Goal: Task Accomplishment & Management: Use online tool/utility

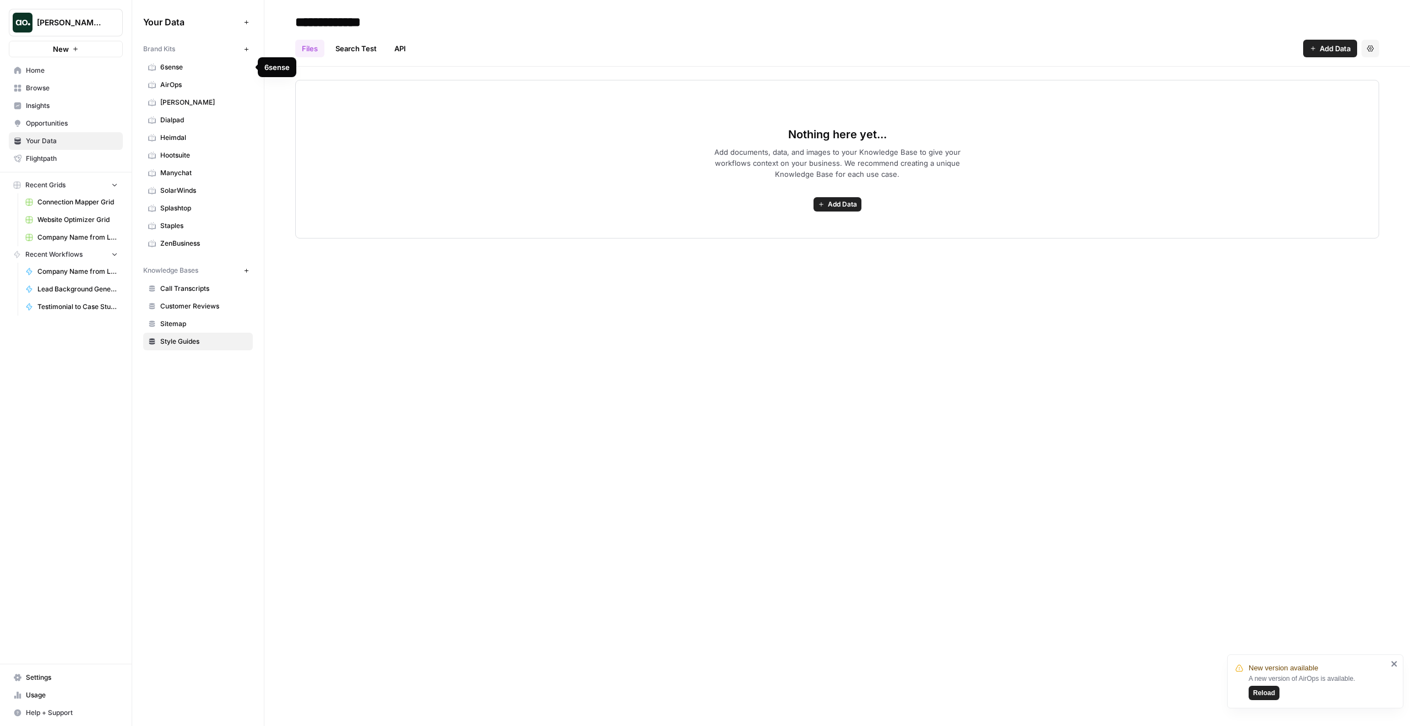
click at [182, 68] on span "6sense" at bounding box center [204, 67] width 88 height 10
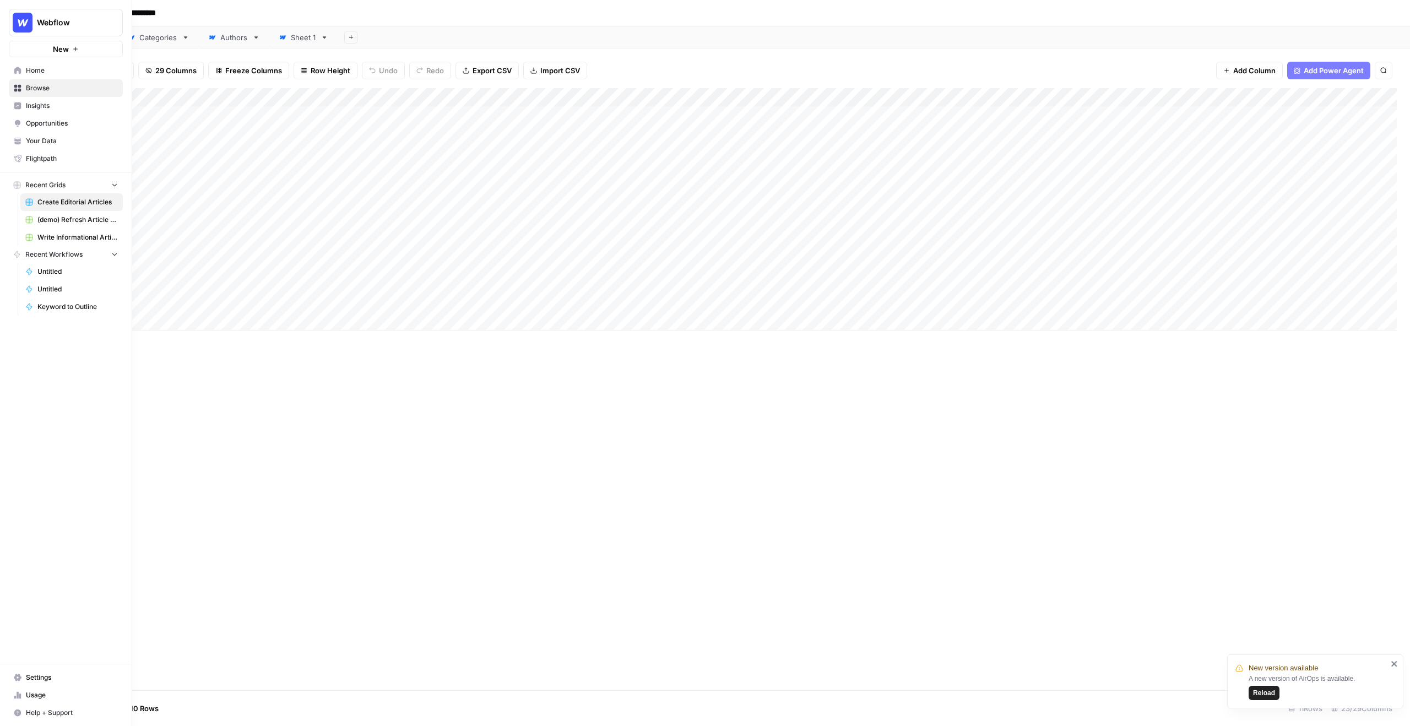
click at [50, 138] on span "Your Data" at bounding box center [72, 141] width 92 height 10
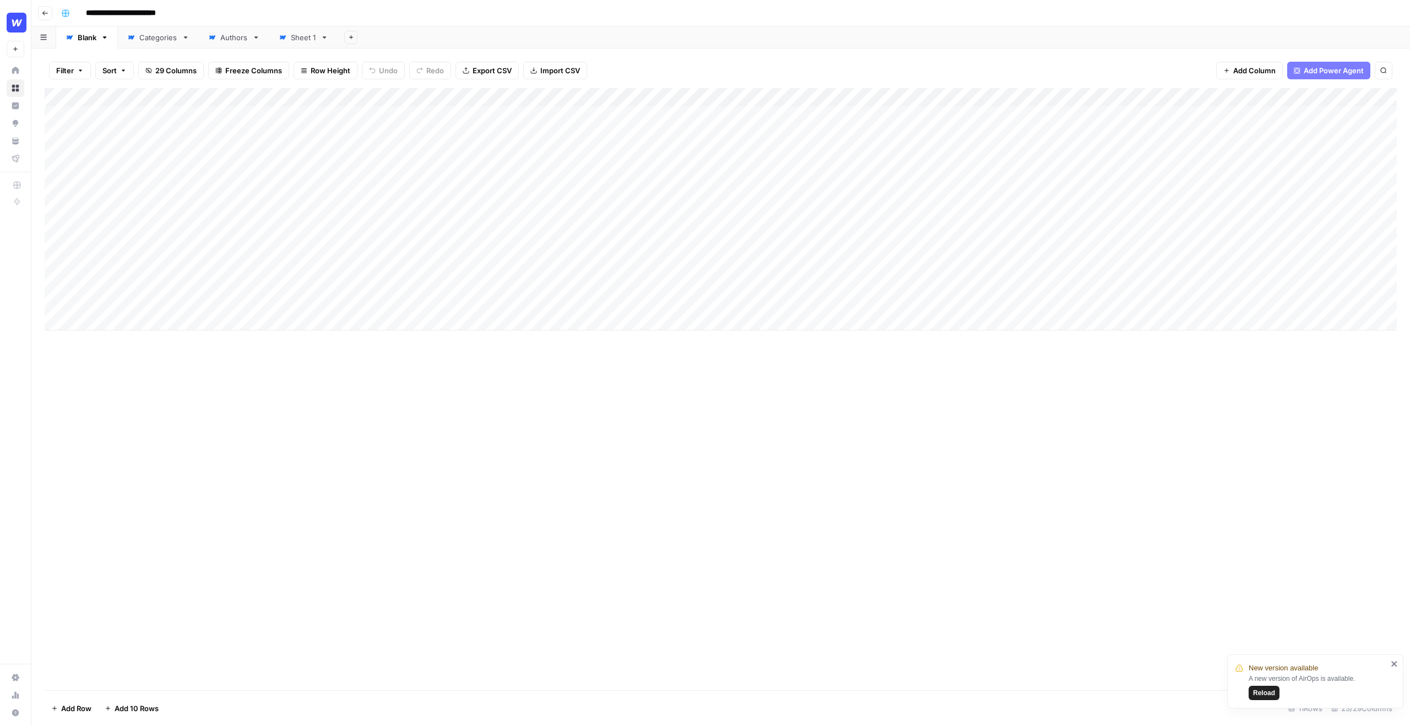
click at [115, 15] on input "**********" at bounding box center [130, 13] width 98 height 18
click at [197, 7] on div "**********" at bounding box center [728, 13] width 1343 height 18
click at [130, 115] on div "Add Column" at bounding box center [721, 209] width 1353 height 242
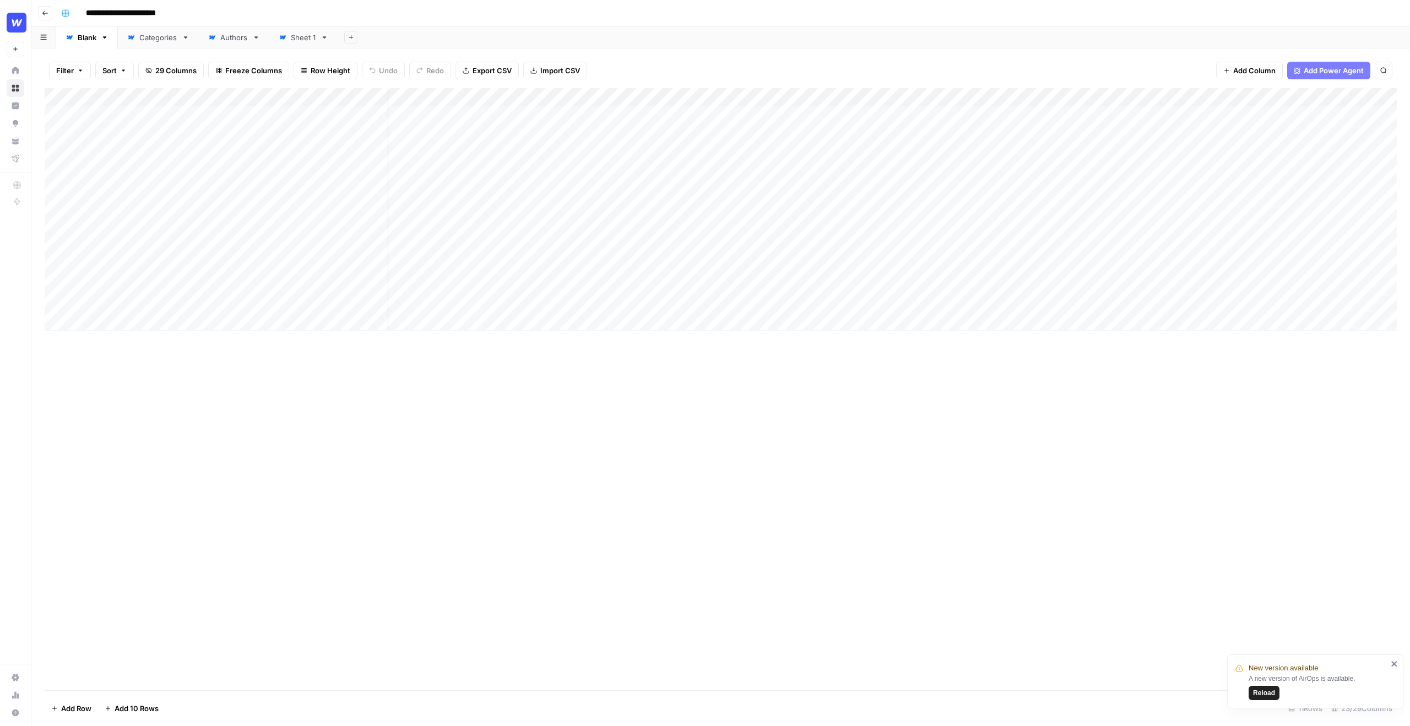
scroll to position [0, 12]
click at [874, 134] on div "Add Column" at bounding box center [721, 209] width 1353 height 242
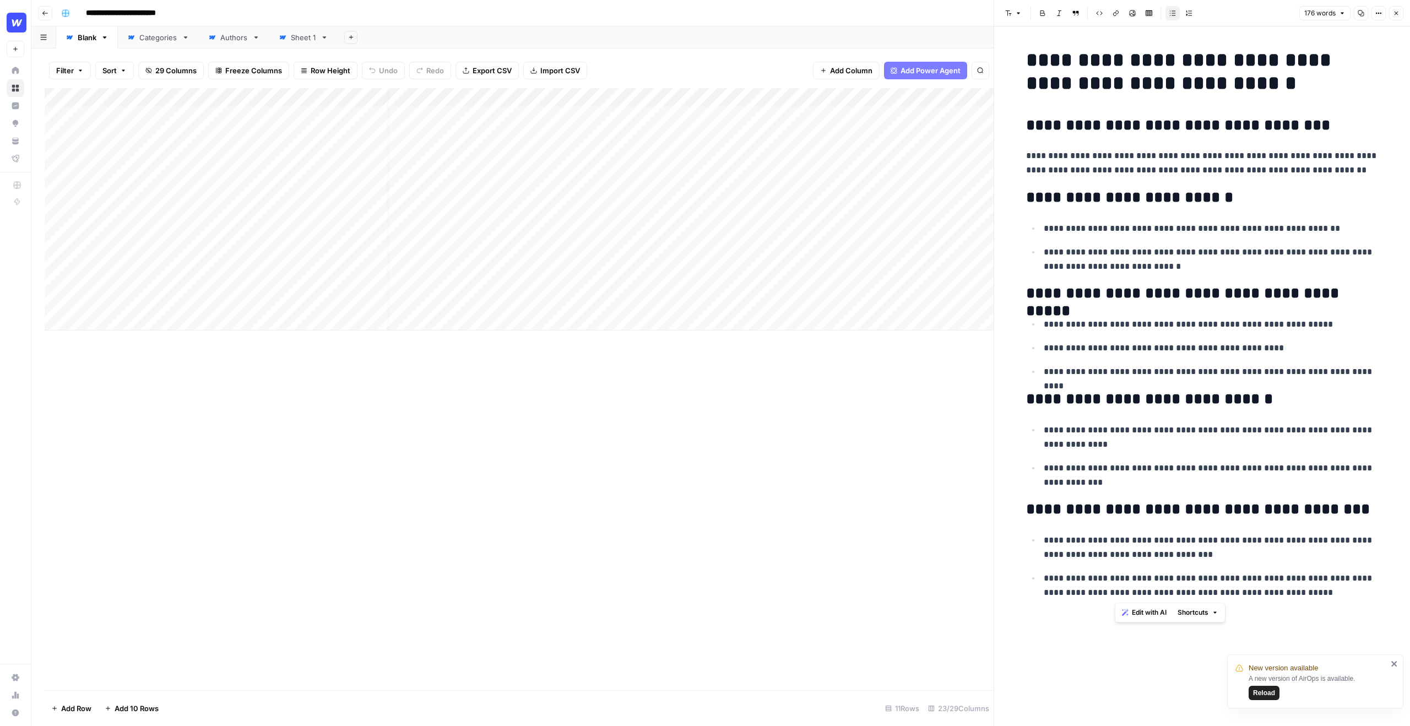
drag, startPoint x: 1286, startPoint y: 587, endPoint x: 1114, endPoint y: 325, distance: 313.9
click at [1114, 325] on div "**********" at bounding box center [1203, 326] width 366 height 565
click at [1114, 325] on p "**********" at bounding box center [1211, 324] width 335 height 14
drag, startPoint x: 1283, startPoint y: 591, endPoint x: 1217, endPoint y: 578, distance: 67.3
click at [1217, 578] on p "**********" at bounding box center [1211, 585] width 335 height 29
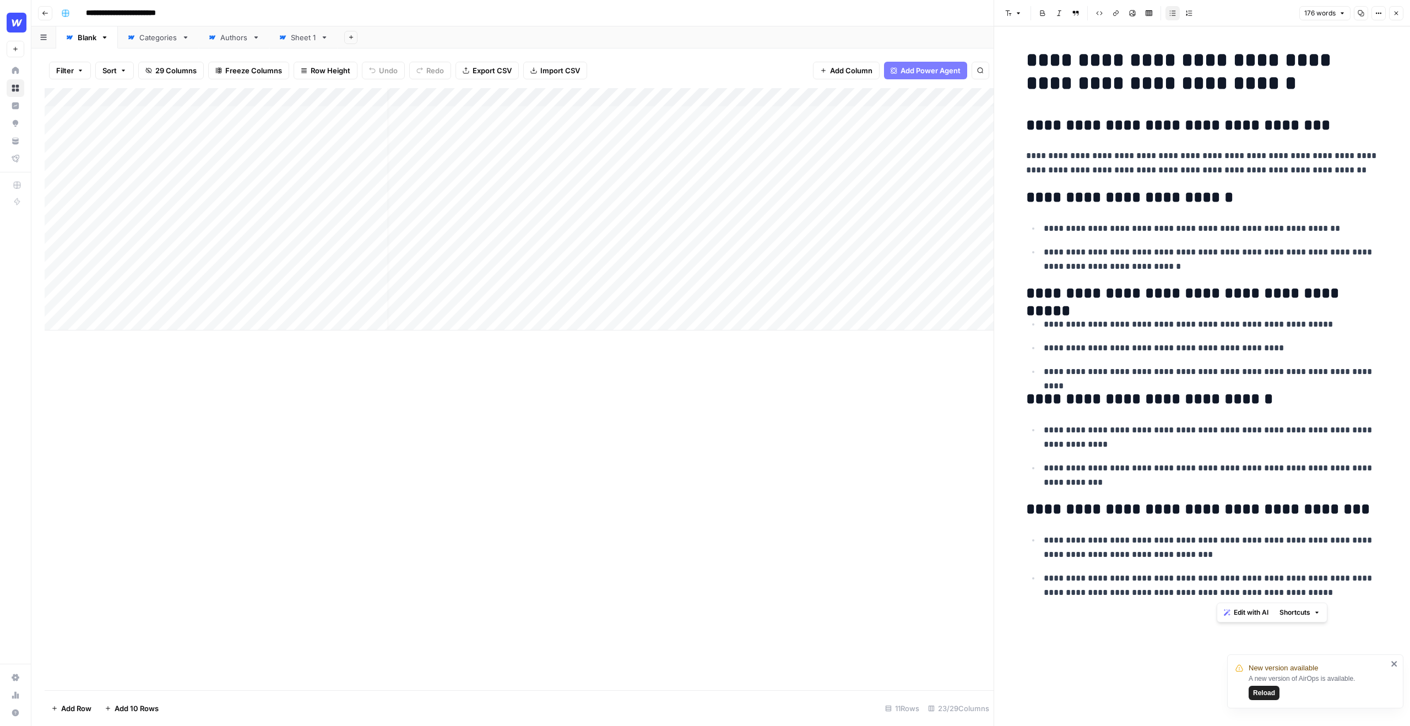
click at [1239, 610] on span "Edit with AI" at bounding box center [1251, 613] width 35 height 10
click at [1215, 550] on p "**********" at bounding box center [1211, 547] width 335 height 29
click at [1255, 351] on p "**********" at bounding box center [1211, 348] width 335 height 14
click at [1267, 351] on p "**********" at bounding box center [1211, 348] width 335 height 14
click at [1399, 12] on icon "button" at bounding box center [1396, 13] width 7 height 7
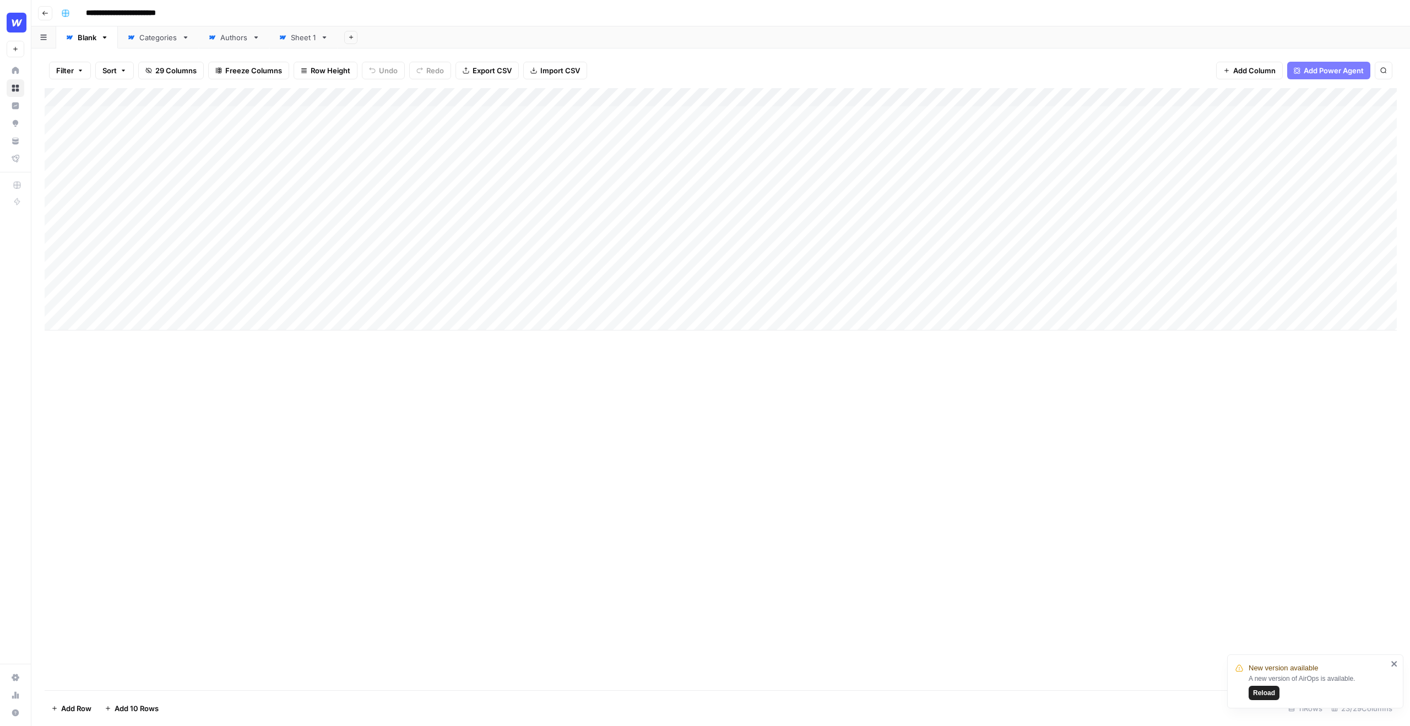
click at [511, 99] on div "Add Column" at bounding box center [721, 209] width 1353 height 242
click at [430, 206] on span "Edit Workflow" at bounding box center [457, 205] width 96 height 11
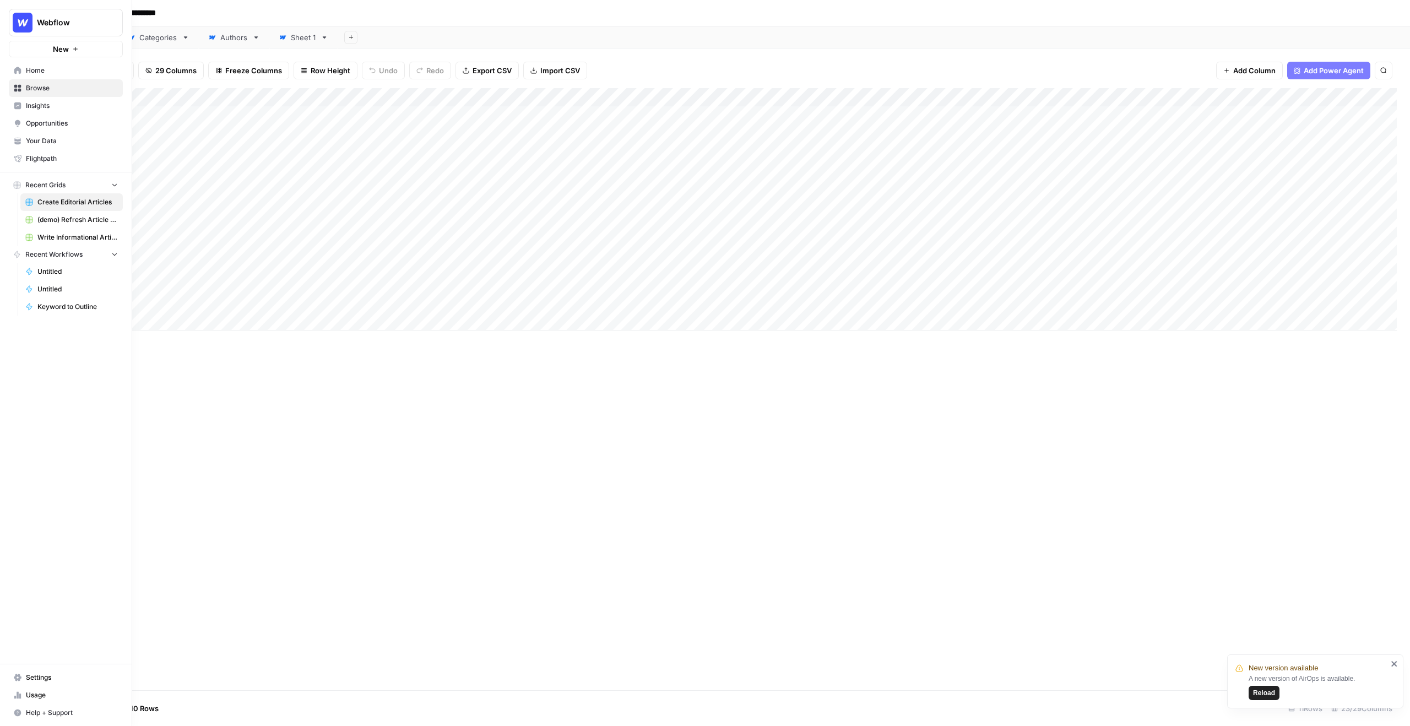
click at [82, 48] on button "New" at bounding box center [66, 49] width 114 height 17
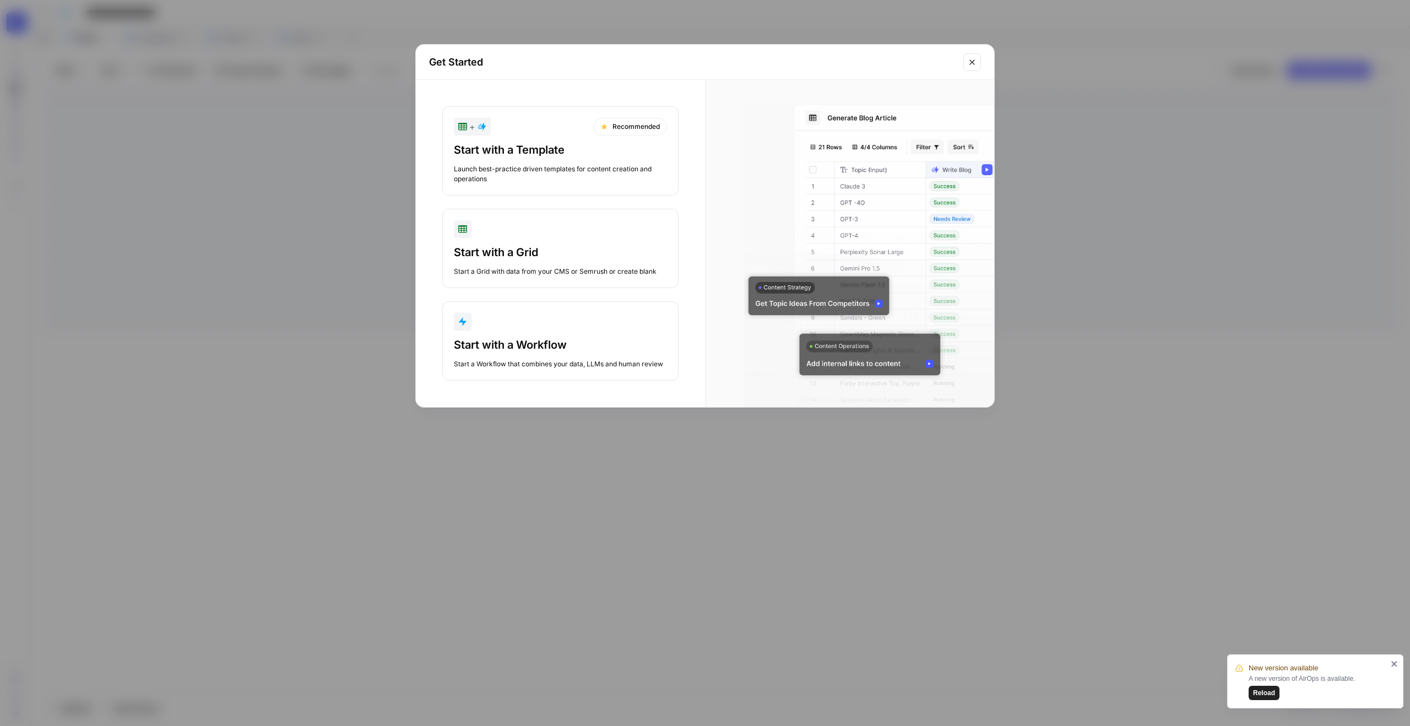
click at [590, 158] on div "Start with a Template Launch best-practice driven templates for content creatio…" at bounding box center [560, 163] width 213 height 42
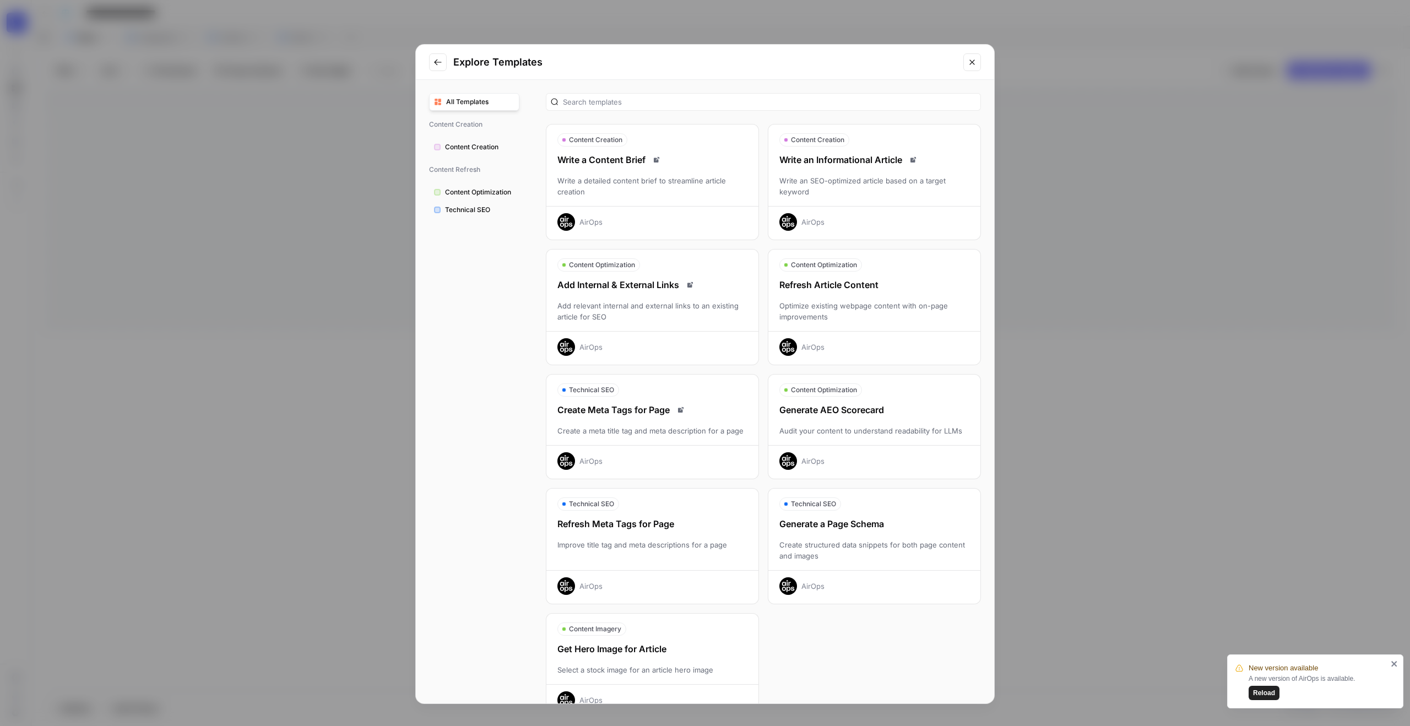
click at [805, 195] on div "Write an SEO-optimized article based on a target keyword" at bounding box center [875, 186] width 212 height 22
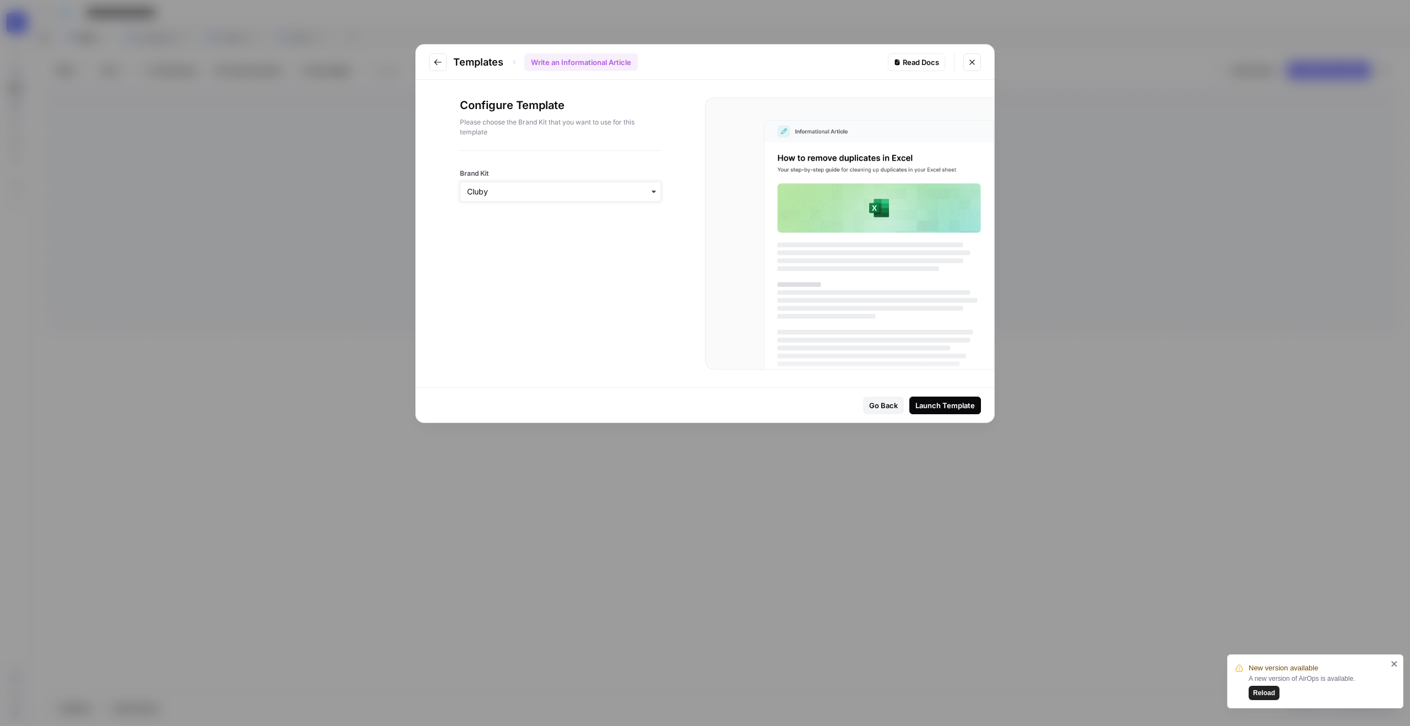
click at [580, 194] on input "Brand Kit" at bounding box center [560, 191] width 187 height 11
click at [577, 245] on div "Webflow" at bounding box center [561, 242] width 200 height 21
click at [929, 406] on div "Launch Template" at bounding box center [946, 405] width 60 height 11
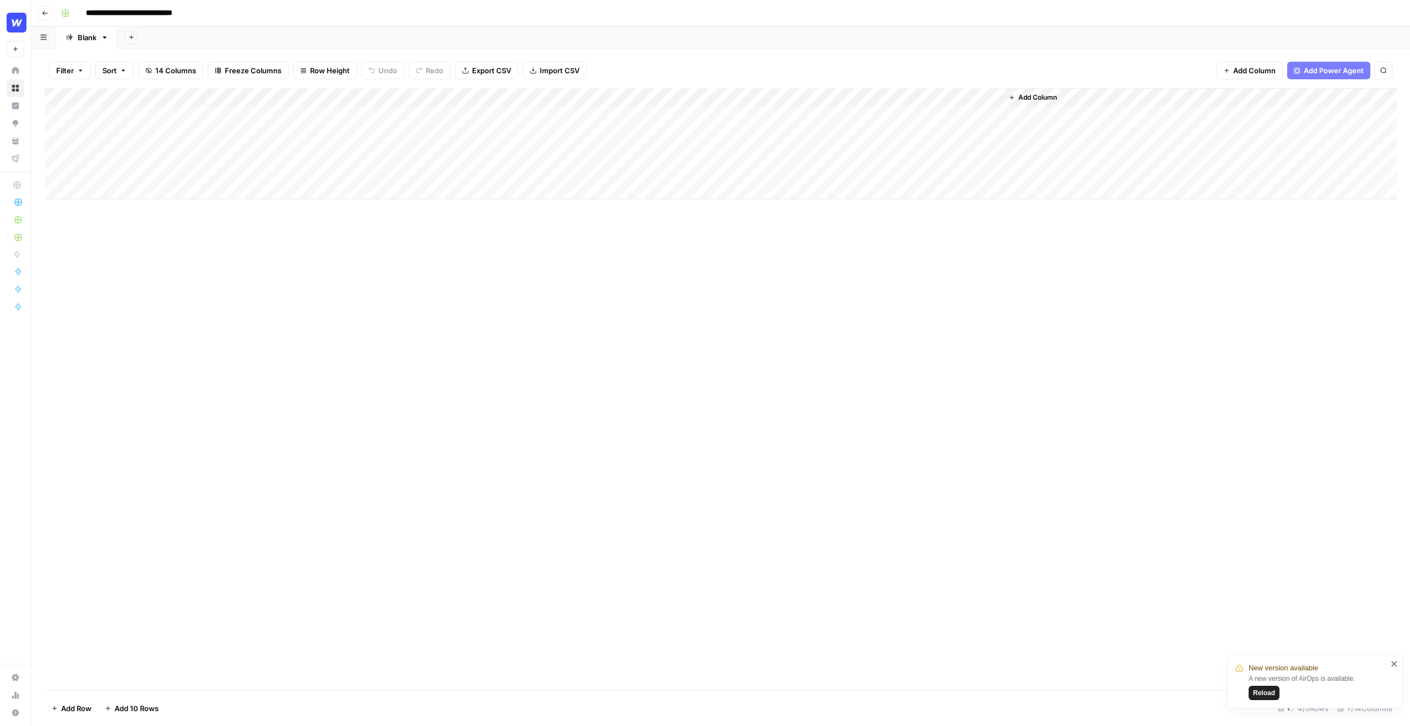
click at [418, 15] on div "**********" at bounding box center [728, 13] width 1343 height 18
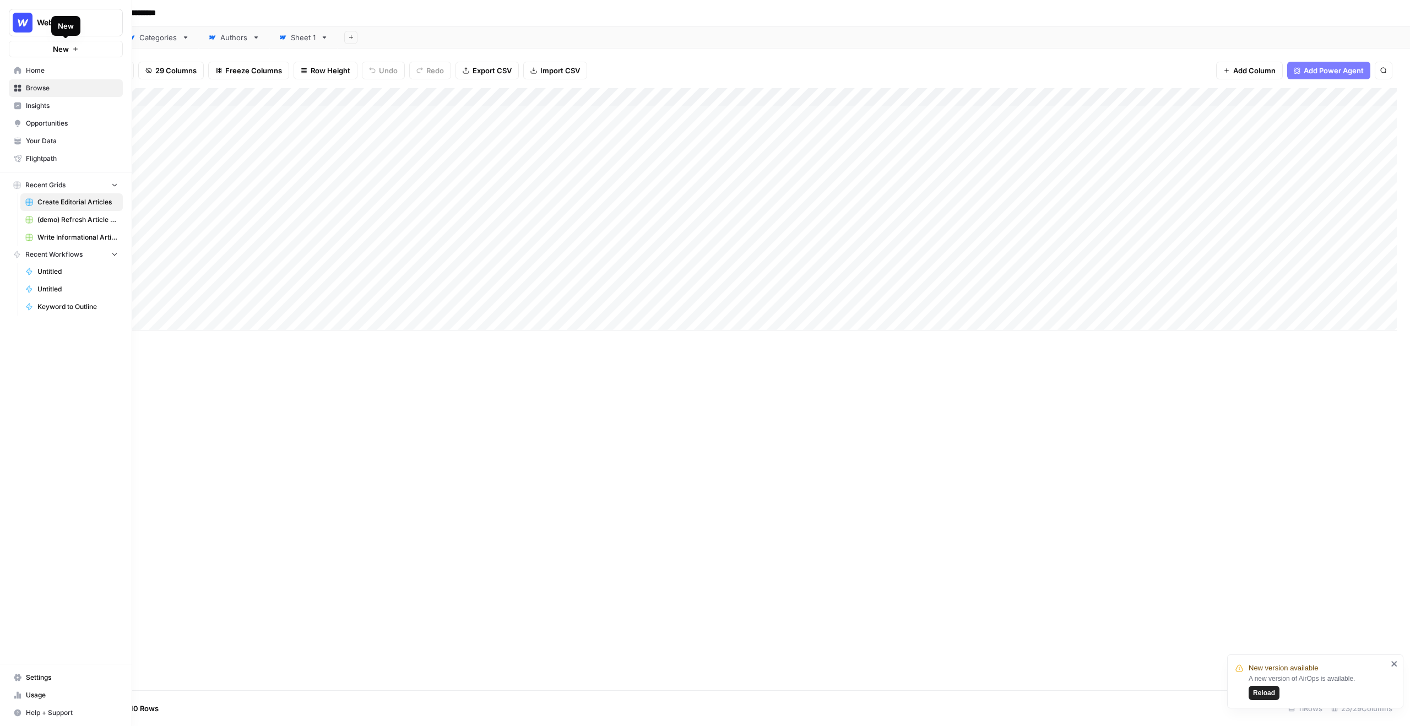
click at [35, 49] on button "New" at bounding box center [66, 49] width 114 height 17
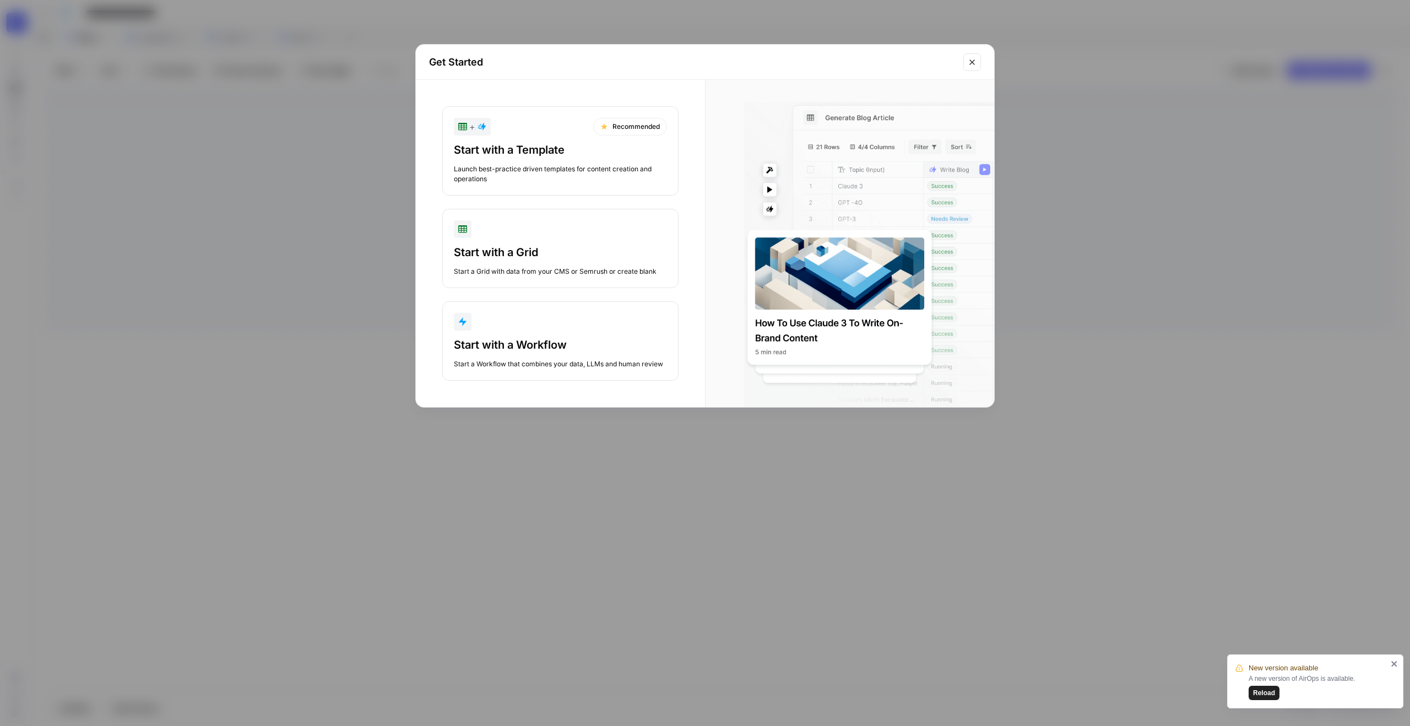
click at [975, 61] on icon "Close modal" at bounding box center [972, 62] width 9 height 9
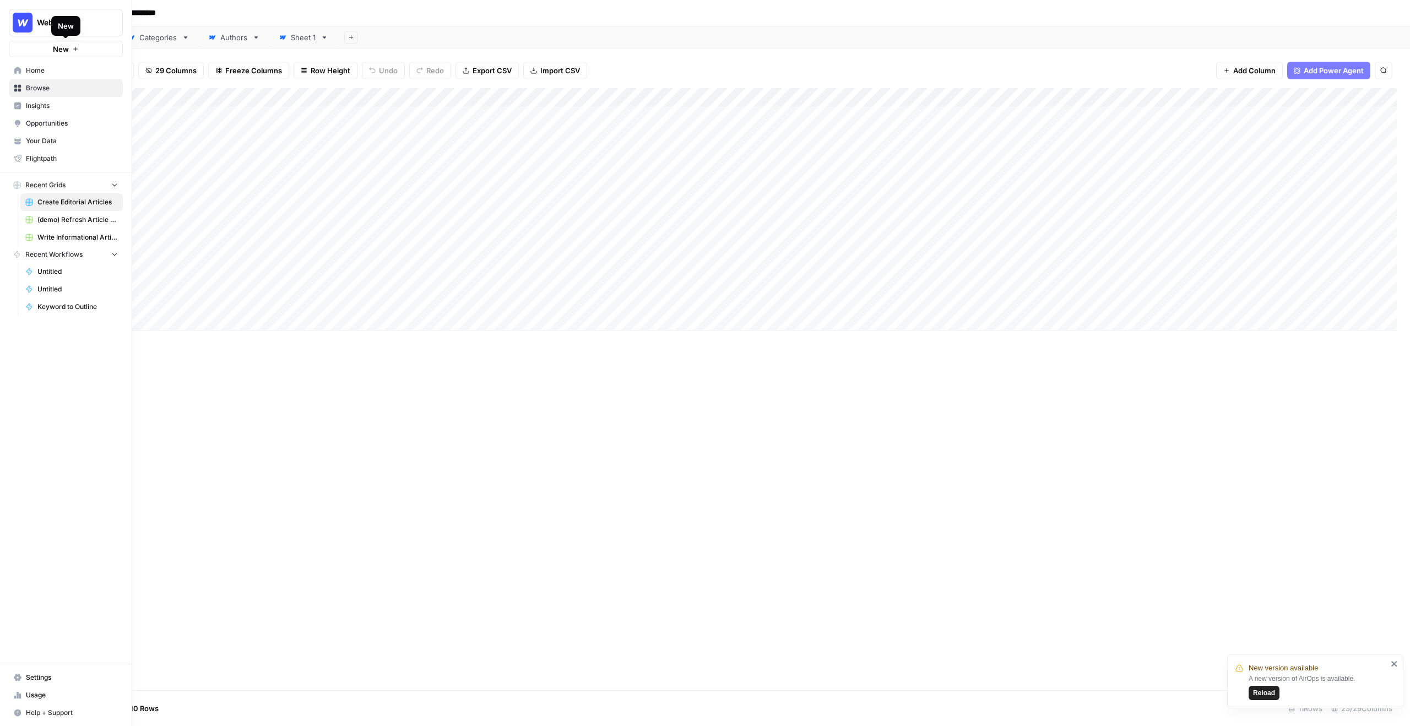
click at [33, 48] on button "New" at bounding box center [66, 49] width 114 height 17
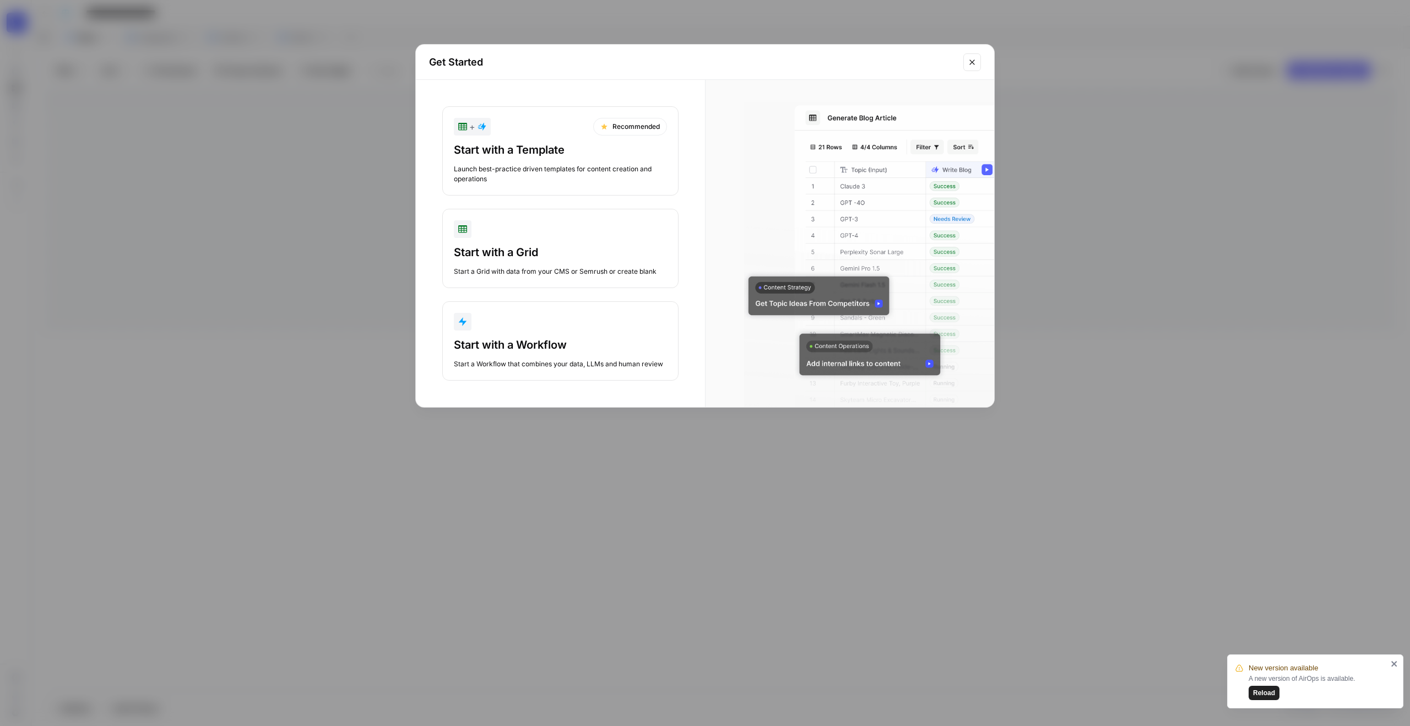
click at [504, 144] on div "Start with a Template" at bounding box center [560, 149] width 213 height 15
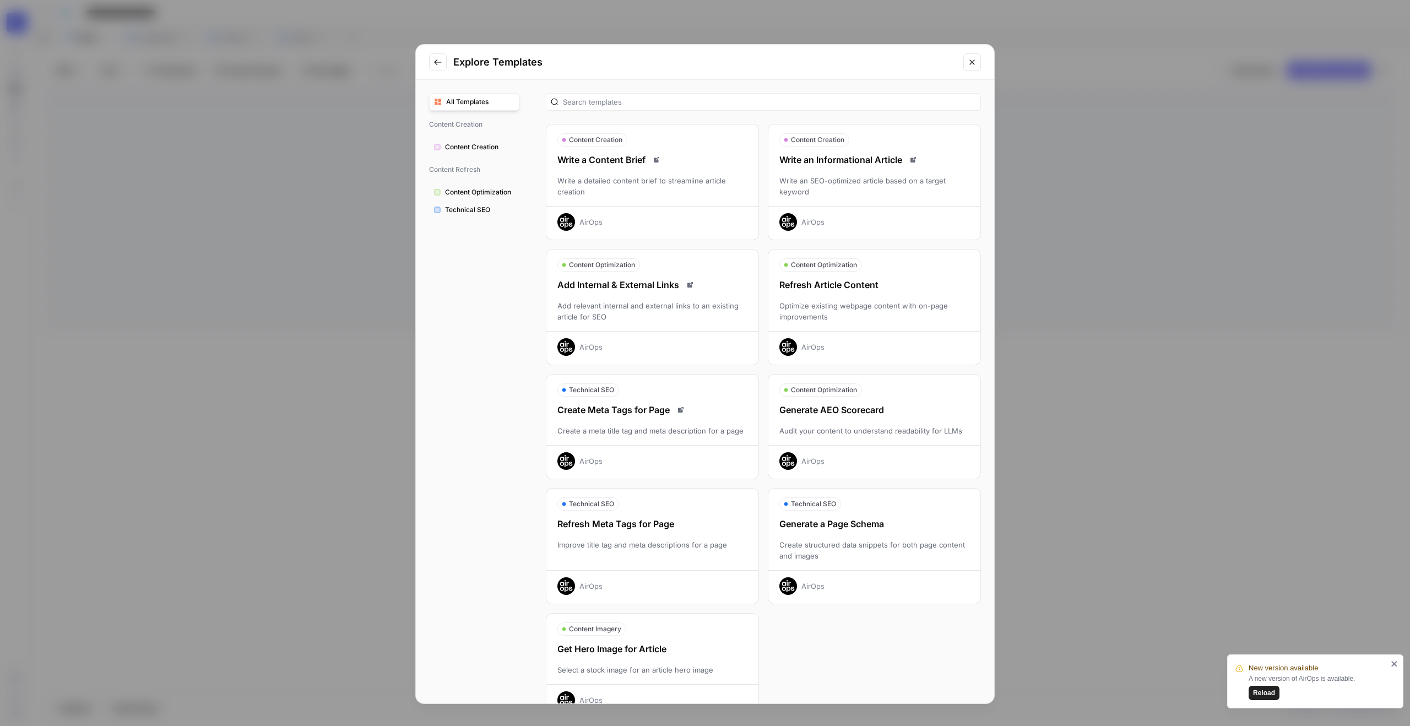
click at [859, 156] on div "Write an Informational Article" at bounding box center [875, 159] width 212 height 13
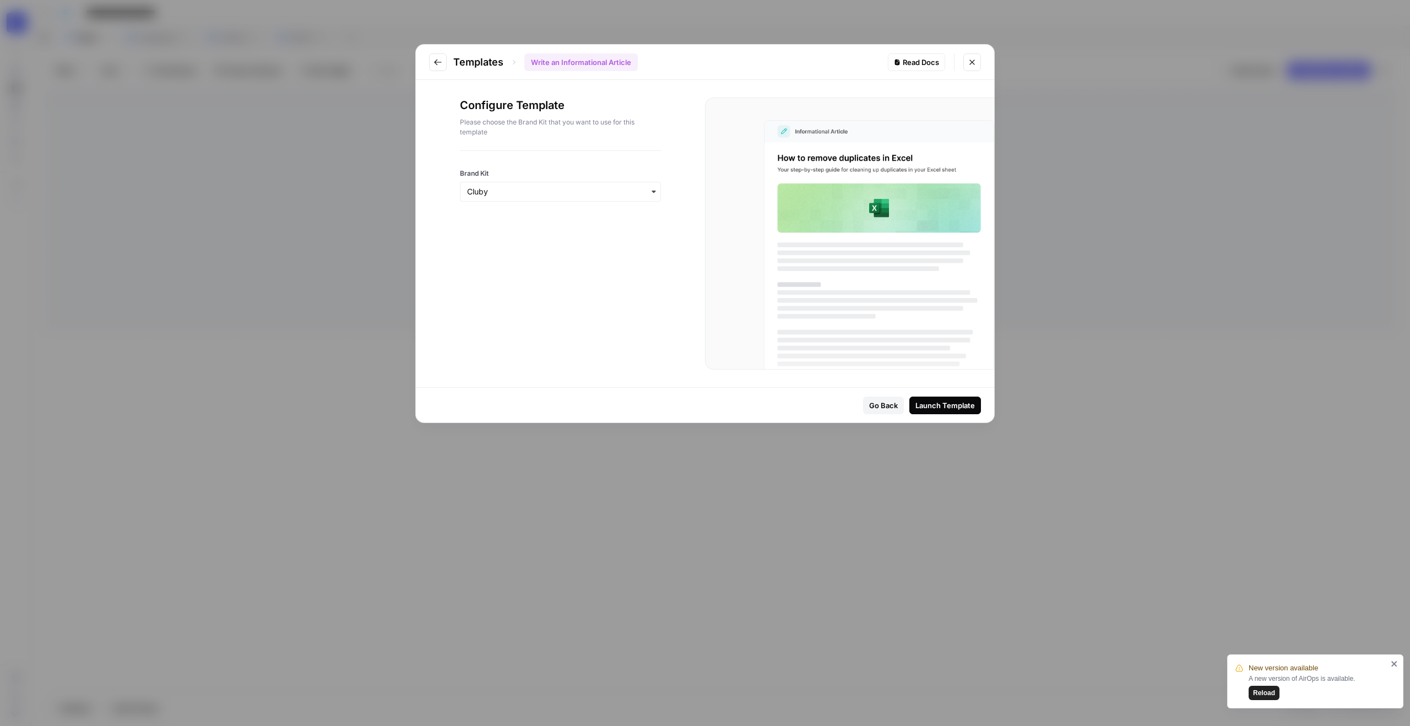
click at [922, 401] on div "Launch Template" at bounding box center [946, 405] width 60 height 11
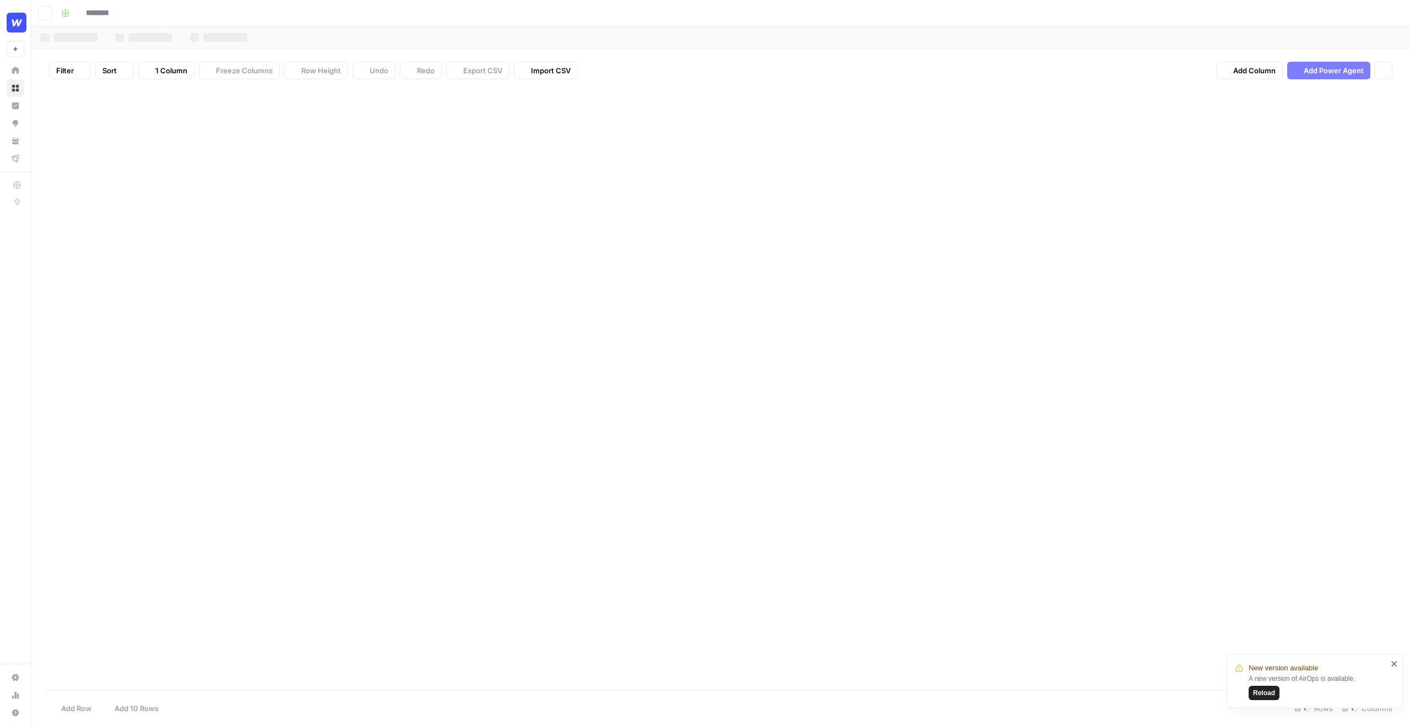
type input "**********"
click at [154, 116] on div "Add Column" at bounding box center [721, 143] width 1353 height 111
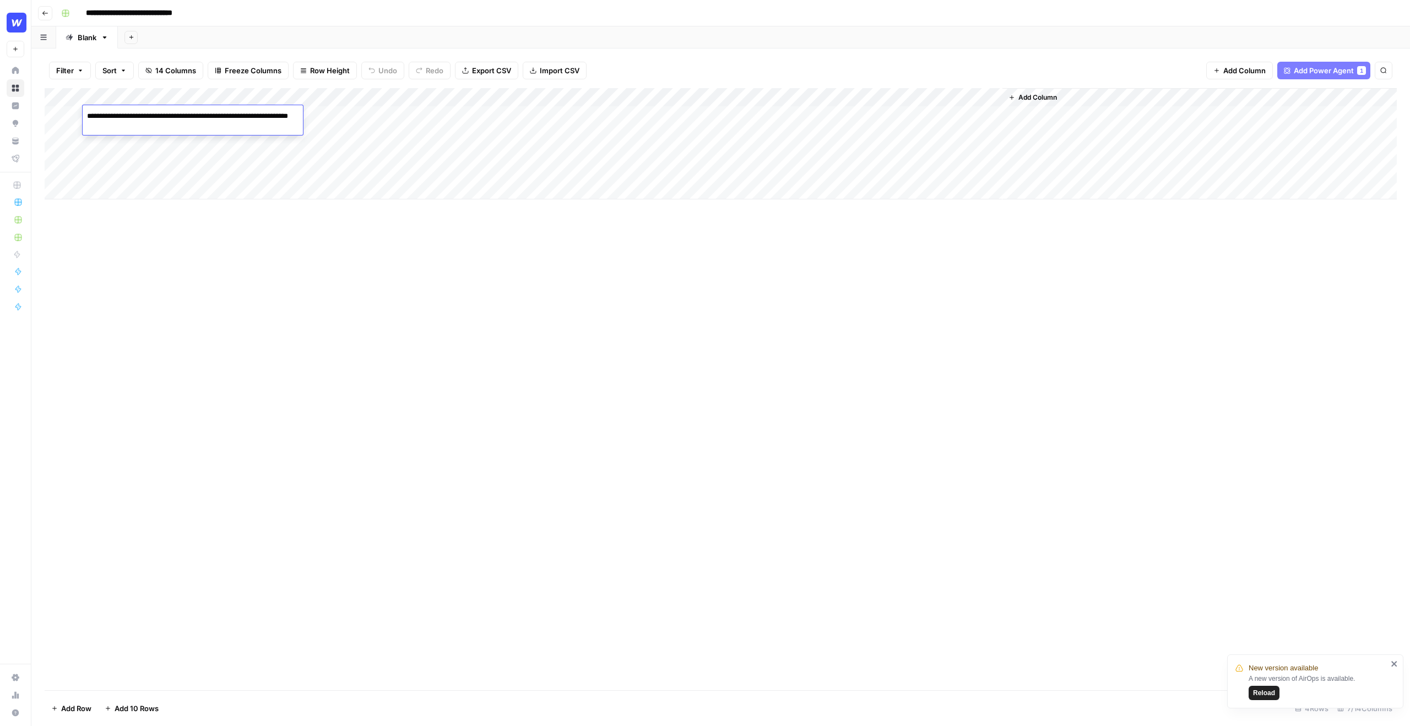
click at [154, 116] on textarea "**********" at bounding box center [193, 122] width 220 height 26
click at [189, 169] on div "Add Column" at bounding box center [721, 143] width 1353 height 111
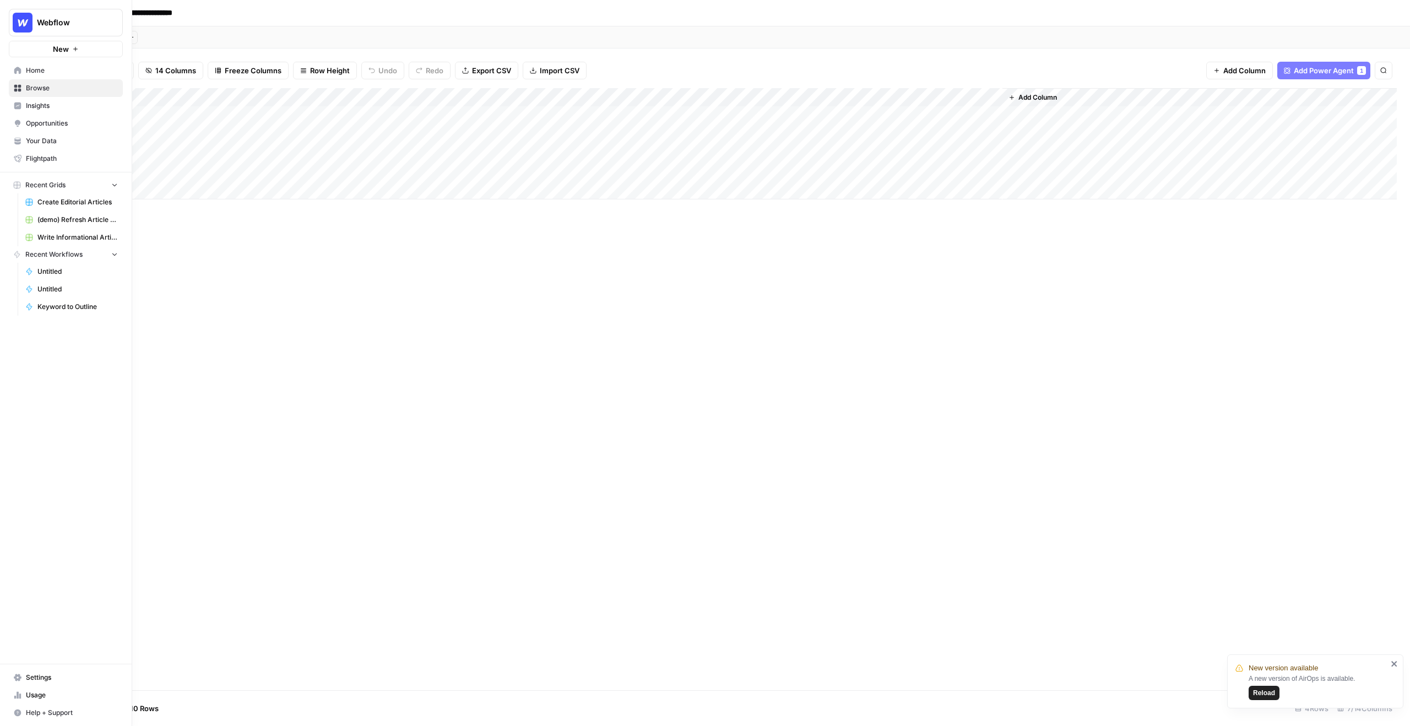
click at [27, 138] on span "Your Data" at bounding box center [72, 141] width 92 height 10
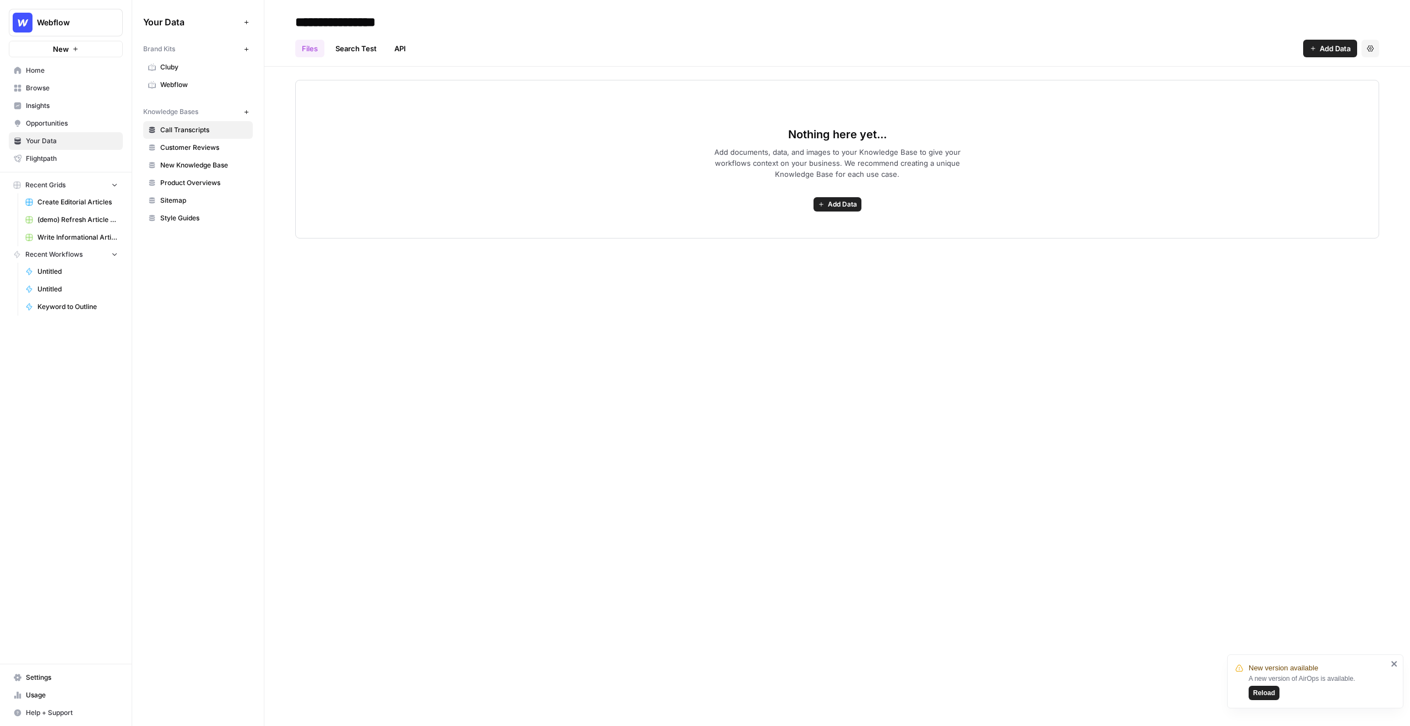
click at [180, 87] on span "Webflow" at bounding box center [204, 85] width 88 height 10
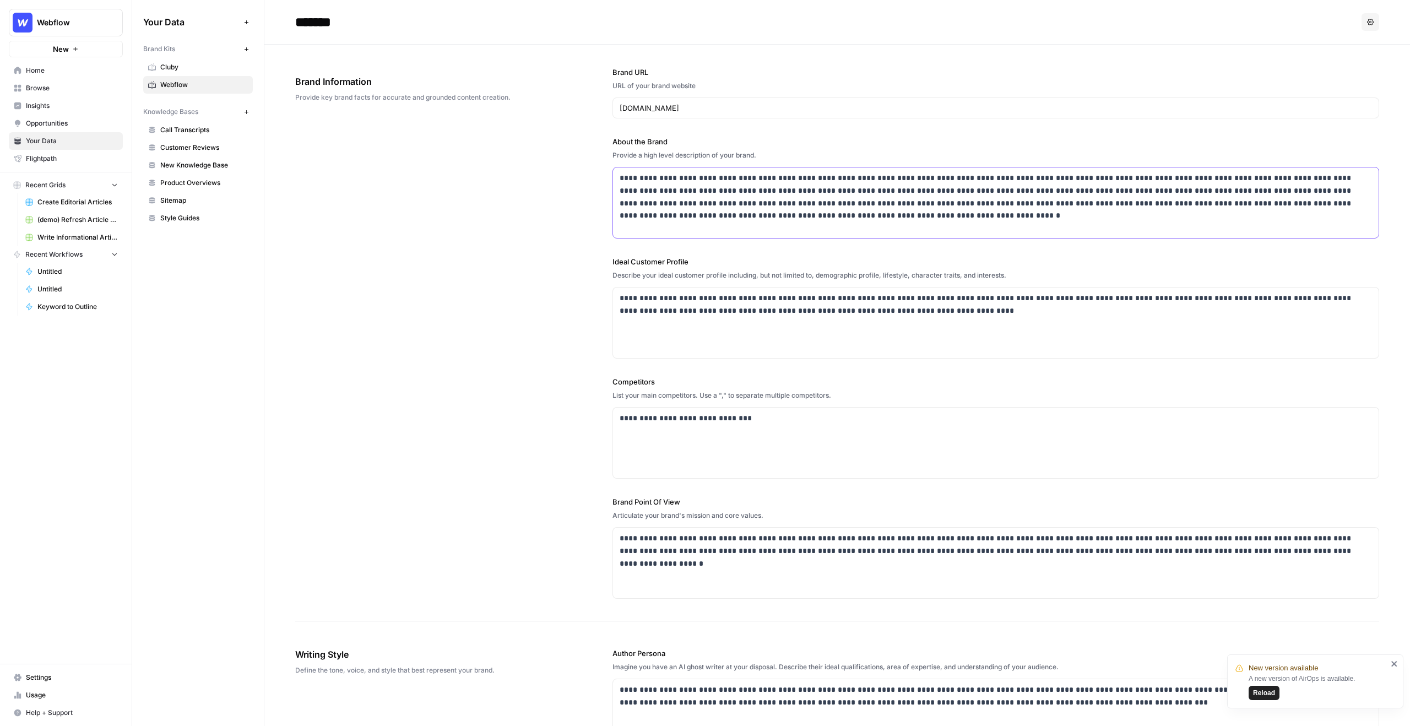
click at [680, 206] on p "**********" at bounding box center [996, 197] width 753 height 50
click at [810, 218] on p "**********" at bounding box center [996, 197] width 753 height 50
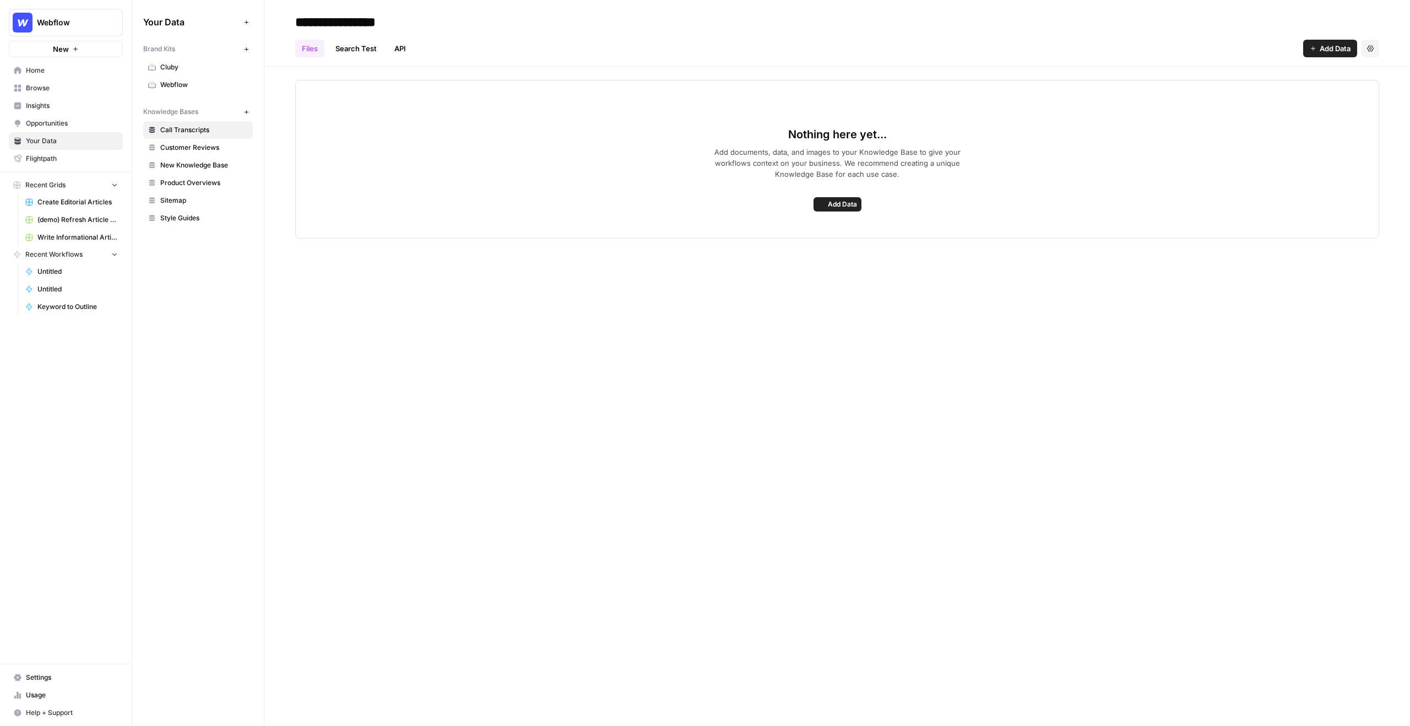
click at [184, 85] on span "Webflow" at bounding box center [204, 85] width 88 height 10
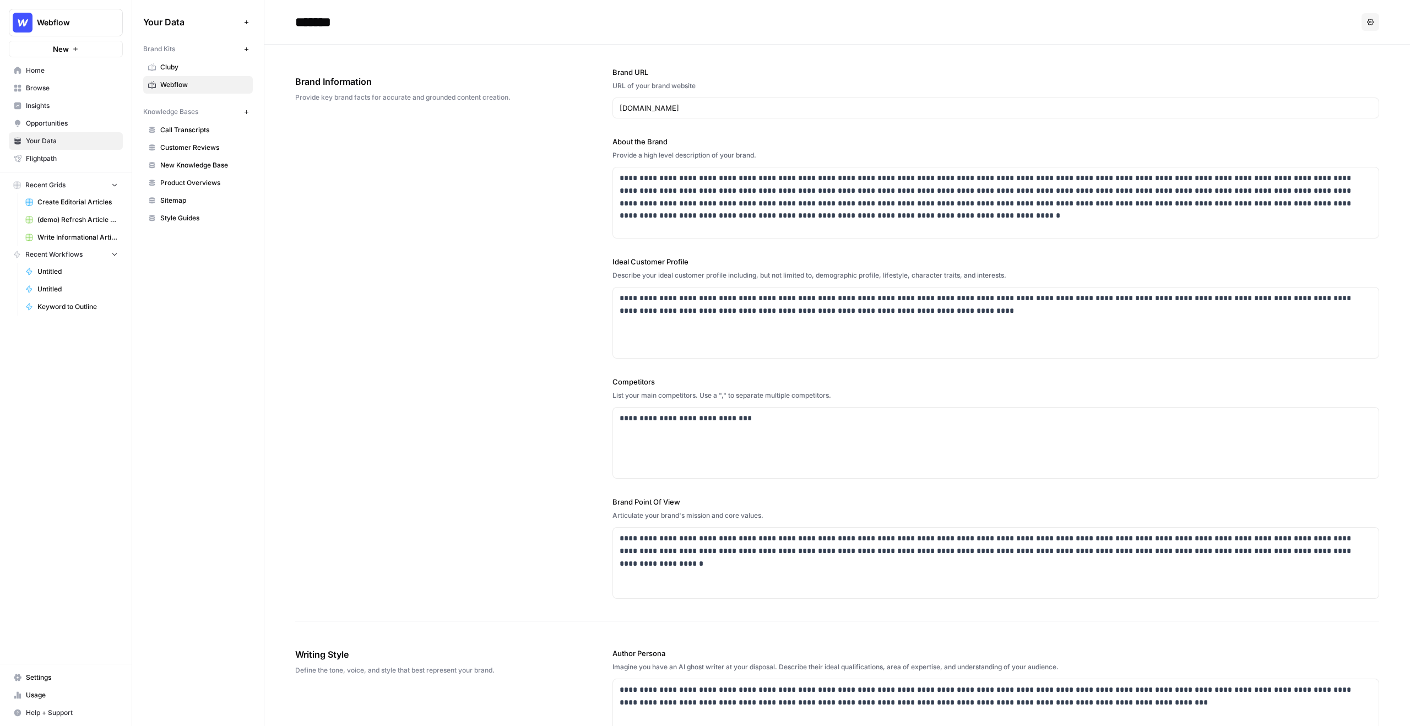
click at [679, 115] on div "webflow.com" at bounding box center [996, 108] width 767 height 21
click at [673, 187] on p "**********" at bounding box center [996, 197] width 753 height 50
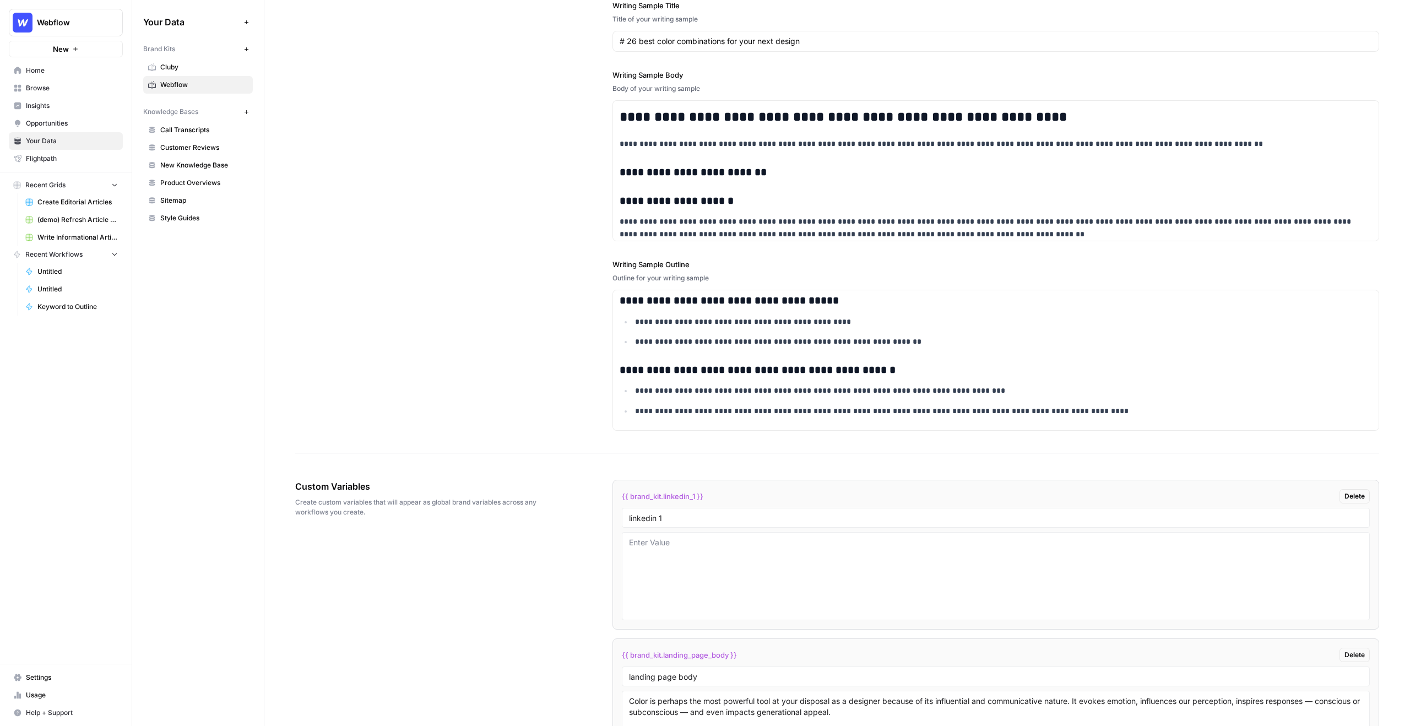
scroll to position [1311, 0]
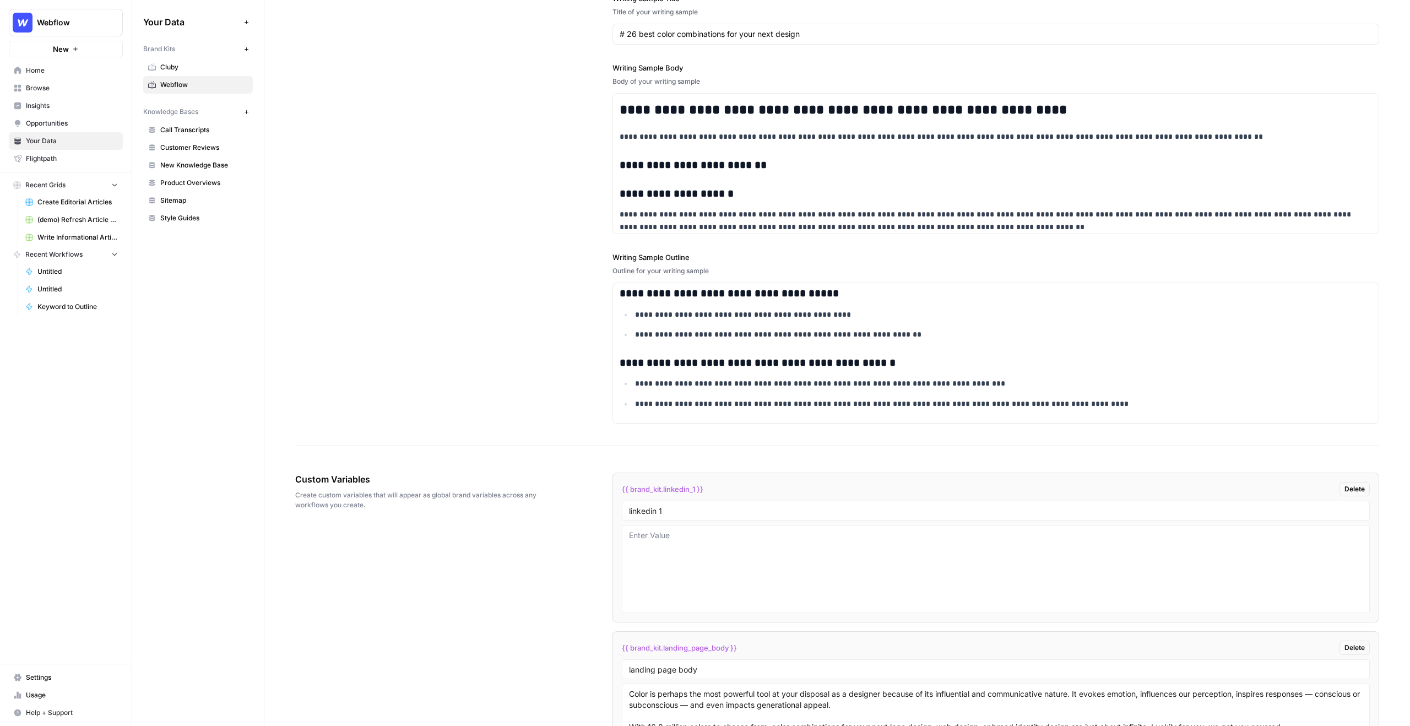
click at [177, 127] on span "Call Transcripts" at bounding box center [204, 130] width 88 height 10
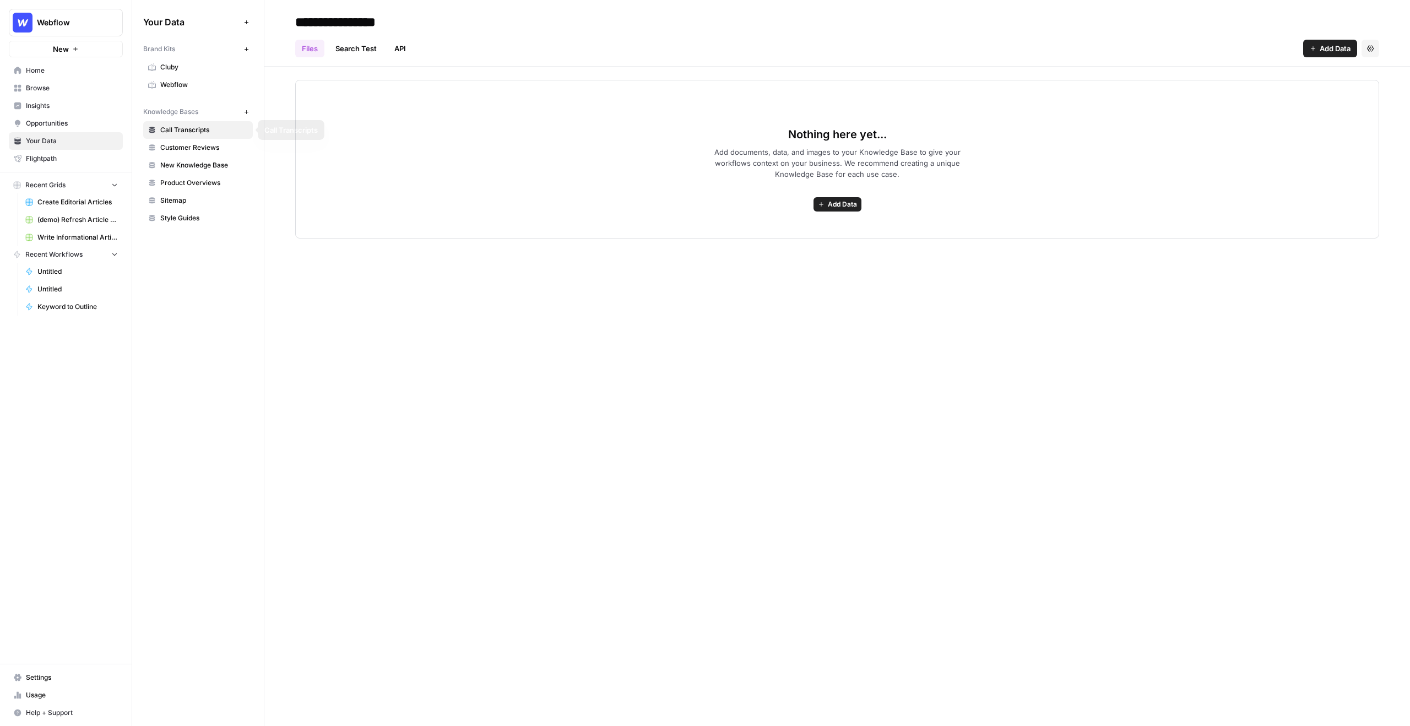
click at [175, 149] on span "Customer Reviews" at bounding box center [204, 148] width 88 height 10
click at [196, 191] on link "Product Overviews" at bounding box center [198, 183] width 110 height 18
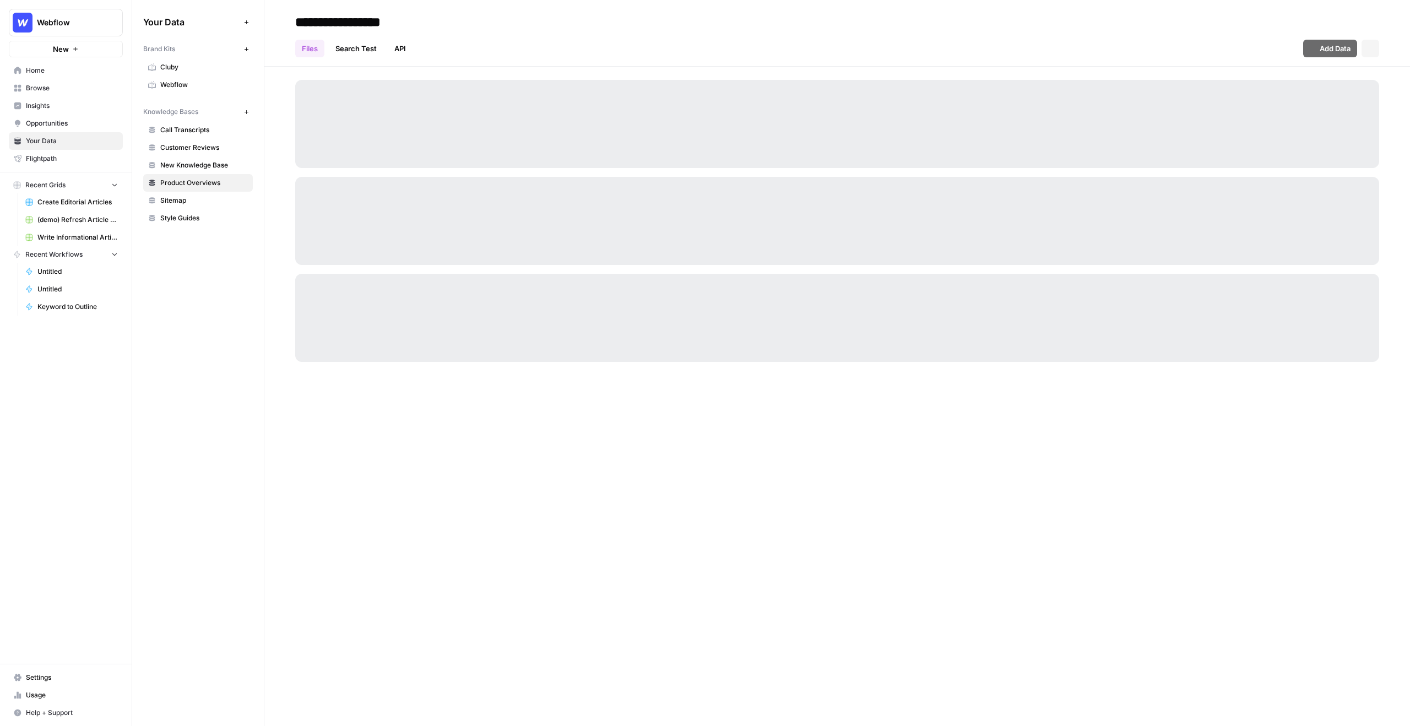
click at [196, 204] on span "Sitemap" at bounding box center [204, 201] width 88 height 10
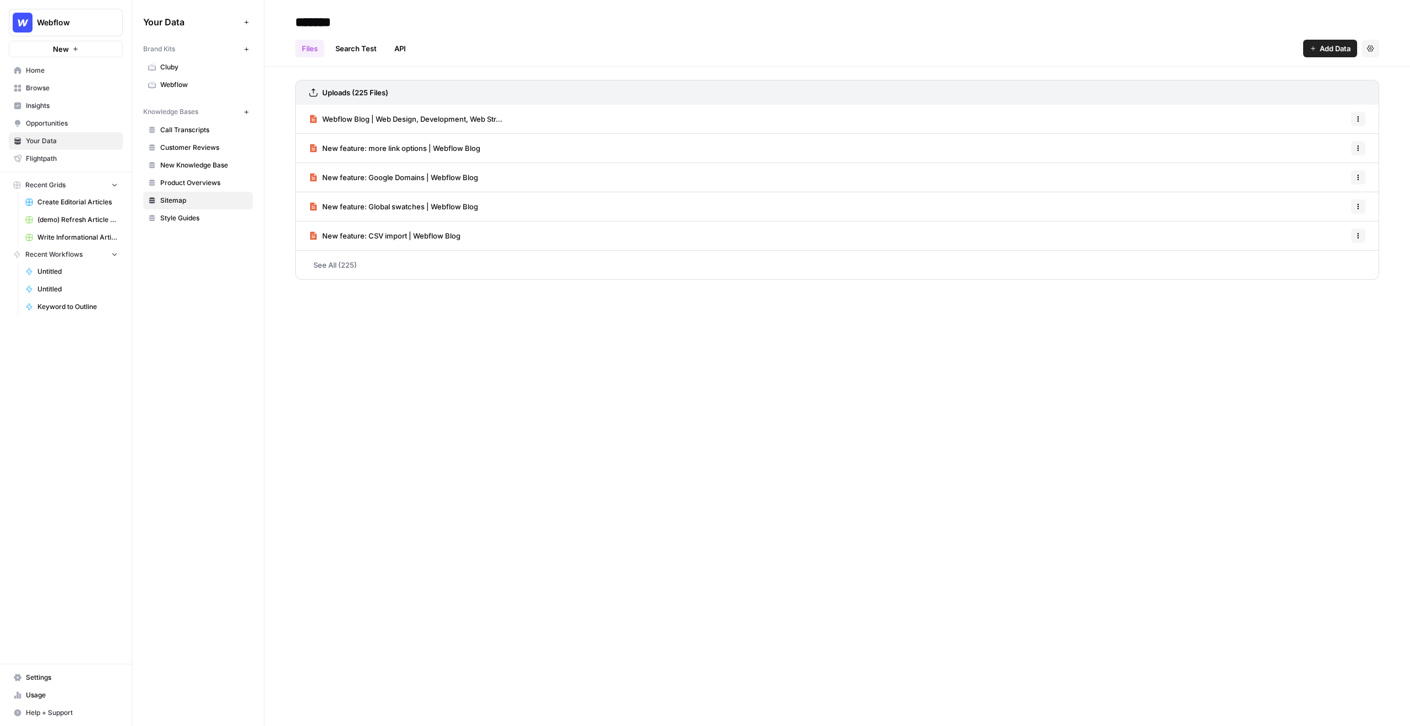
click at [1312, 46] on icon "button" at bounding box center [1313, 48] width 7 height 7
click at [1293, 86] on span "Web Scrape" at bounding box center [1294, 89] width 100 height 11
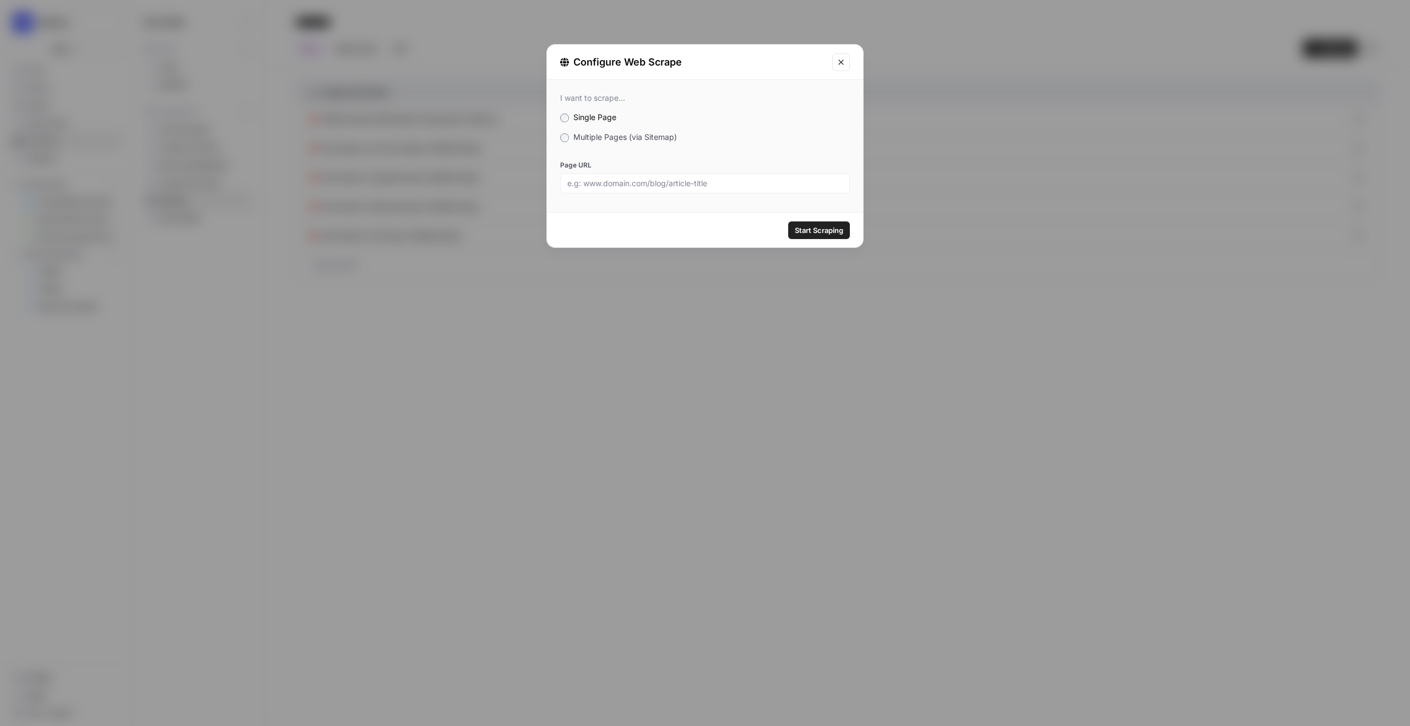
click at [589, 140] on span "Multiple Pages (via Sitemap)" at bounding box center [626, 136] width 104 height 9
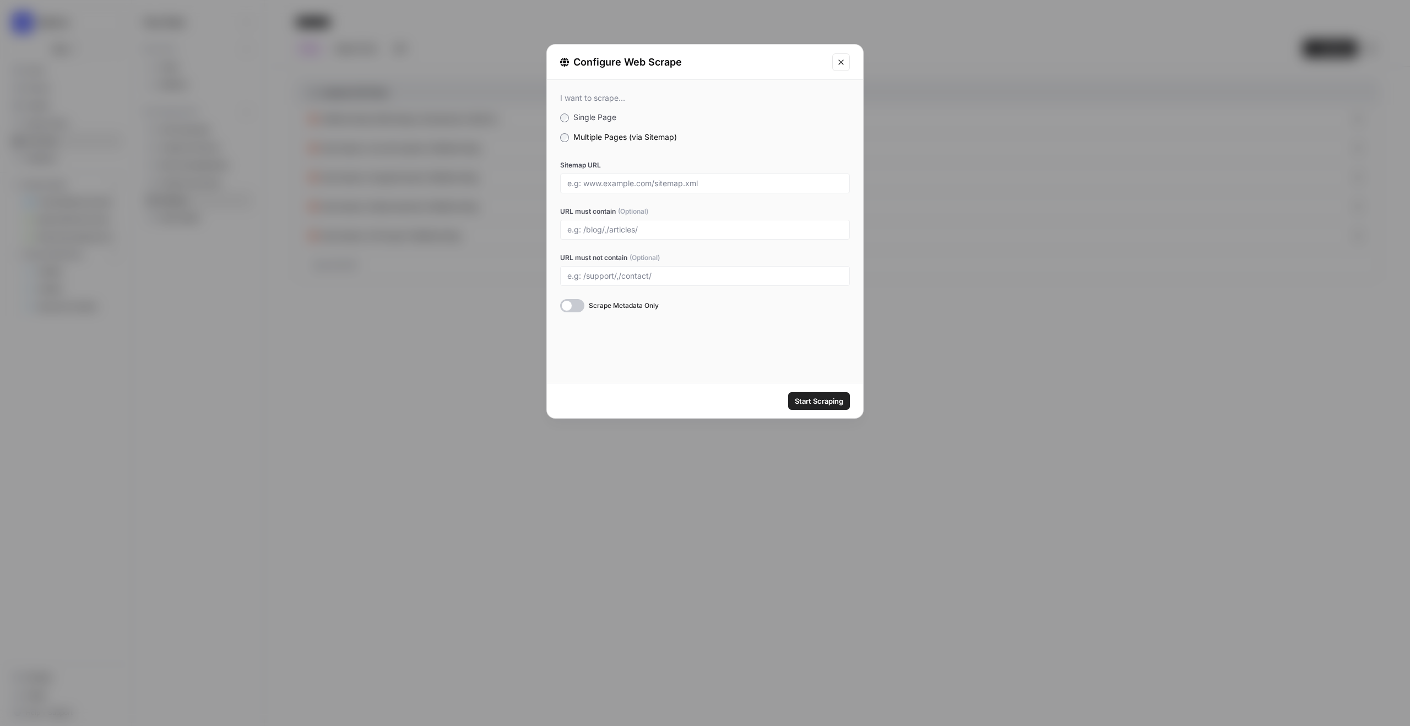
click at [846, 59] on button "Close modal" at bounding box center [841, 62] width 18 height 18
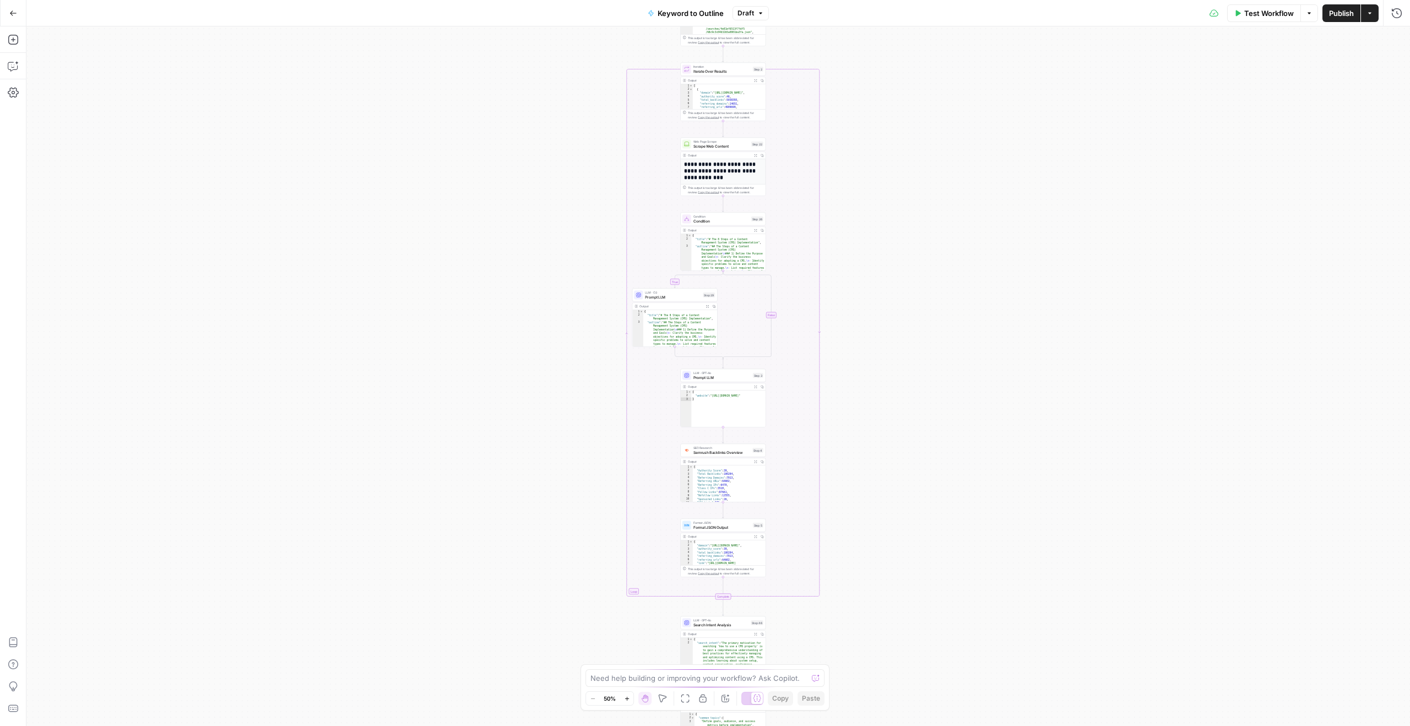
drag, startPoint x: 513, startPoint y: 148, endPoint x: 500, endPoint y: 384, distance: 236.7
click at [493, 417] on div "true false Workflow Set Inputs Inputs LLM · GPT-4o Search Query Step 40 Output …" at bounding box center [718, 376] width 1384 height 700
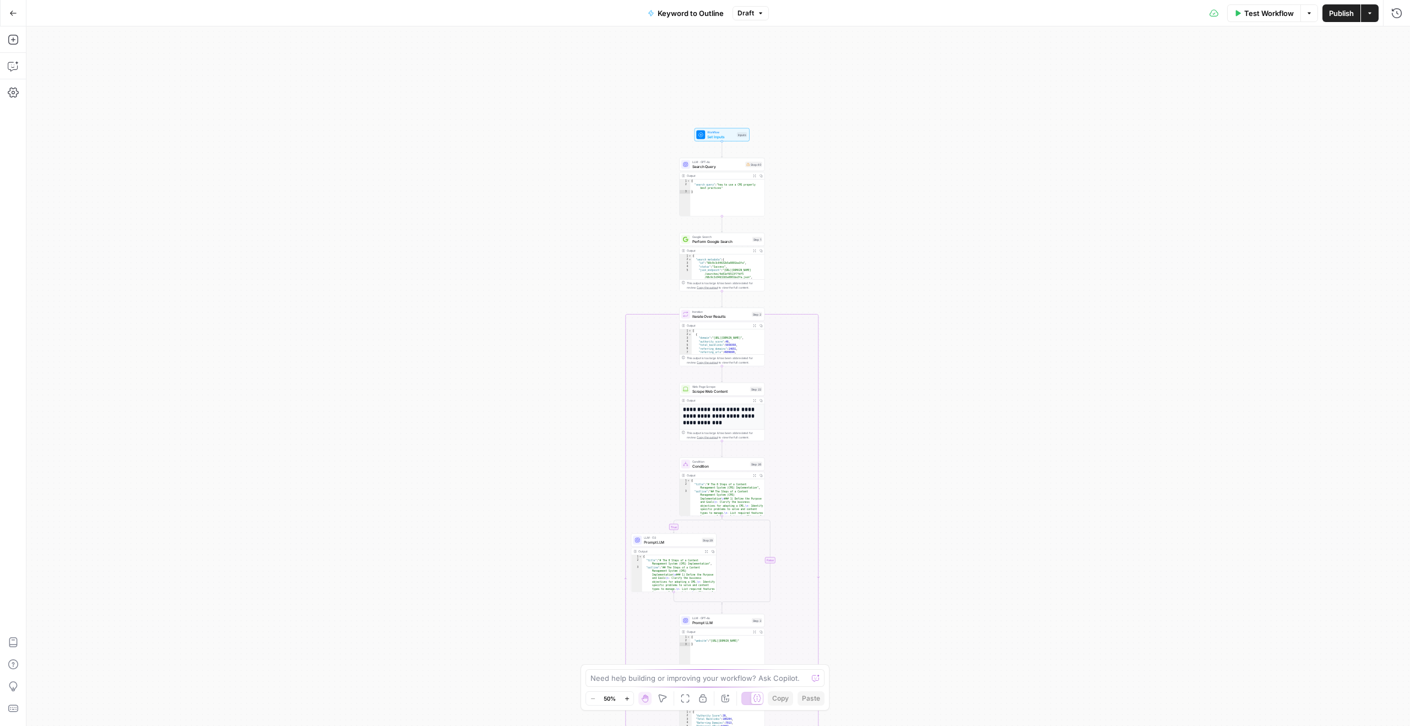
drag, startPoint x: 546, startPoint y: 206, endPoint x: 544, endPoint y: 449, distance: 243.0
click at [544, 449] on div "true false Workflow Set Inputs Inputs LLM · GPT-4o Search Query Step 40 Output …" at bounding box center [718, 376] width 1384 height 700
click at [528, 318] on div "true false Workflow Set Inputs Inputs LLM · GPT-4o Search Query Step 40 Output …" at bounding box center [718, 376] width 1384 height 700
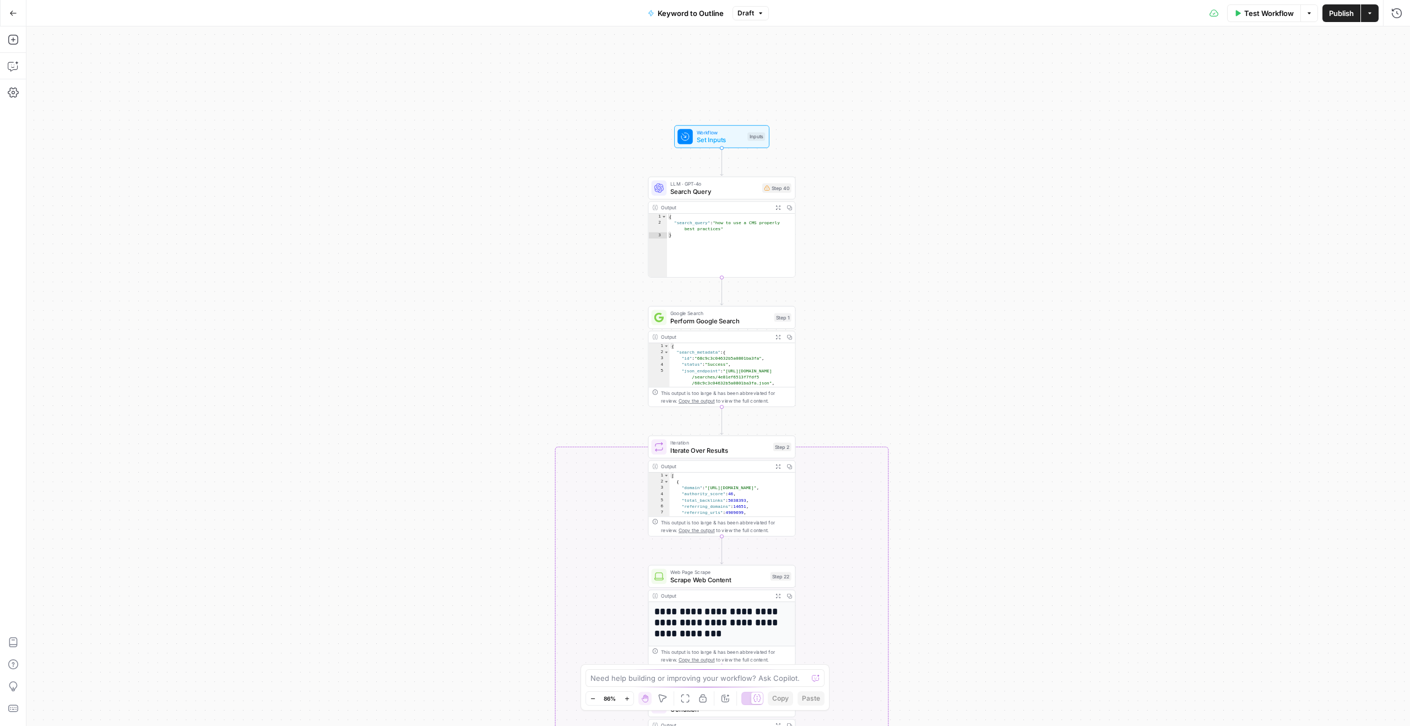
drag, startPoint x: 528, startPoint y: 318, endPoint x: 528, endPoint y: 495, distance: 176.9
click at [528, 495] on div "true false Workflow Set Inputs Inputs LLM · GPT-4o Search Query Step 40 Output …" at bounding box center [718, 376] width 1384 height 700
click at [15, 62] on icon "button" at bounding box center [13, 66] width 11 height 11
click at [100, 690] on textarea at bounding box center [129, 687] width 174 height 11
type textarea "T"
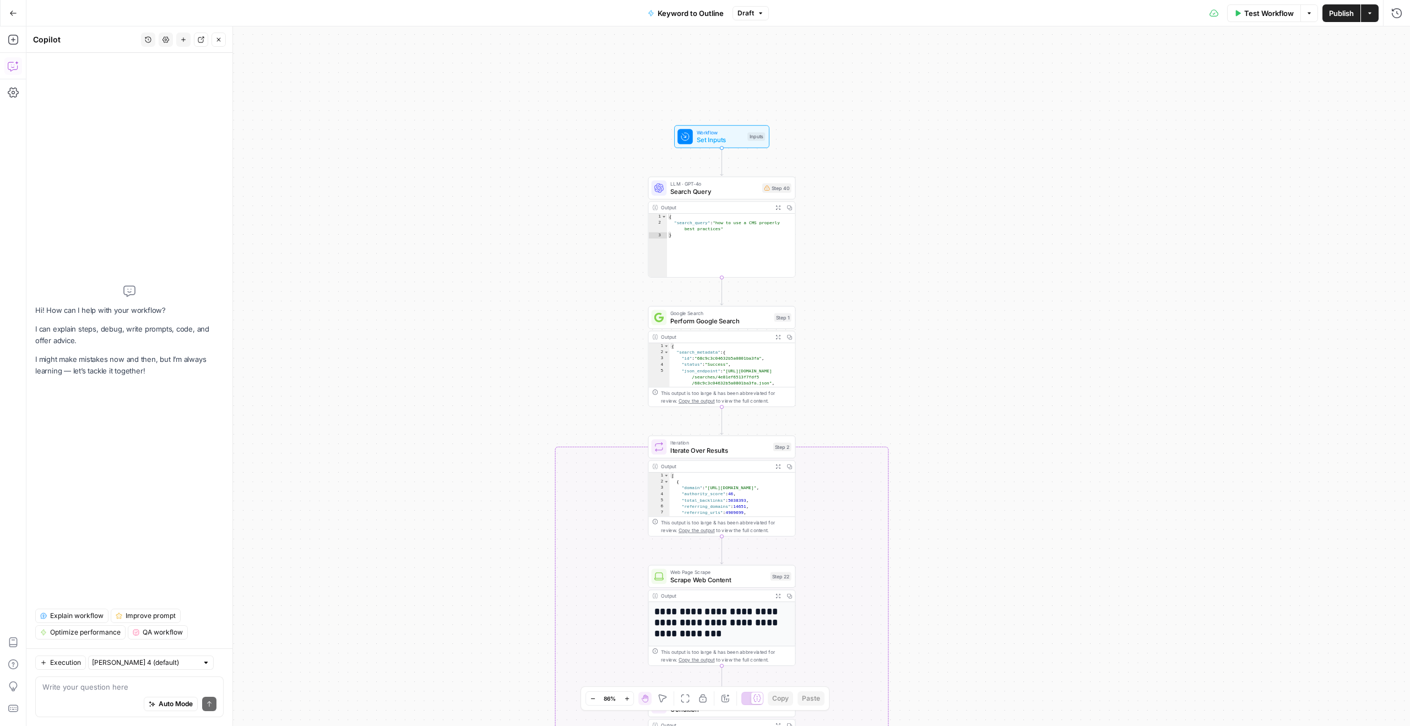
click at [84, 613] on span "Explain workflow" at bounding box center [76, 616] width 53 height 10
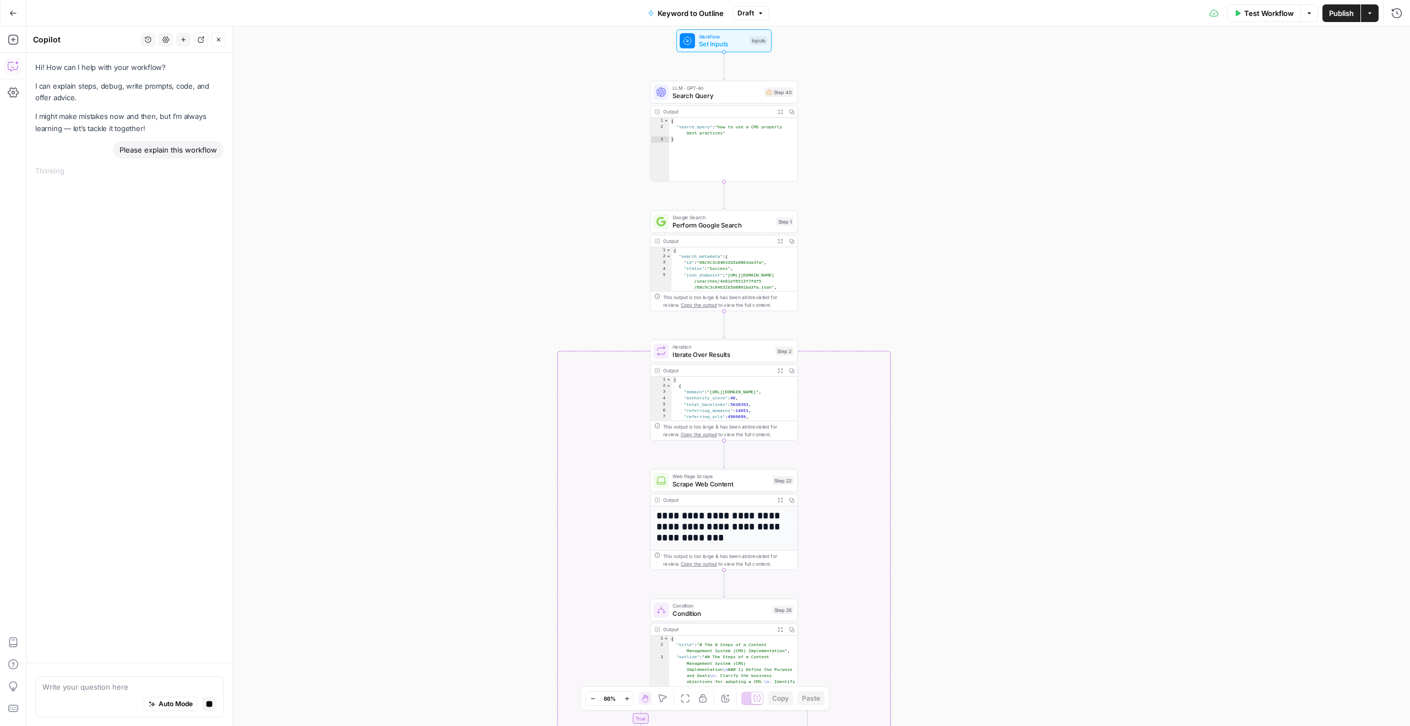
drag, startPoint x: 876, startPoint y: 282, endPoint x: 878, endPoint y: 186, distance: 95.9
click at [878, 186] on div "true false Workflow Set Inputs Inputs LLM · GPT-4o Search Query Step 40 Output …" at bounding box center [718, 376] width 1384 height 700
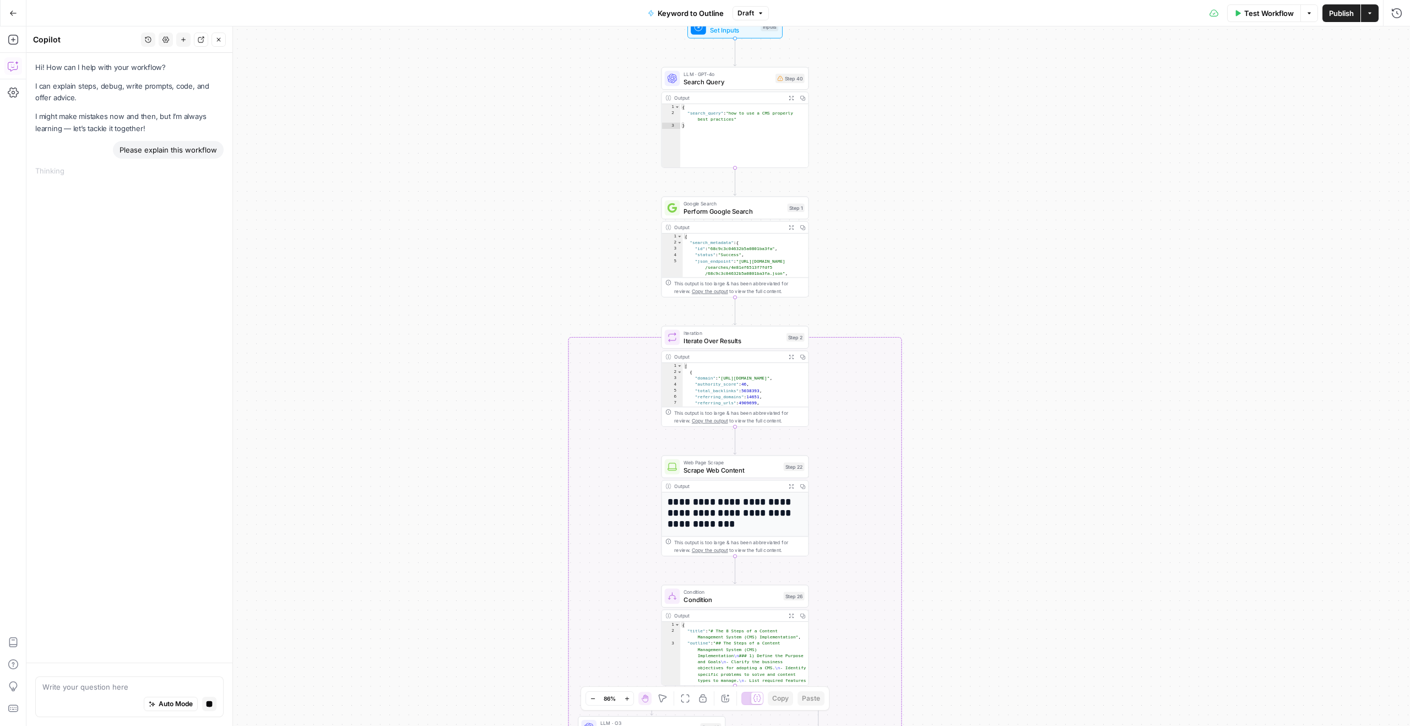
drag, startPoint x: 929, startPoint y: 198, endPoint x: 940, endPoint y: 184, distance: 17.3
click at [940, 184] on div "true false Workflow Set Inputs Inputs LLM · GPT-4o Search Query Step 40 Output …" at bounding box center [718, 376] width 1384 height 700
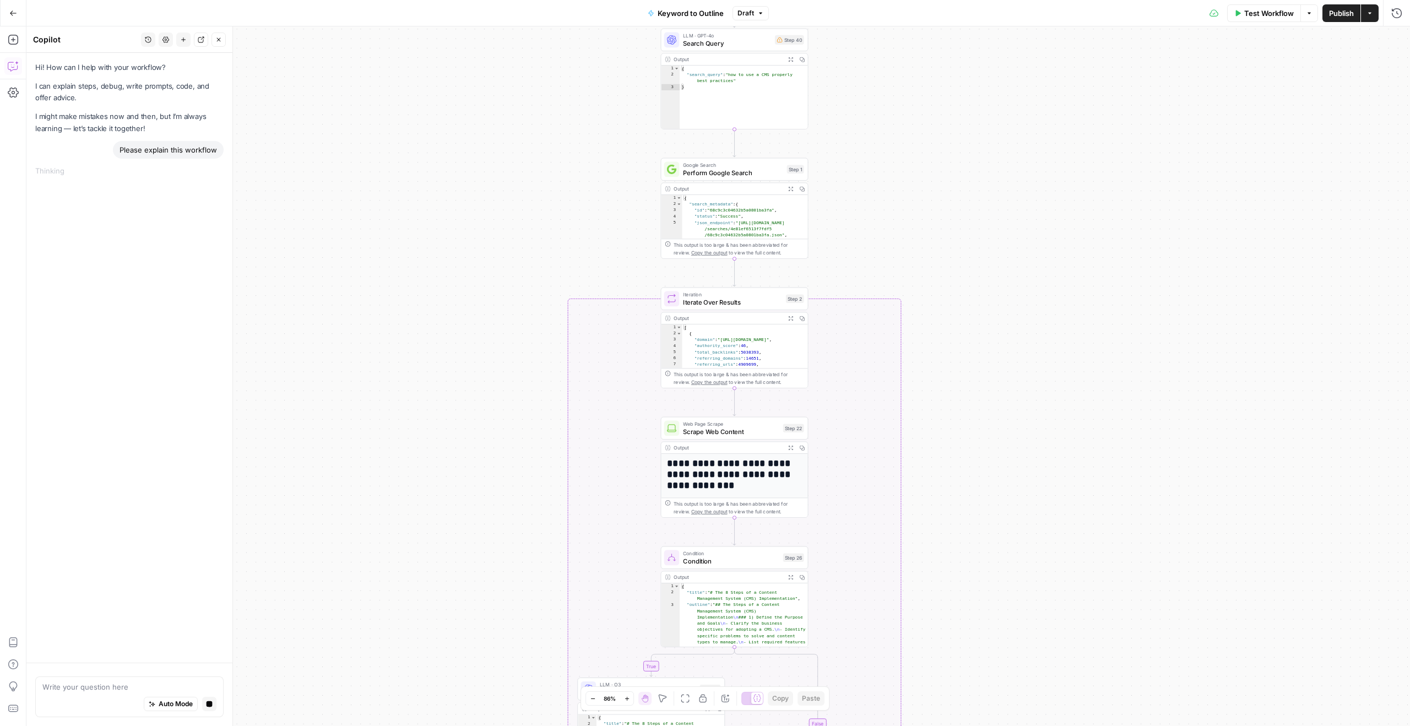
drag, startPoint x: 847, startPoint y: 180, endPoint x: 847, endPoint y: 144, distance: 36.4
click at [847, 143] on div "true false Workflow Set Inputs Inputs LLM · GPT-4o Search Query Step 40 Output …" at bounding box center [718, 376] width 1384 height 700
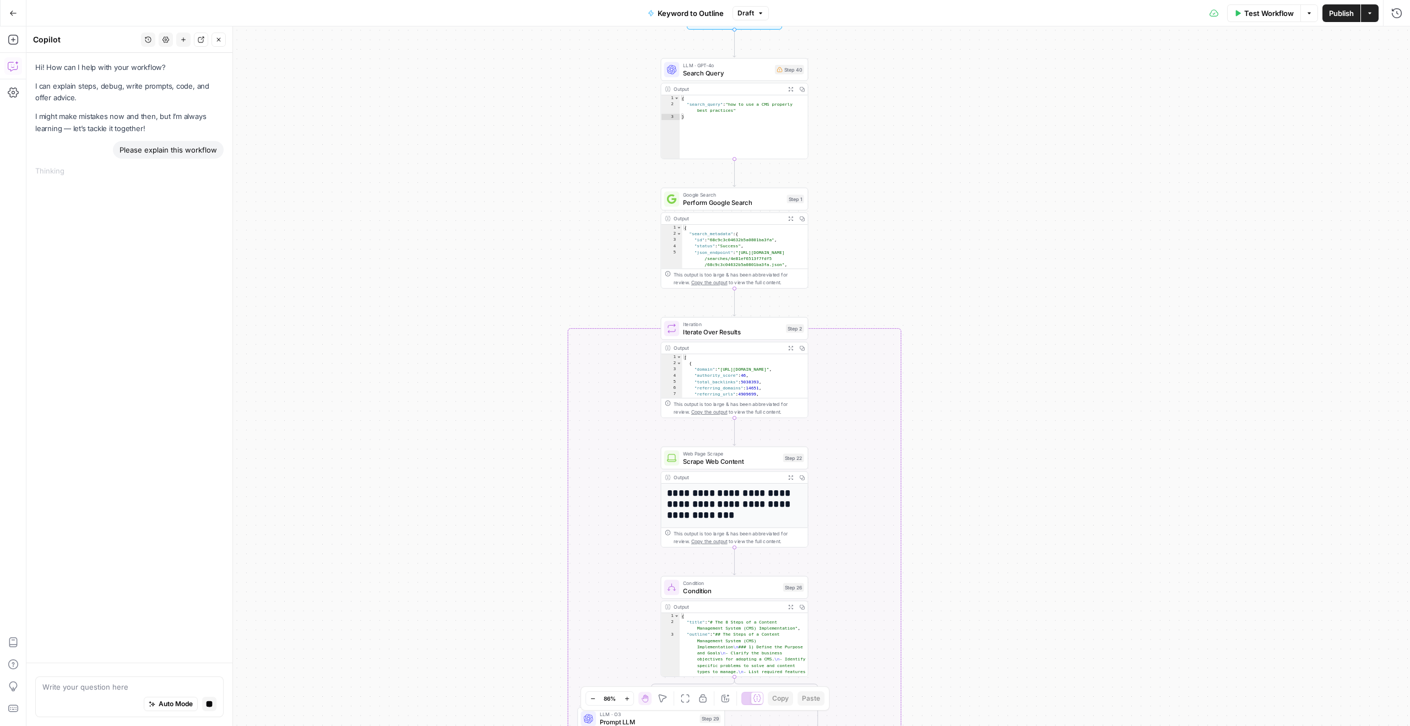
drag, startPoint x: 845, startPoint y: 139, endPoint x: 844, endPoint y: 168, distance: 28.7
click at [844, 168] on div "true false Workflow Set Inputs Inputs LLM · GPT-4o Search Query Step 40 Output …" at bounding box center [718, 376] width 1384 height 700
drag, startPoint x: 933, startPoint y: 84, endPoint x: 932, endPoint y: 171, distance: 87.1
click at [933, 171] on div "true false Workflow Set Inputs Inputs LLM · GPT-4o Search Query Step 40 Output …" at bounding box center [718, 376] width 1384 height 700
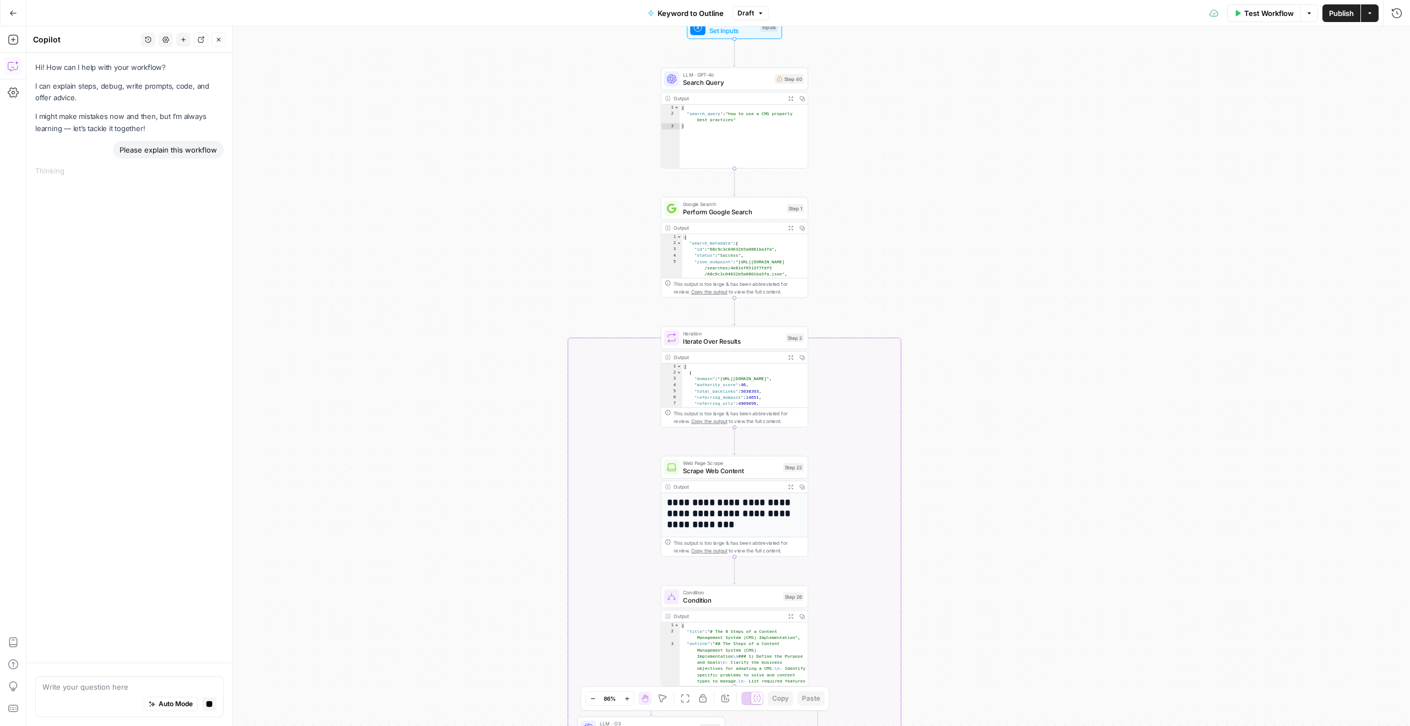
drag, startPoint x: 891, startPoint y: 220, endPoint x: 891, endPoint y: 51, distance: 169.7
click at [891, 51] on div "true false Workflow Set Inputs Inputs LLM · GPT-4o Search Query Step 40 Output …" at bounding box center [718, 376] width 1384 height 700
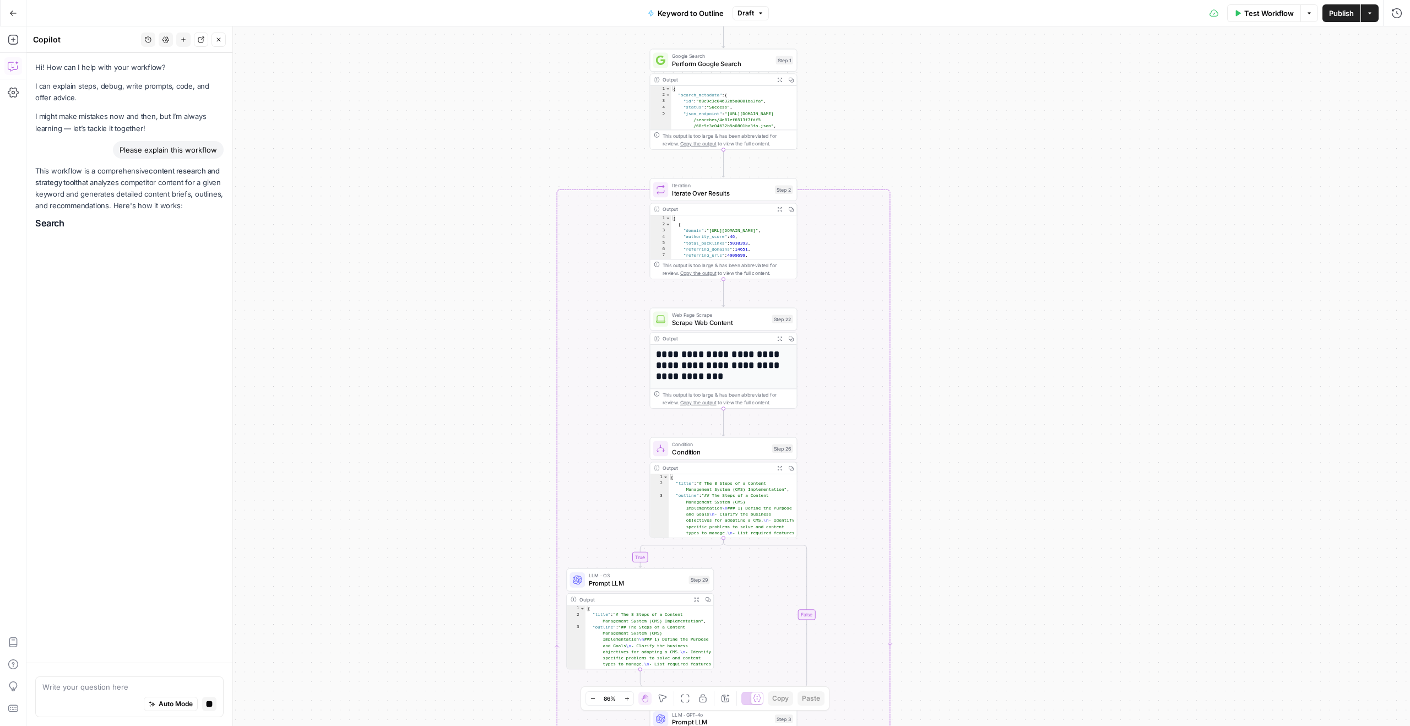
drag, startPoint x: 863, startPoint y: 183, endPoint x: 848, endPoint y: 46, distance: 138.0
click at [848, 46] on div "true false Workflow Set Inputs Inputs LLM · GPT-4o Search Query Step 40 Output …" at bounding box center [718, 376] width 1384 height 700
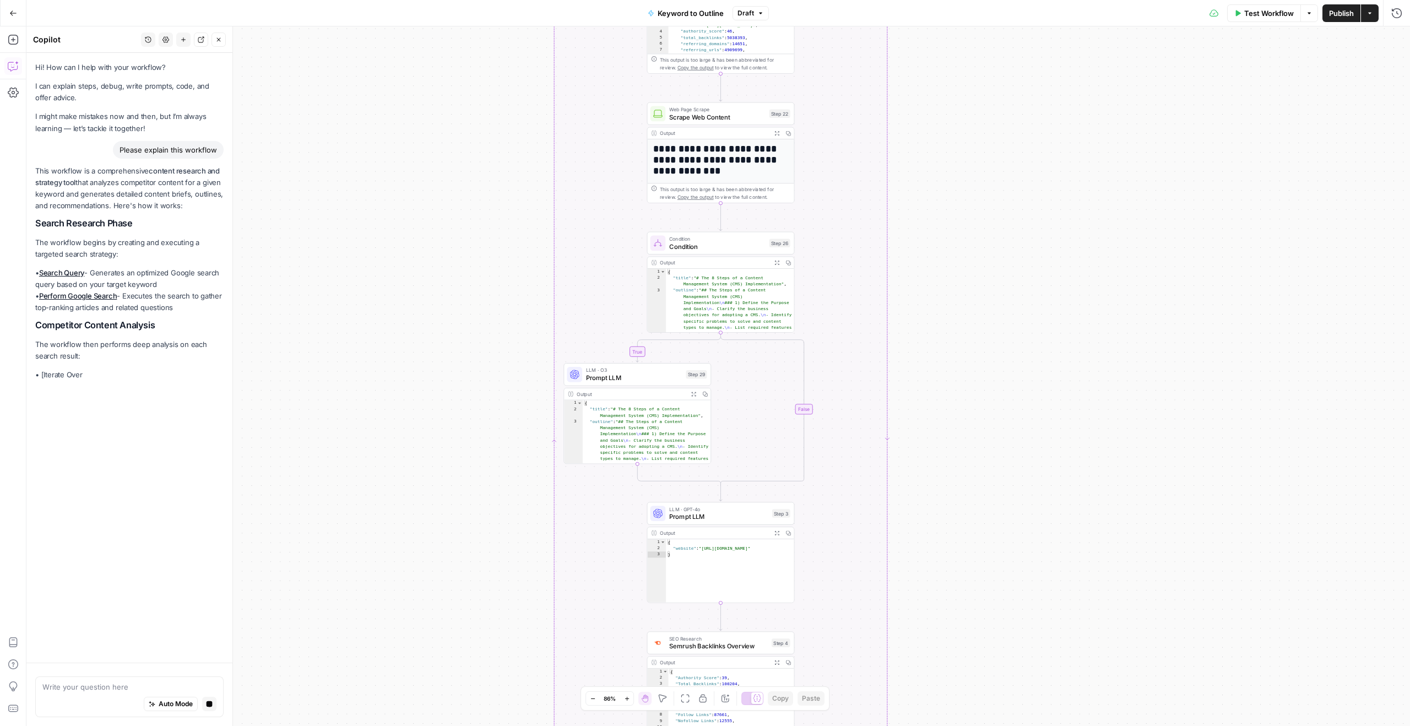
drag, startPoint x: 969, startPoint y: 282, endPoint x: 969, endPoint y: 147, distance: 135.0
click at [969, 147] on div "true false Workflow Set Inputs Inputs LLM · GPT-4o Search Query Step 40 Output …" at bounding box center [718, 376] width 1384 height 700
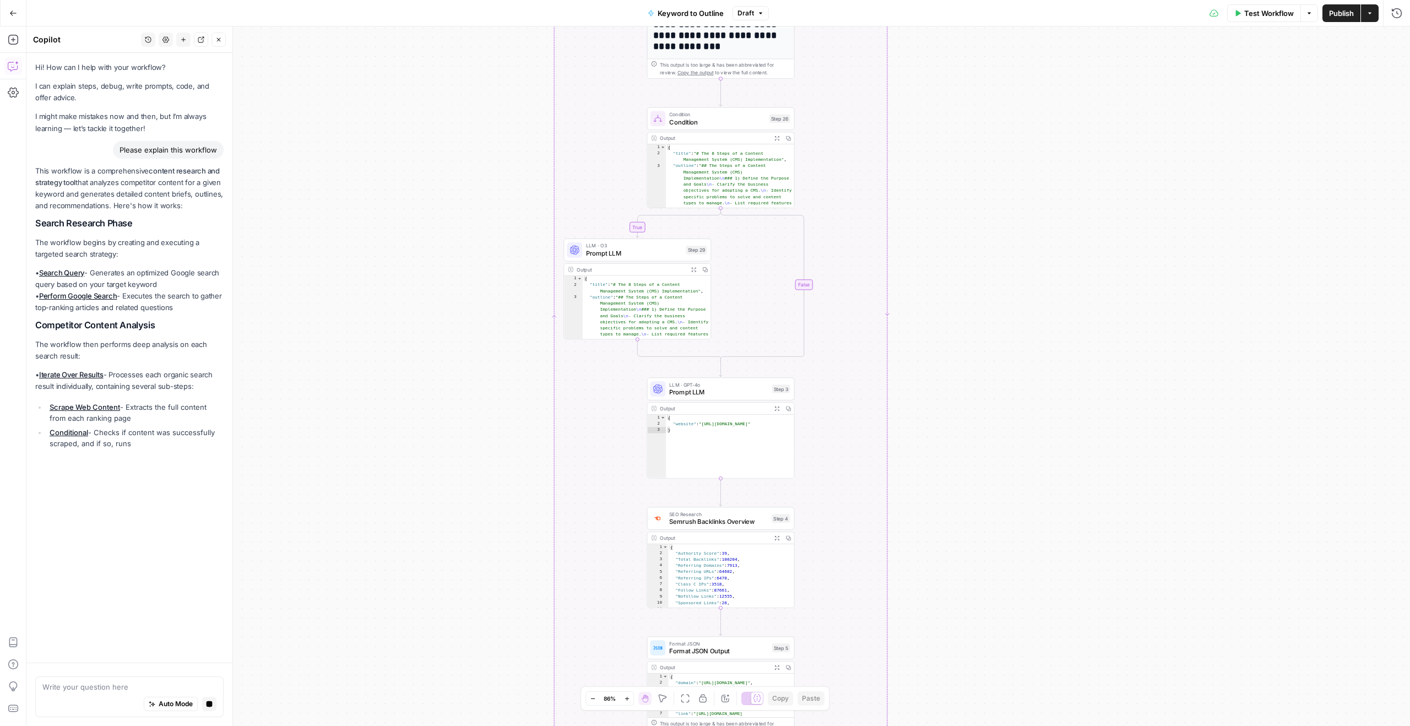
drag, startPoint x: 975, startPoint y: 290, endPoint x: 975, endPoint y: 149, distance: 141.0
click at [975, 149] on div "true false Workflow Set Inputs Inputs LLM · GPT-4o Search Query Step 40 Output …" at bounding box center [718, 376] width 1384 height 700
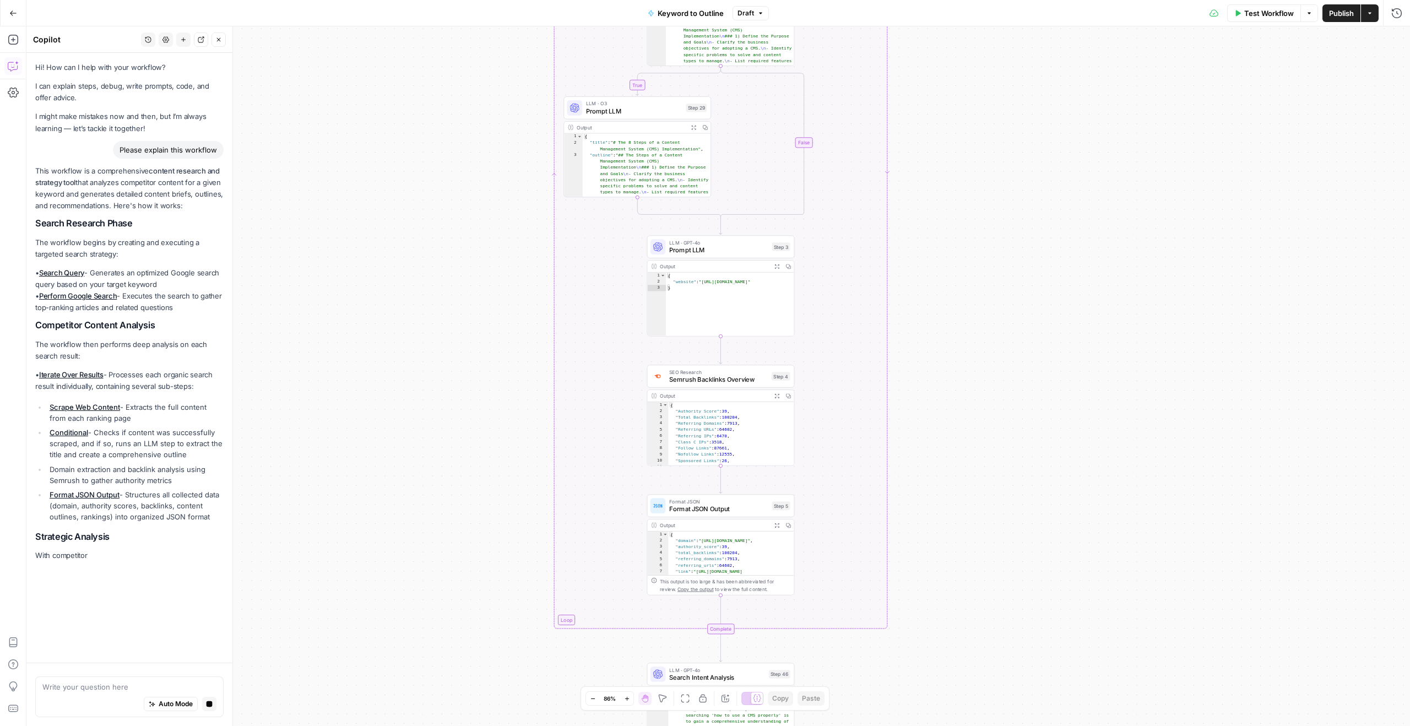
drag, startPoint x: 956, startPoint y: 397, endPoint x: 956, endPoint y: 244, distance: 153.2
click at [956, 244] on div "true false Workflow Set Inputs Inputs LLM · GPT-4o Search Query Step 40 Output …" at bounding box center [718, 376] width 1384 height 700
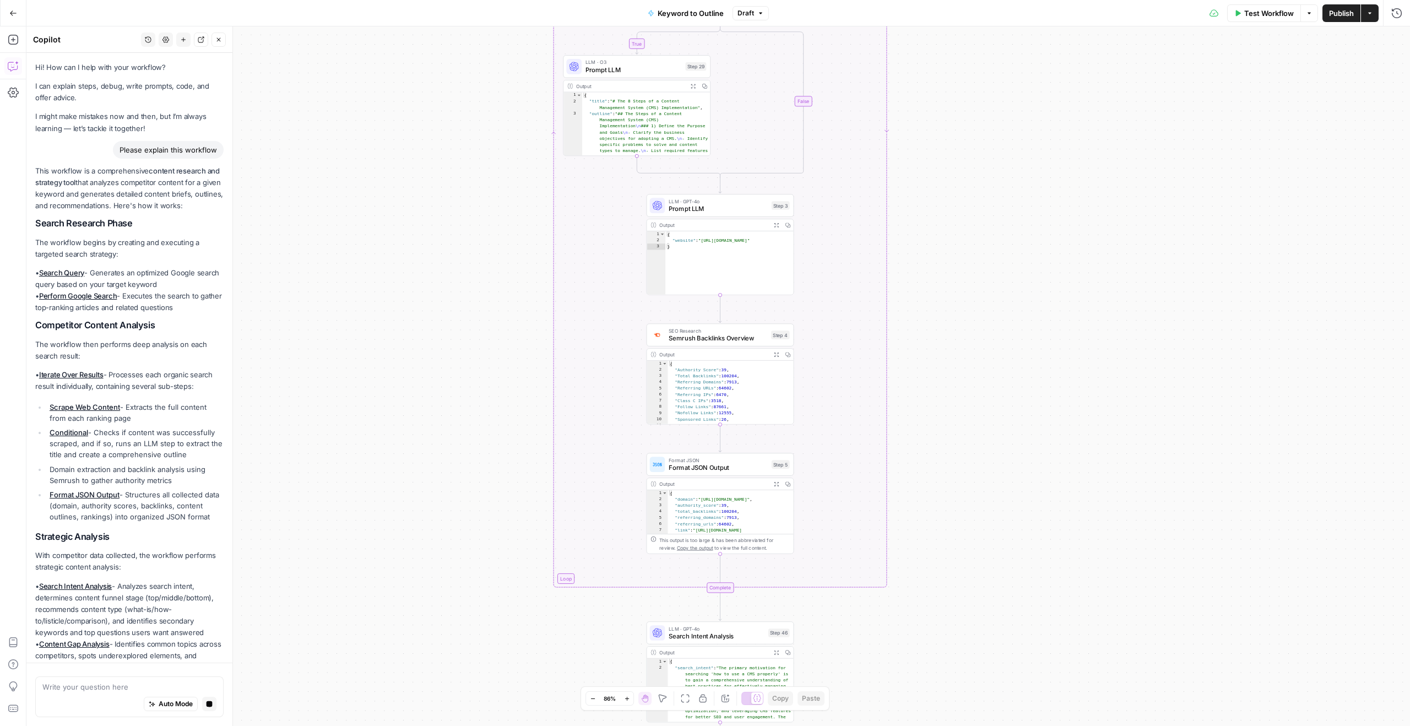
scroll to position [19, 0]
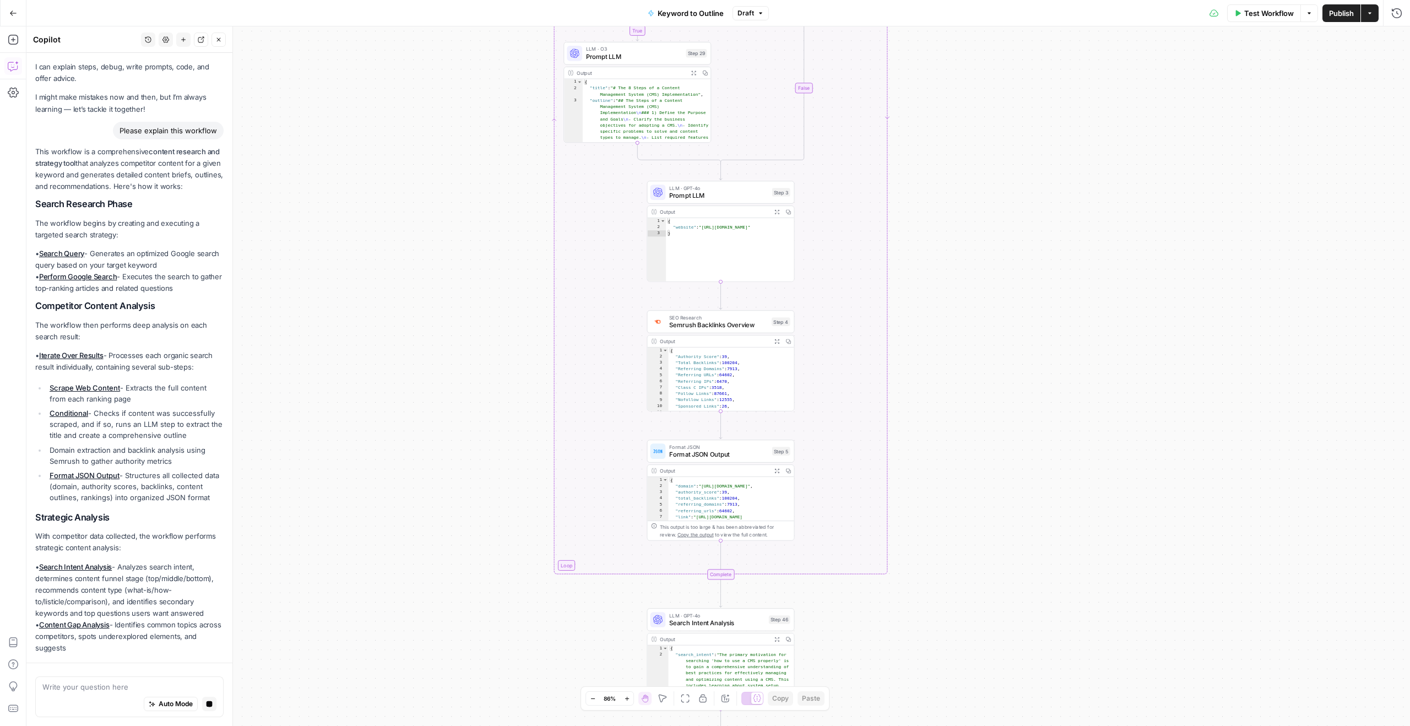
drag, startPoint x: 926, startPoint y: 317, endPoint x: 925, endPoint y: 182, distance: 135.0
click at [925, 182] on div "true false Workflow Set Inputs Inputs LLM · GPT-4o Search Query Step 40 Output …" at bounding box center [718, 376] width 1384 height 700
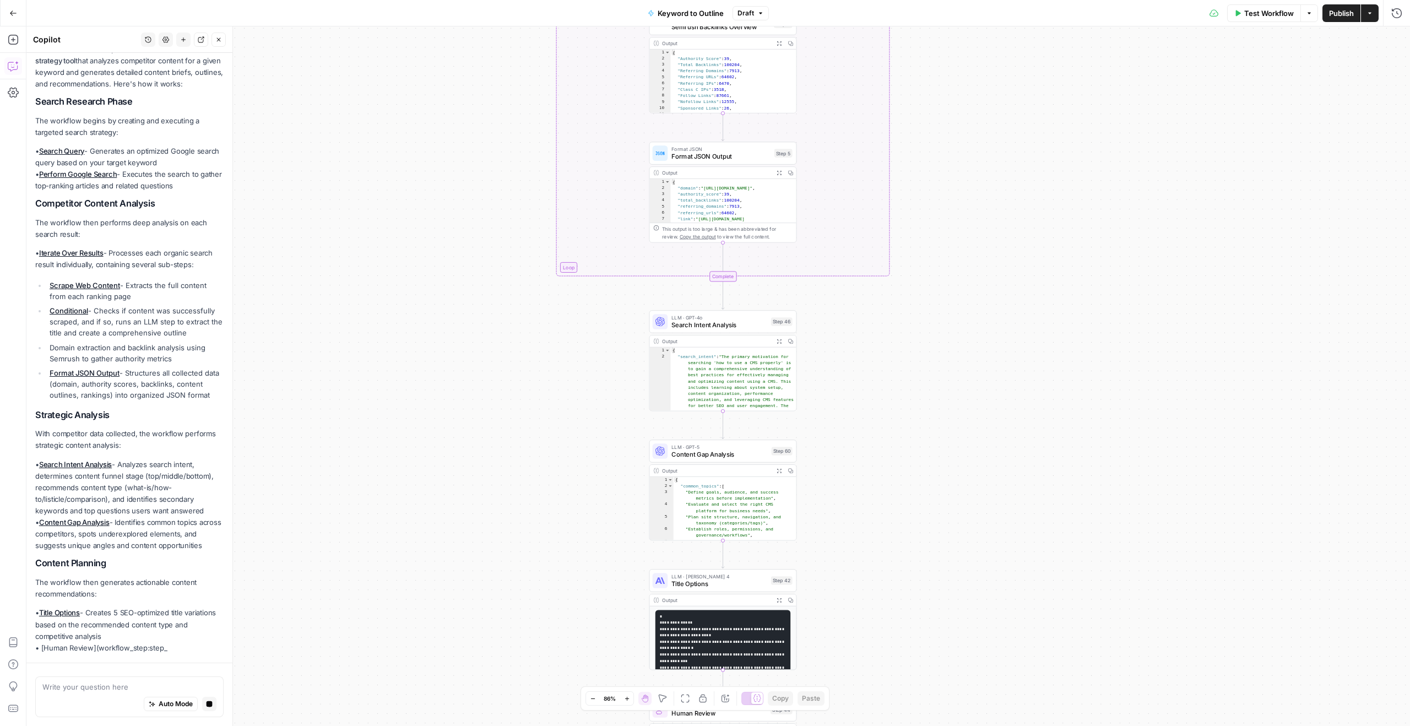
drag, startPoint x: 947, startPoint y: 356, endPoint x: 950, endPoint y: 178, distance: 178.0
click at [950, 177] on div "true false Workflow Set Inputs Inputs LLM · GPT-4o Search Query Step 40 Output …" at bounding box center [718, 376] width 1384 height 700
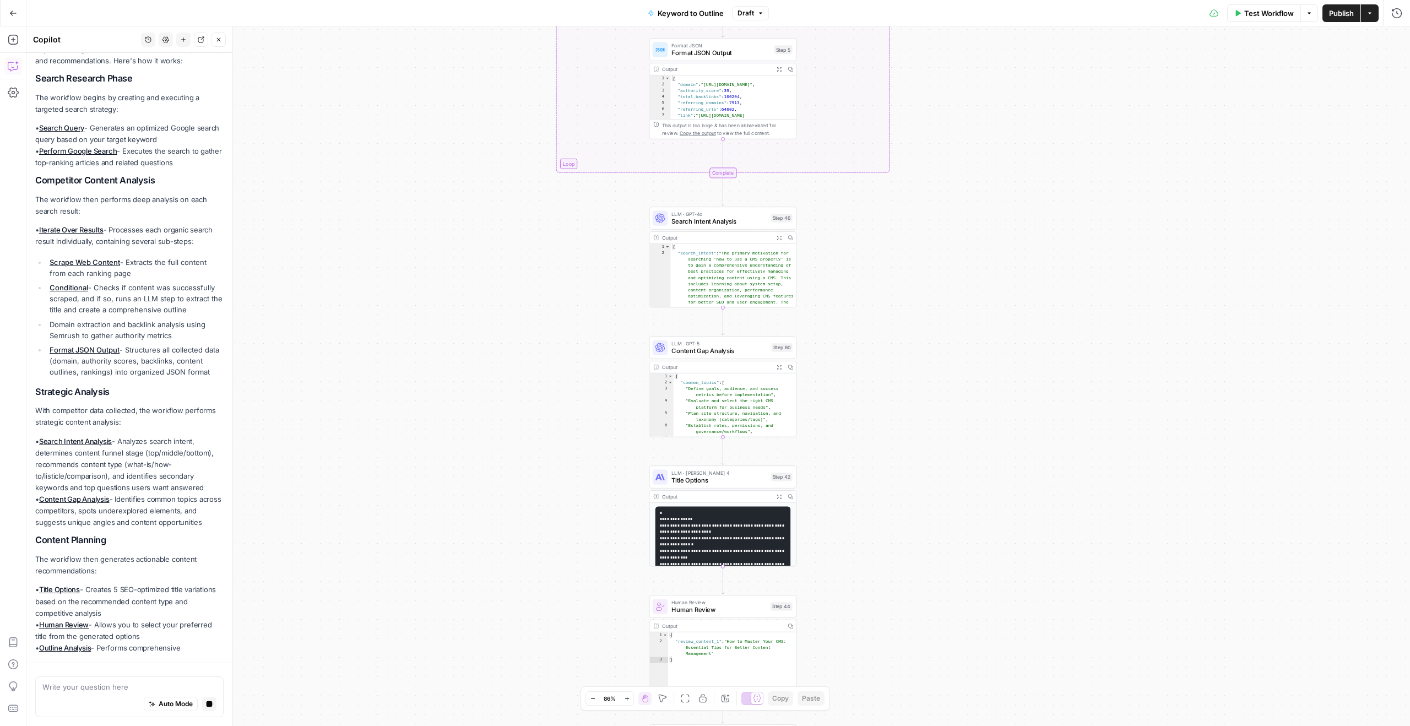
drag, startPoint x: 932, startPoint y: 388, endPoint x: 932, endPoint y: 299, distance: 89.8
click at [932, 299] on div "true false Workflow Set Inputs Inputs LLM · GPT-4o Search Query Step 40 Output …" at bounding box center [718, 376] width 1384 height 700
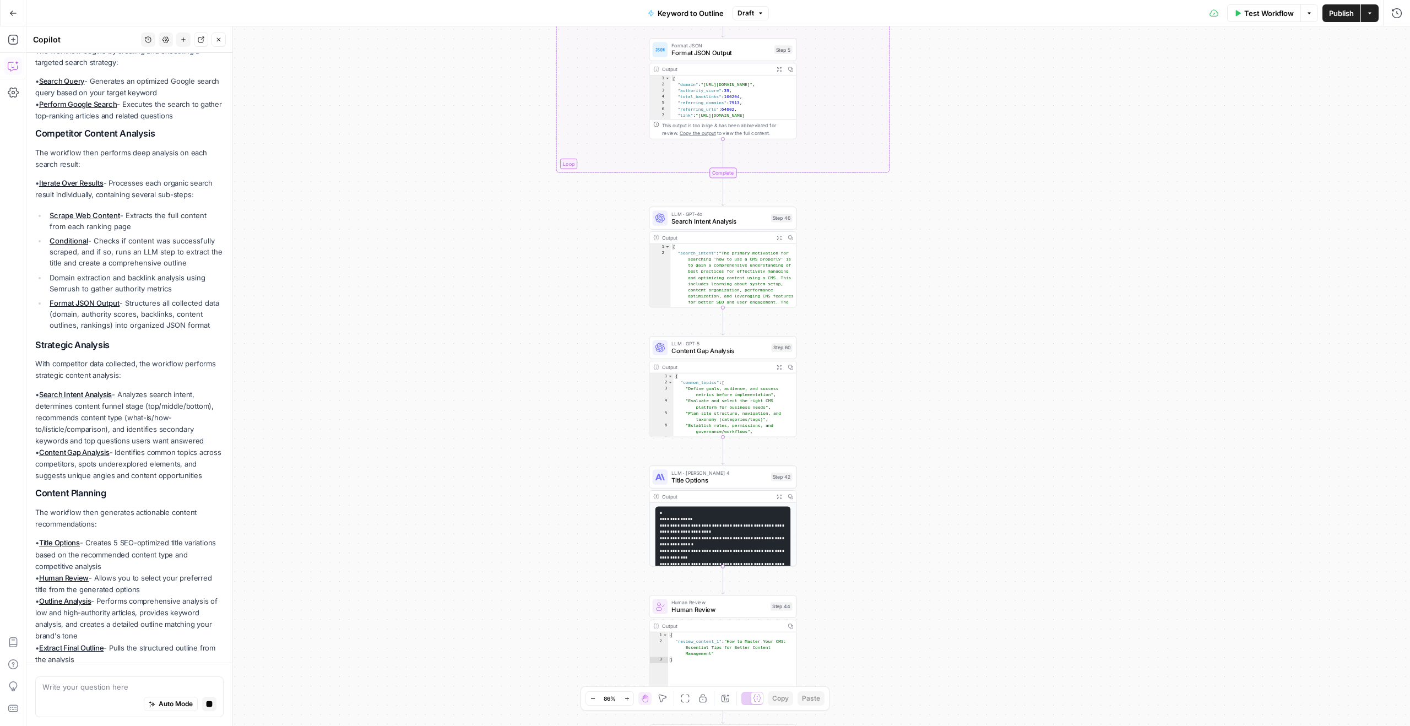
scroll to position [215, 0]
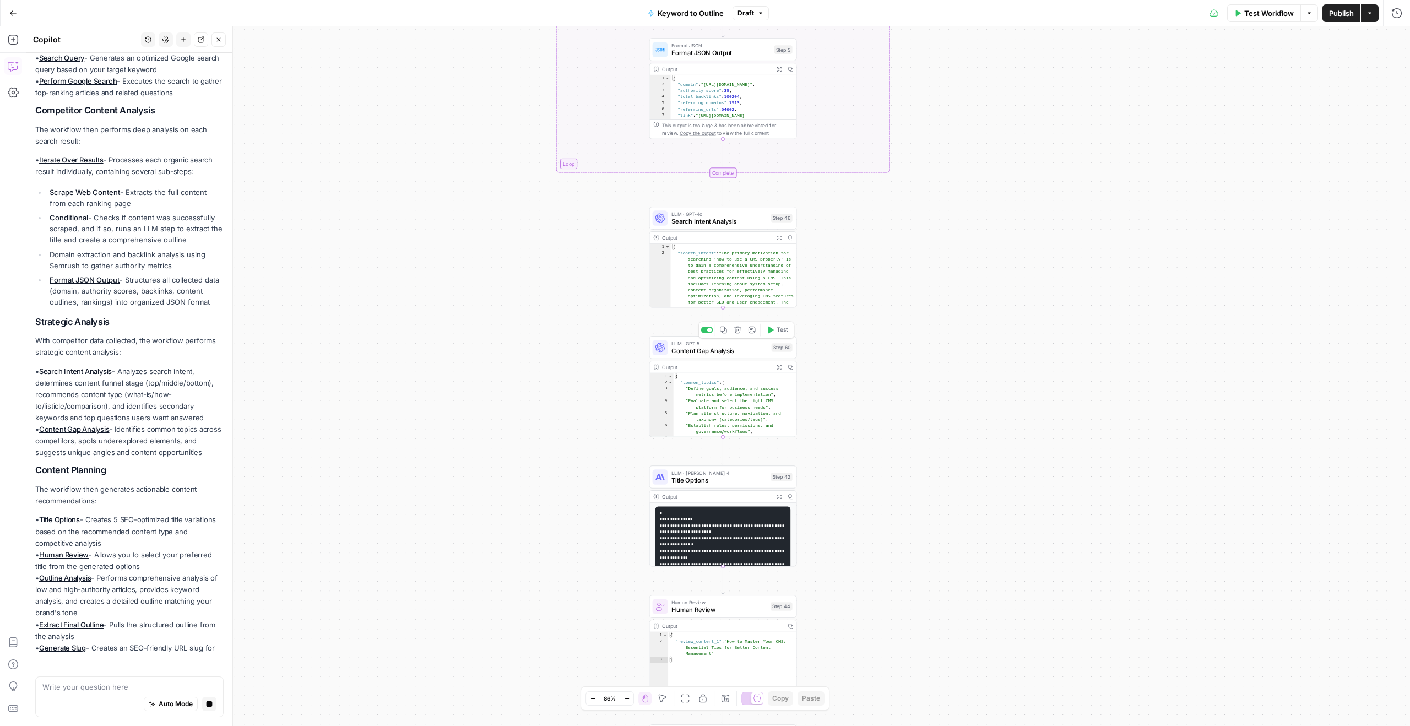
click at [706, 348] on span "Content Gap Analysis" at bounding box center [720, 350] width 96 height 9
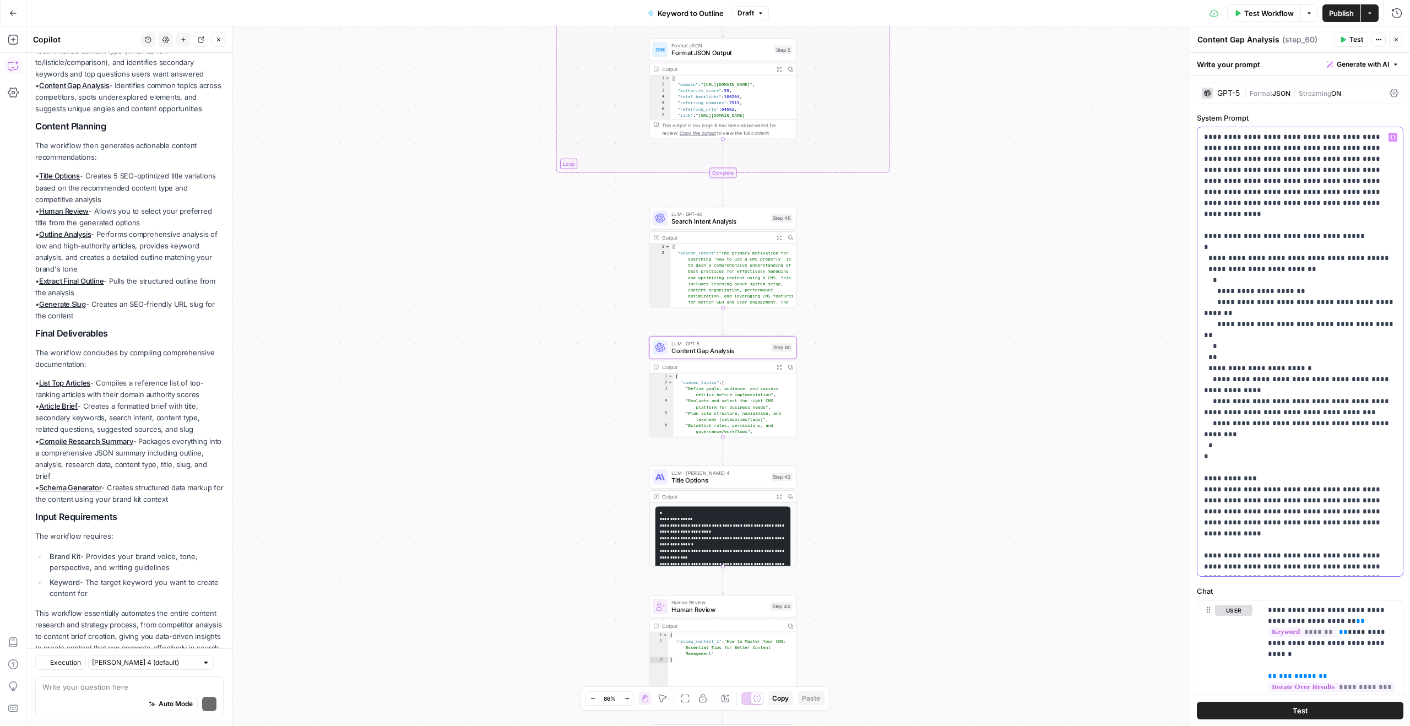
scroll to position [591, 0]
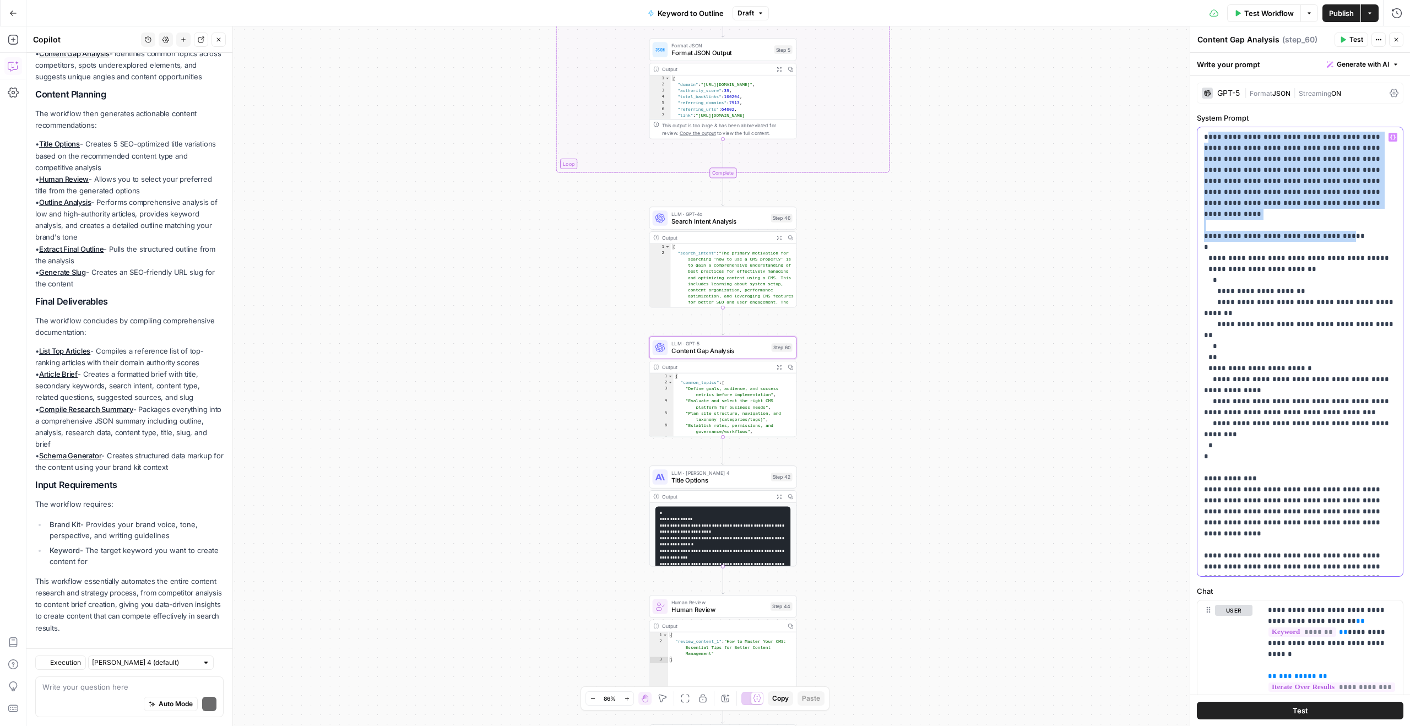
drag, startPoint x: 1208, startPoint y: 134, endPoint x: 1335, endPoint y: 220, distance: 153.9
click at [1335, 220] on p "**********" at bounding box center [1300, 490] width 192 height 716
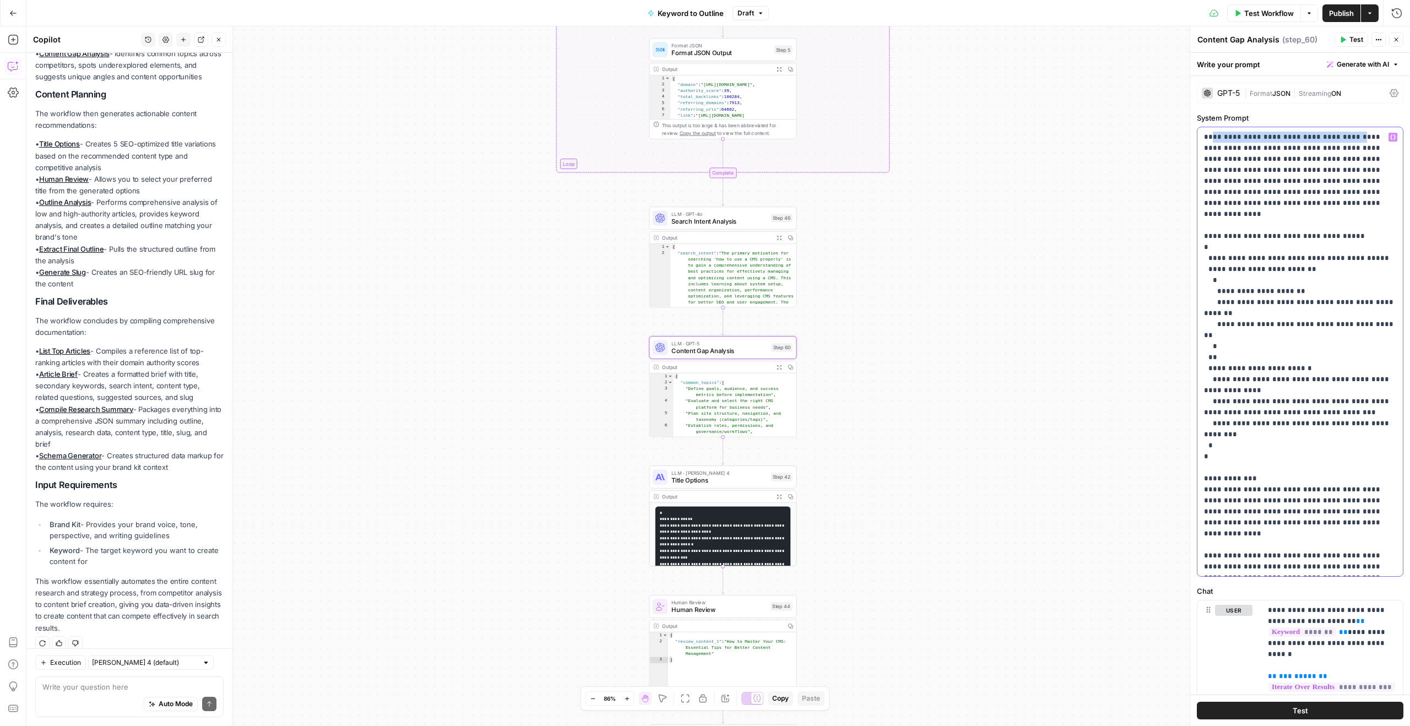
drag, startPoint x: 1212, startPoint y: 135, endPoint x: 1344, endPoint y: 136, distance: 132.2
click at [1344, 136] on p "**********" at bounding box center [1300, 490] width 192 height 716
click at [1222, 98] on div "GPT-5" at bounding box center [1221, 93] width 38 height 11
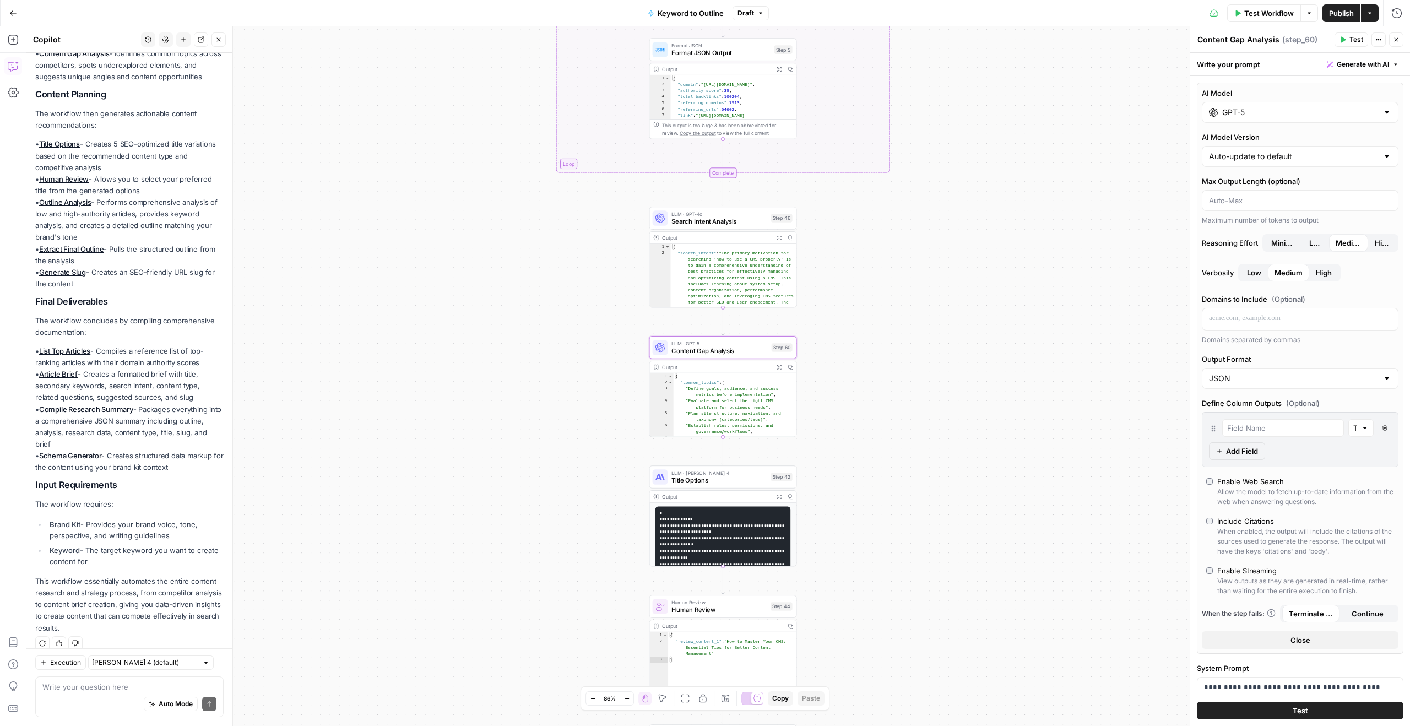
click at [1244, 120] on div "GPT-5" at bounding box center [1300, 112] width 197 height 21
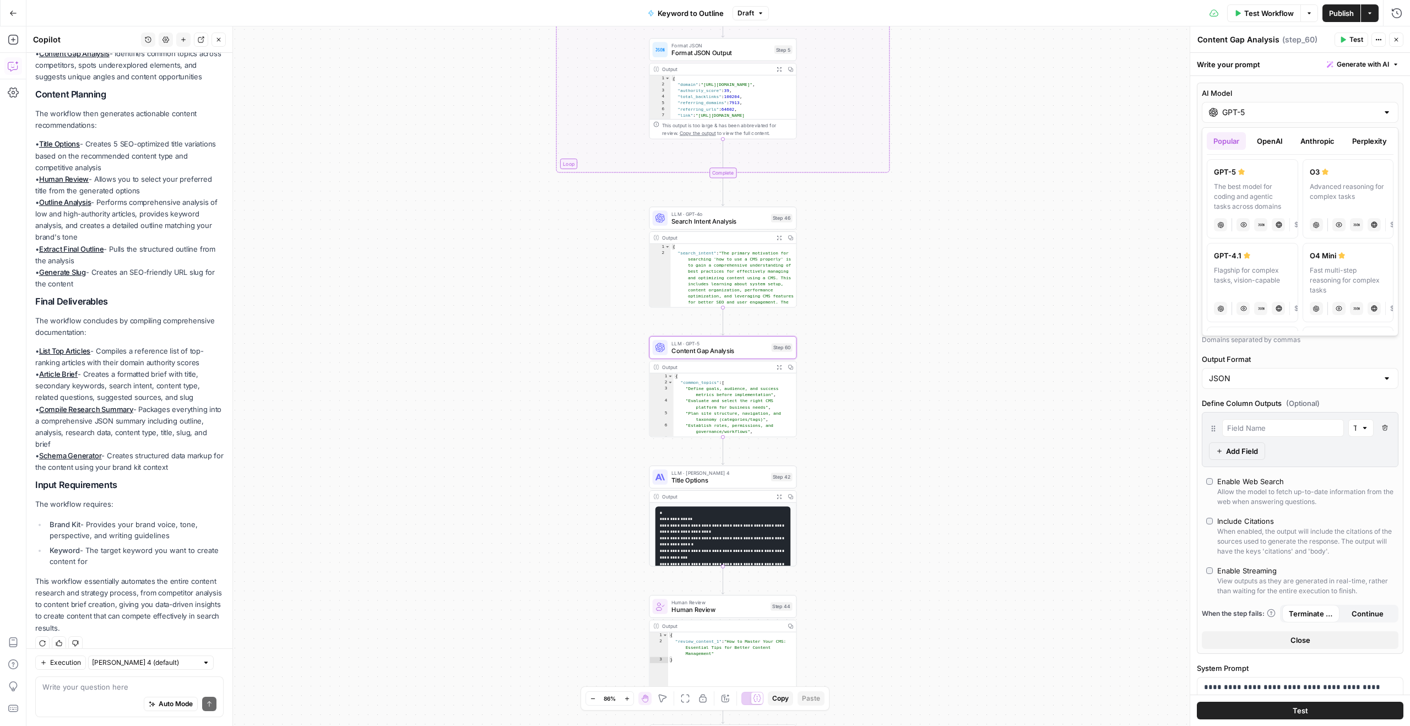
click at [1347, 198] on div "Advanced reasoning for complex tasks" at bounding box center [1348, 197] width 77 height 30
type input "O3"
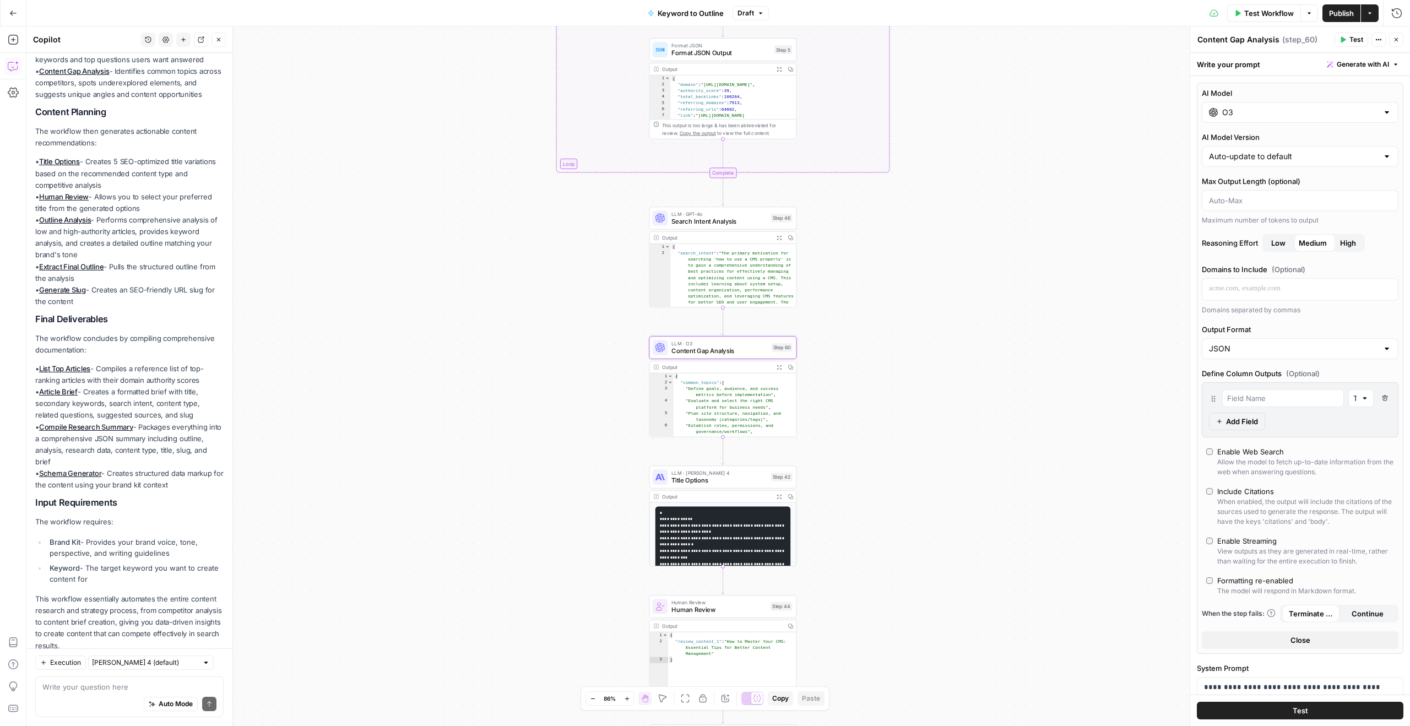
scroll to position [608, 0]
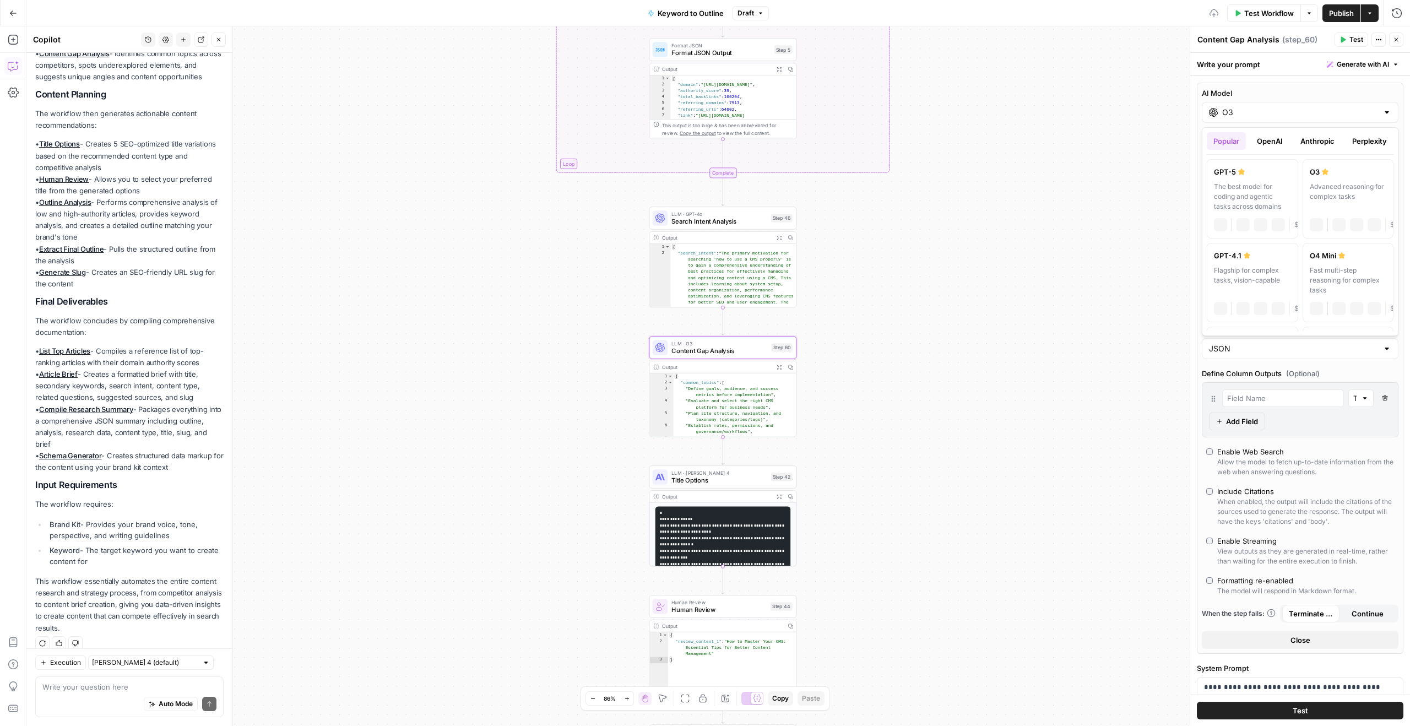
click at [1264, 108] on input "O3" at bounding box center [1301, 112] width 156 height 11
click at [1394, 40] on icon "button" at bounding box center [1396, 39] width 7 height 7
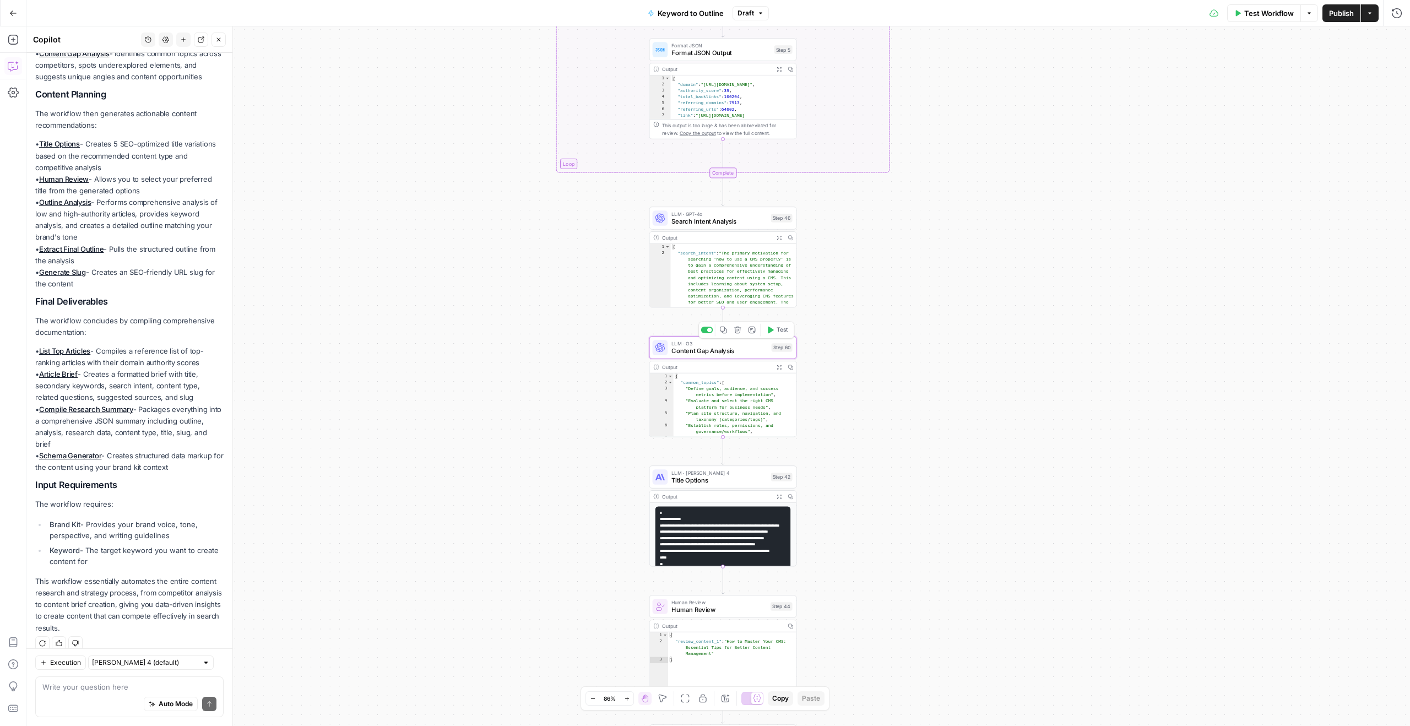
click at [733, 337] on div "Copy step Delete step Add Note Test" at bounding box center [747, 329] width 96 height 17
click at [742, 350] on span "Content Gap Analysis" at bounding box center [720, 350] width 96 height 9
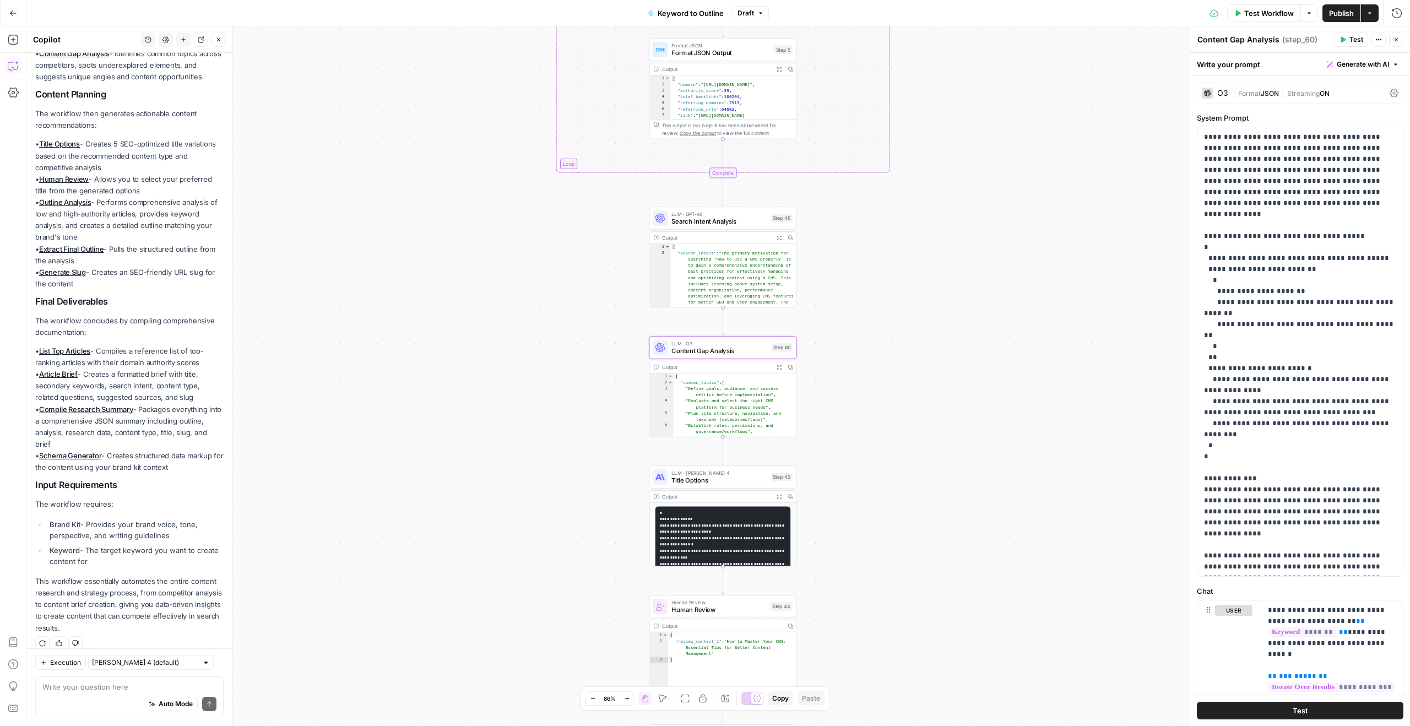
click at [1220, 96] on div "O3" at bounding box center [1223, 93] width 11 height 8
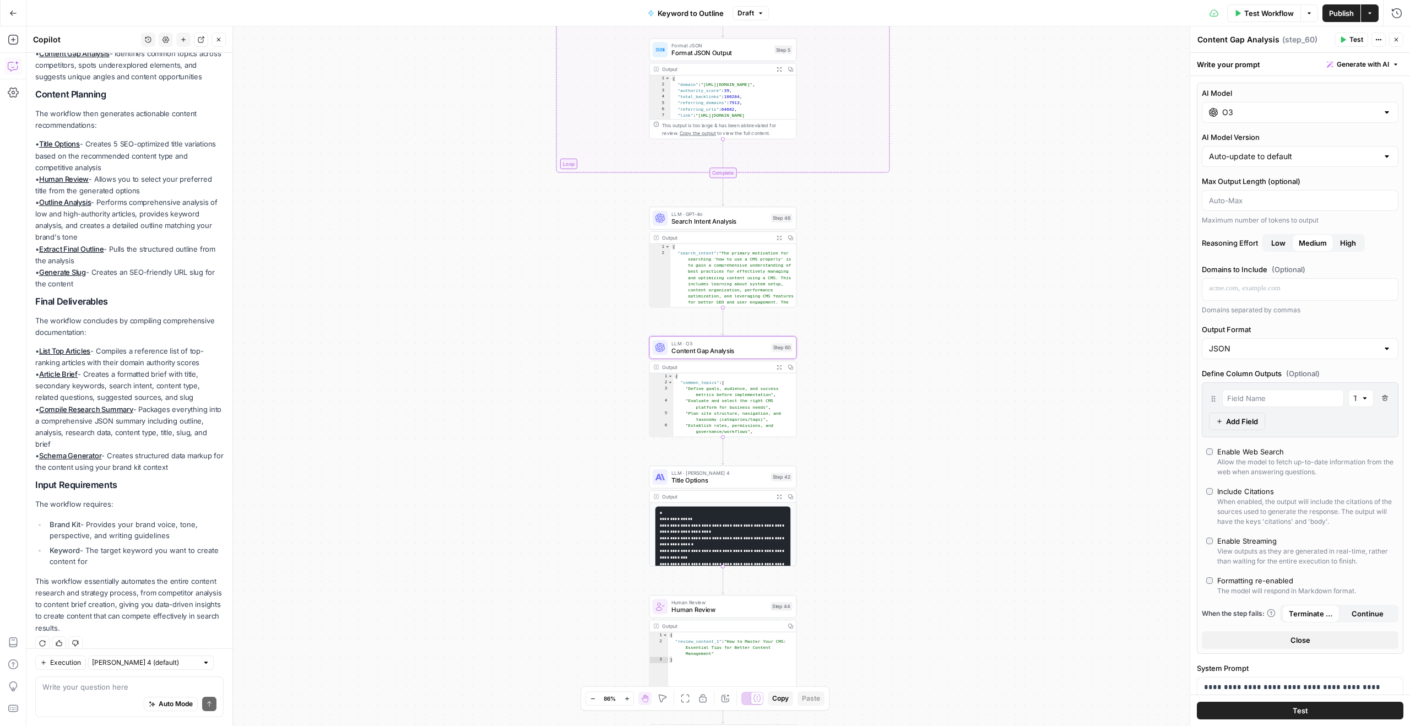
click at [1245, 112] on input "O3" at bounding box center [1301, 112] width 156 height 11
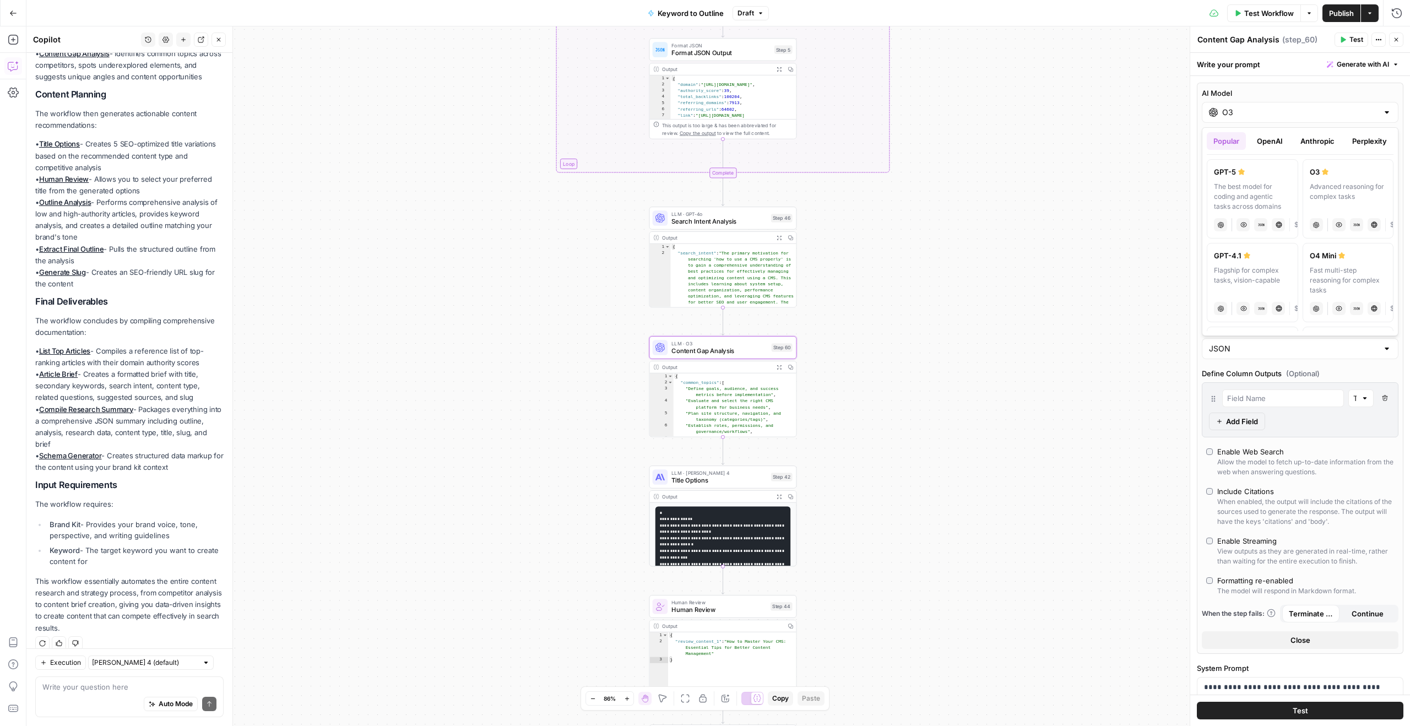
click at [1257, 187] on div "The best model for coding and agentic tasks across domains" at bounding box center [1252, 197] width 77 height 30
type input "GPT-5"
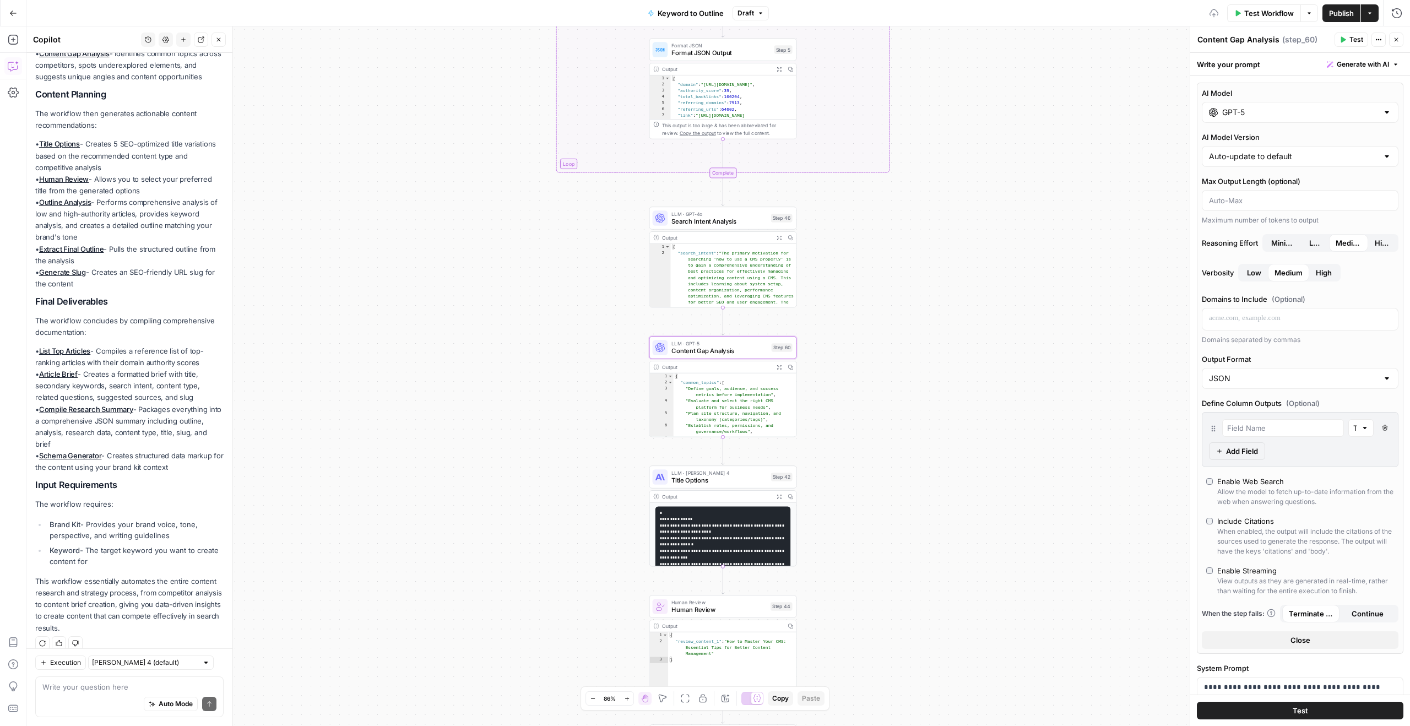
click at [1013, 380] on div "true false Workflow Set Inputs Inputs LLM · GPT-4o Search Query Step 40 Output …" at bounding box center [718, 376] width 1384 height 700
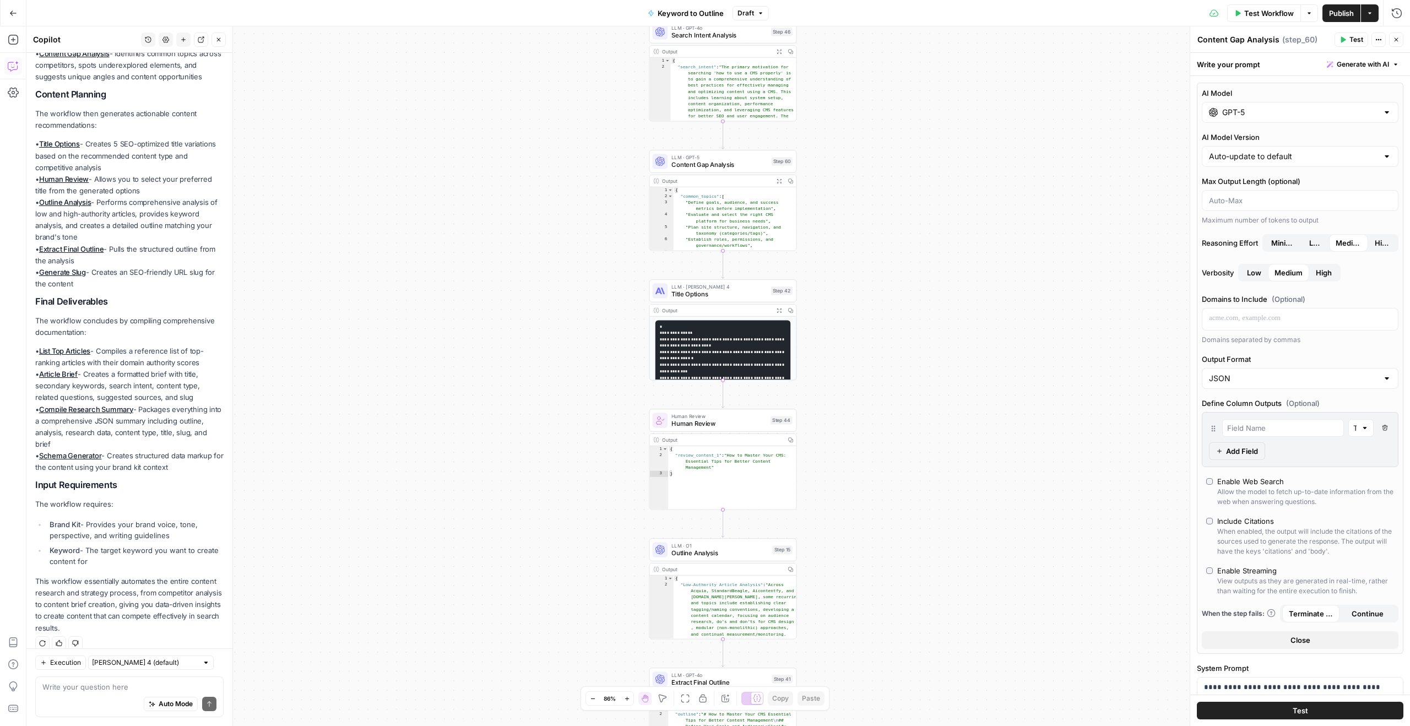
drag, startPoint x: 963, startPoint y: 410, endPoint x: 962, endPoint y: 179, distance: 232.0
click at [962, 179] on div "true false Workflow Set Inputs Inputs LLM · GPT-4o Search Query Step 40 Output …" at bounding box center [718, 376] width 1384 height 700
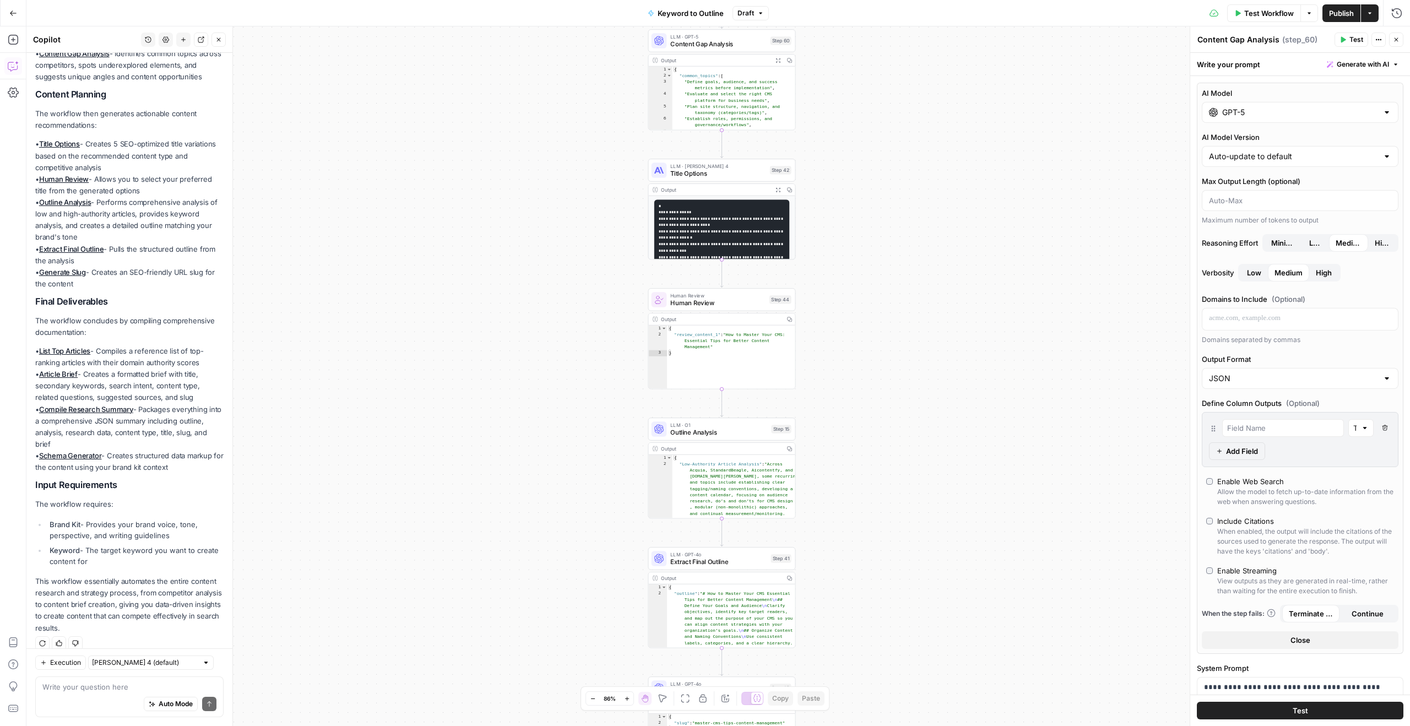
drag, startPoint x: 959, startPoint y: 218, endPoint x: 959, endPoint y: 143, distance: 74.9
click at [959, 143] on div "true false Workflow Set Inputs Inputs LLM · GPT-4o Search Query Step 40 Output …" at bounding box center [718, 376] width 1384 height 700
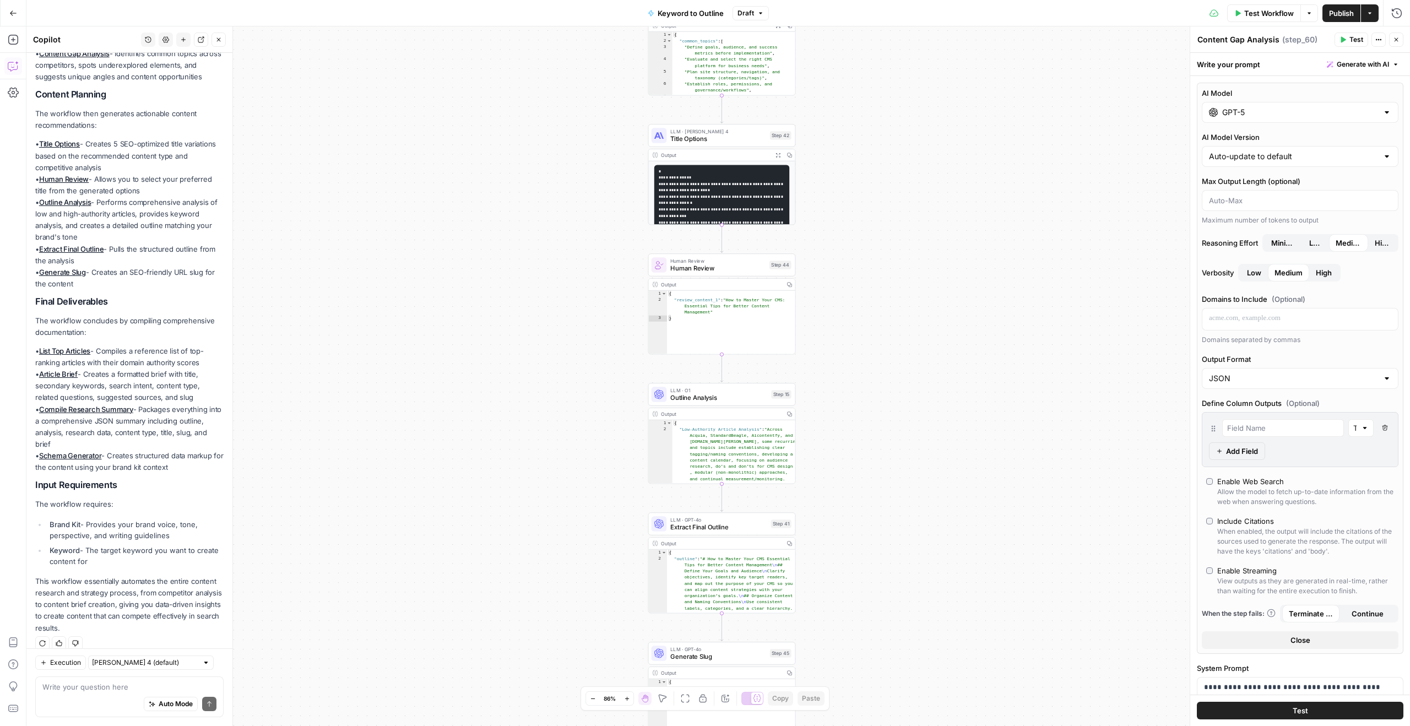
drag, startPoint x: 856, startPoint y: 253, endPoint x: 856, endPoint y: 108, distance: 144.9
click at [856, 108] on div "true false Workflow Set Inputs Inputs LLM · GPT-4o Search Query Step 40 Output …" at bounding box center [718, 376] width 1384 height 700
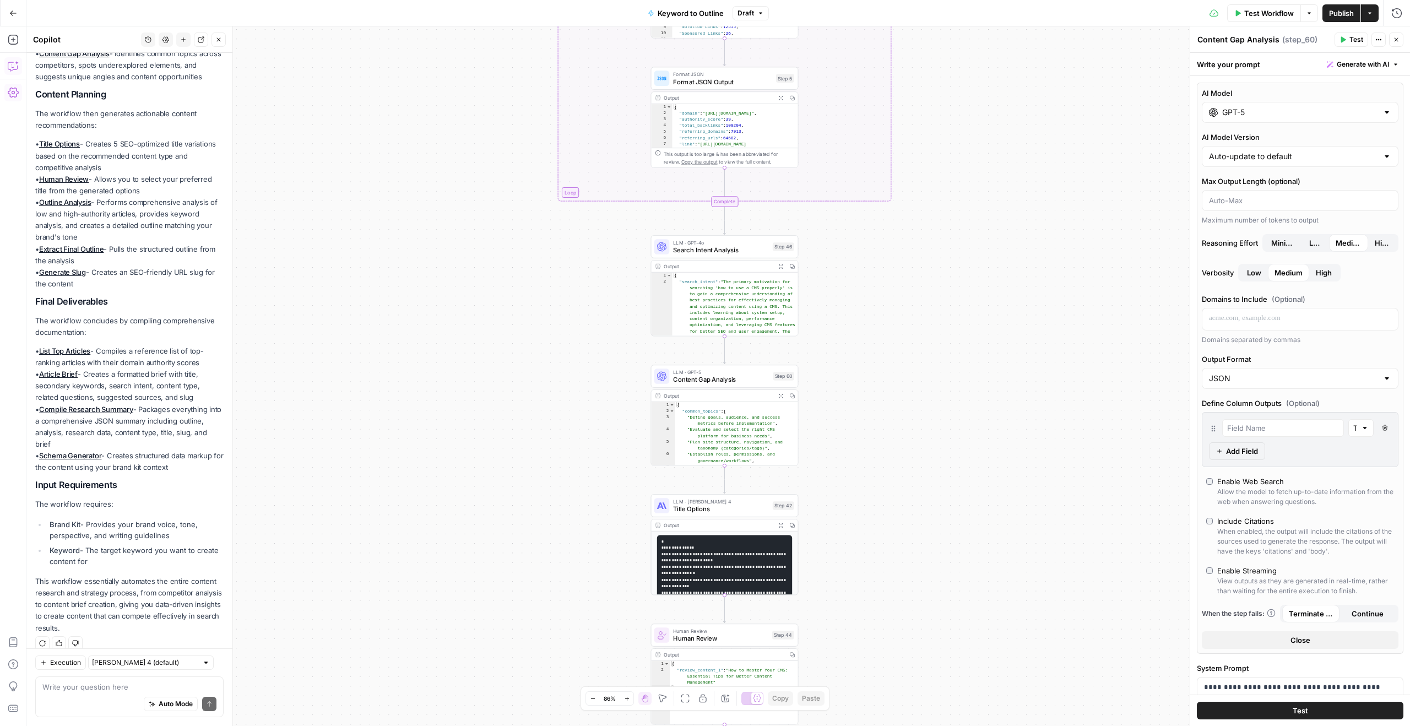
click at [12, 90] on icon "button" at bounding box center [13, 92] width 11 height 11
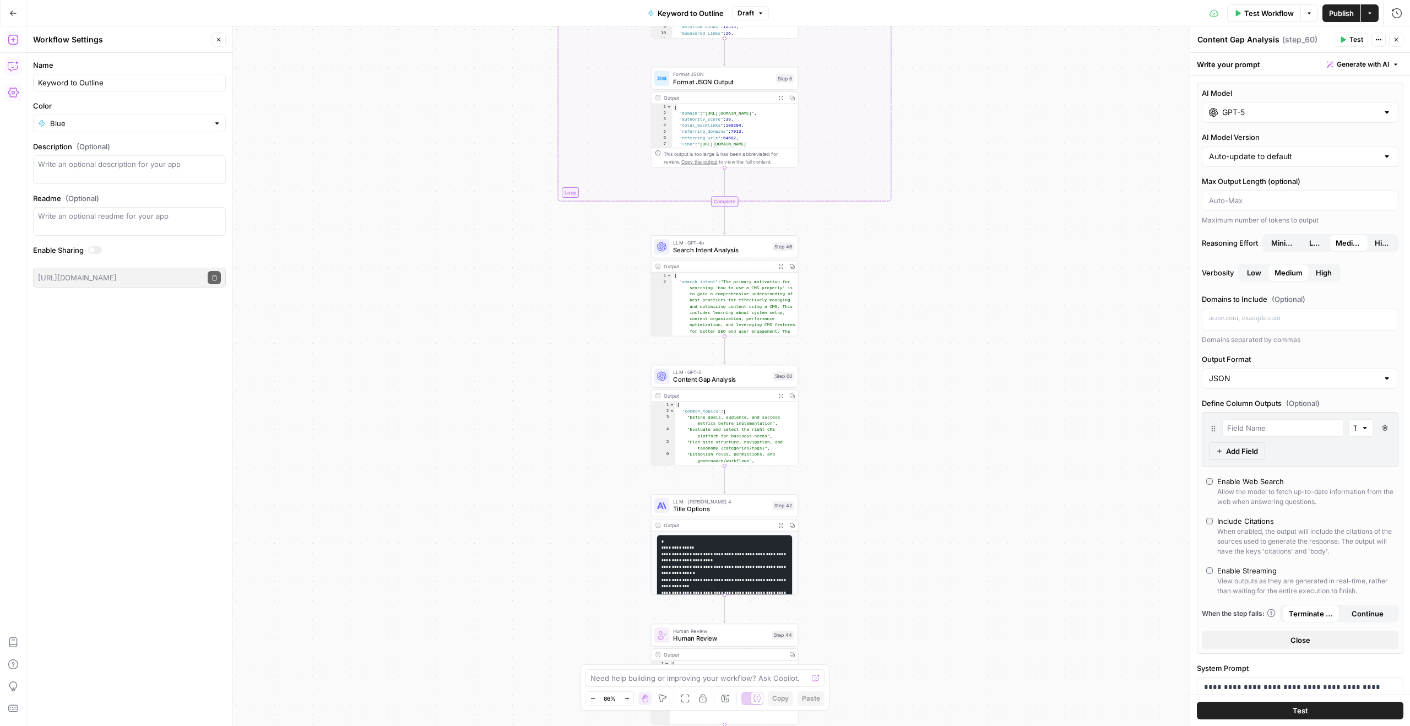
click at [18, 43] on icon "button" at bounding box center [13, 39] width 11 height 11
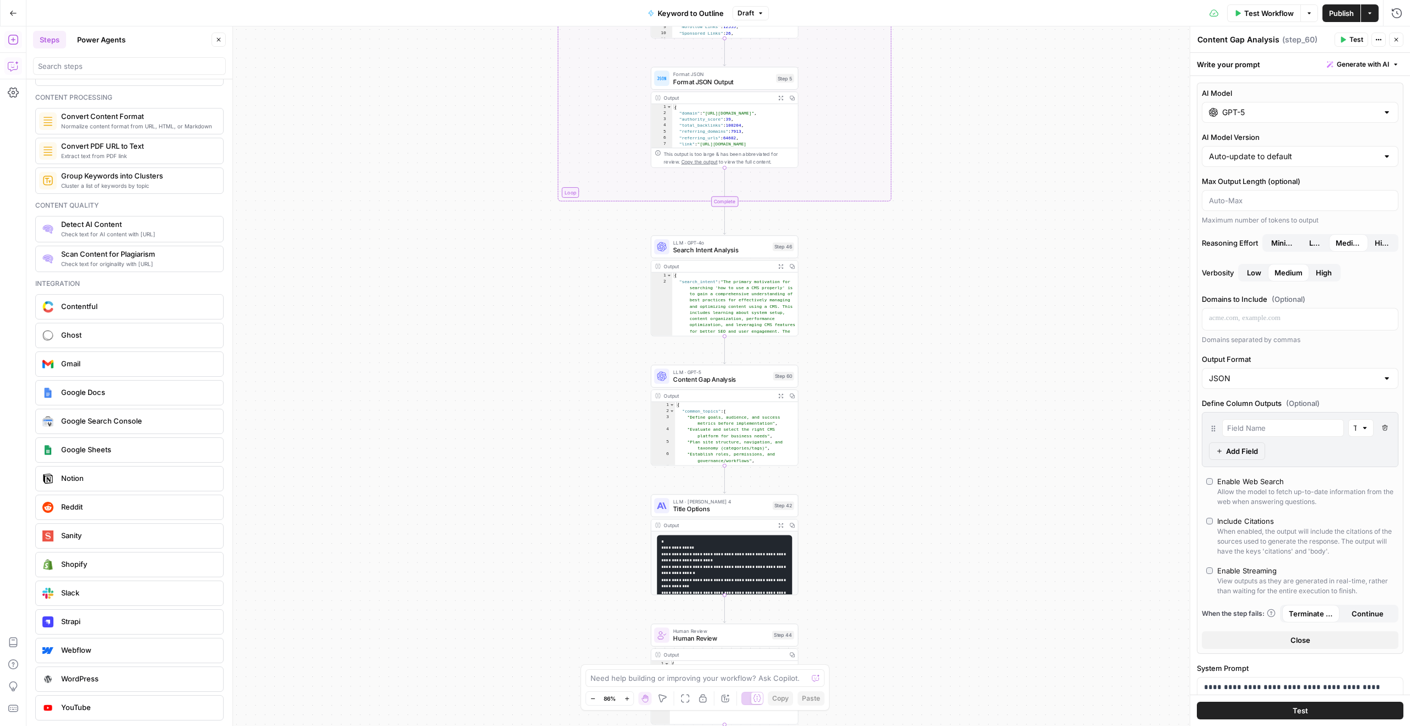
scroll to position [1754, 0]
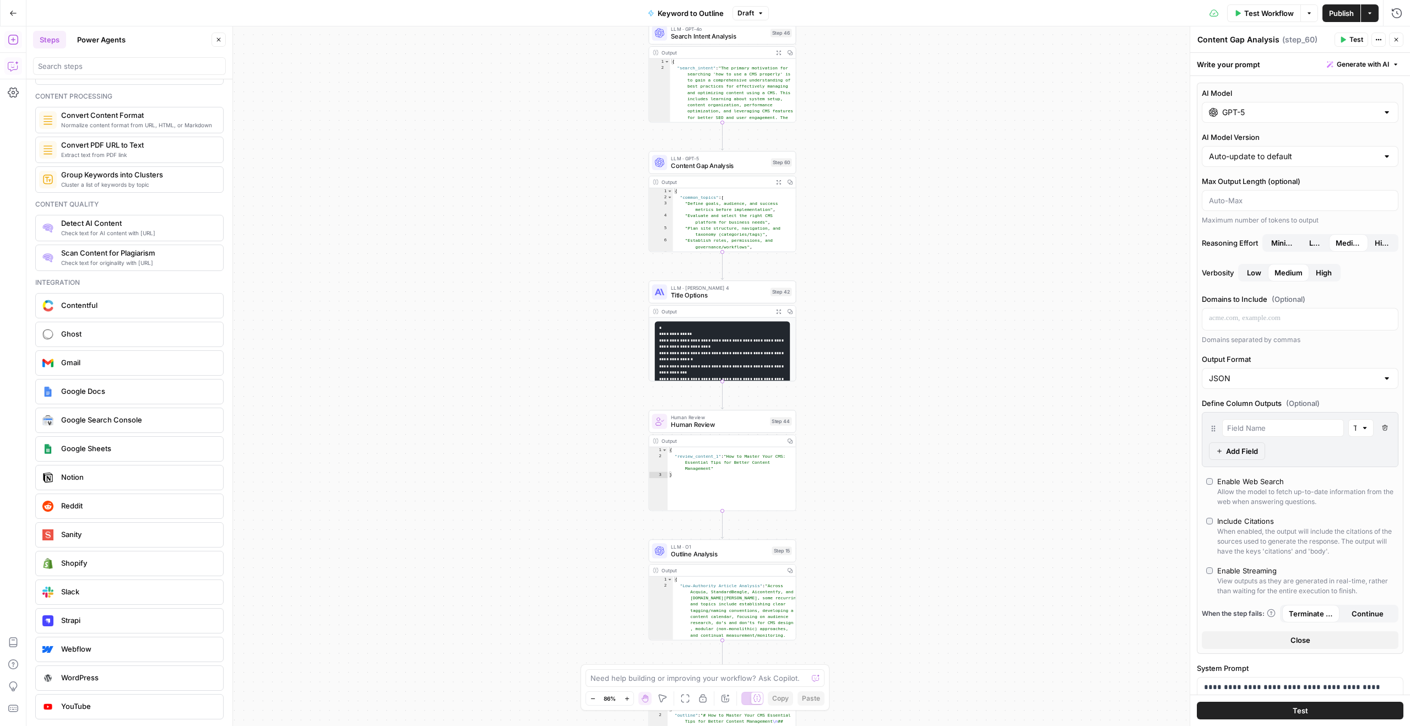
drag, startPoint x: 825, startPoint y: 406, endPoint x: 823, endPoint y: 193, distance: 213.2
click at [823, 193] on div "true false Workflow Set Inputs Inputs LLM · GPT-4o Search Query Step 40 Output …" at bounding box center [718, 376] width 1384 height 700
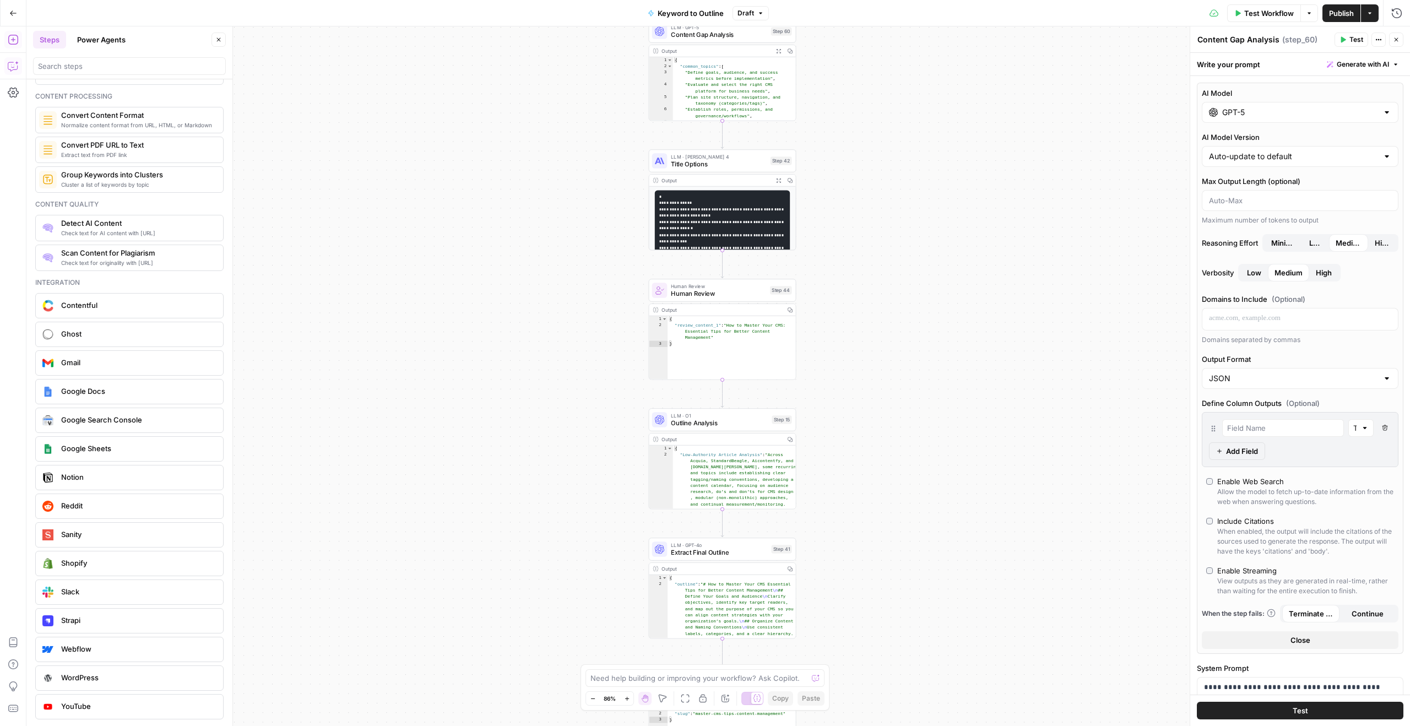
drag, startPoint x: 837, startPoint y: 284, endPoint x: 836, endPoint y: 155, distance: 128.9
click at [836, 154] on div "true false Workflow Set Inputs Inputs LLM · GPT-4o Search Query Step 40 Output …" at bounding box center [718, 376] width 1384 height 700
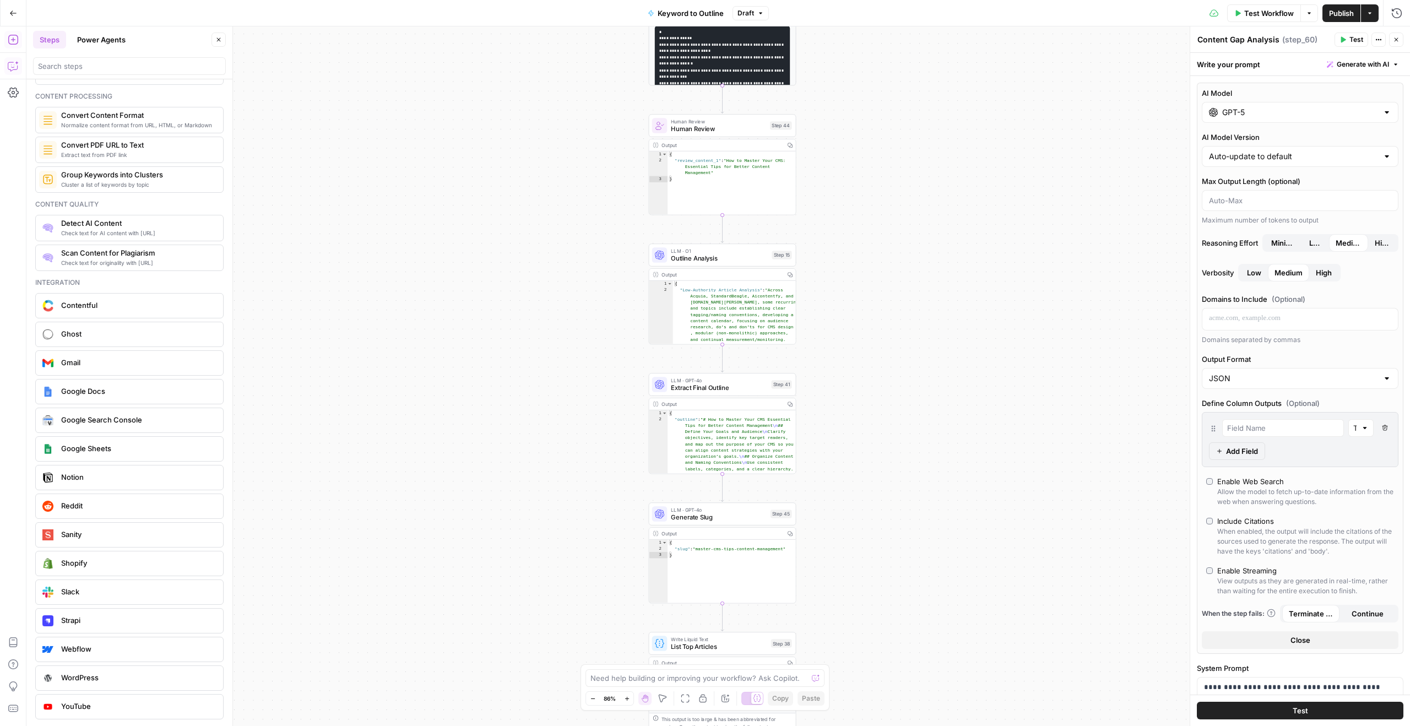
drag, startPoint x: 848, startPoint y: 301, endPoint x: 847, endPoint y: 129, distance: 171.4
click at [848, 129] on div "true false Workflow Set Inputs Inputs LLM · GPT-4o Search Query Step 40 Output …" at bounding box center [718, 376] width 1384 height 700
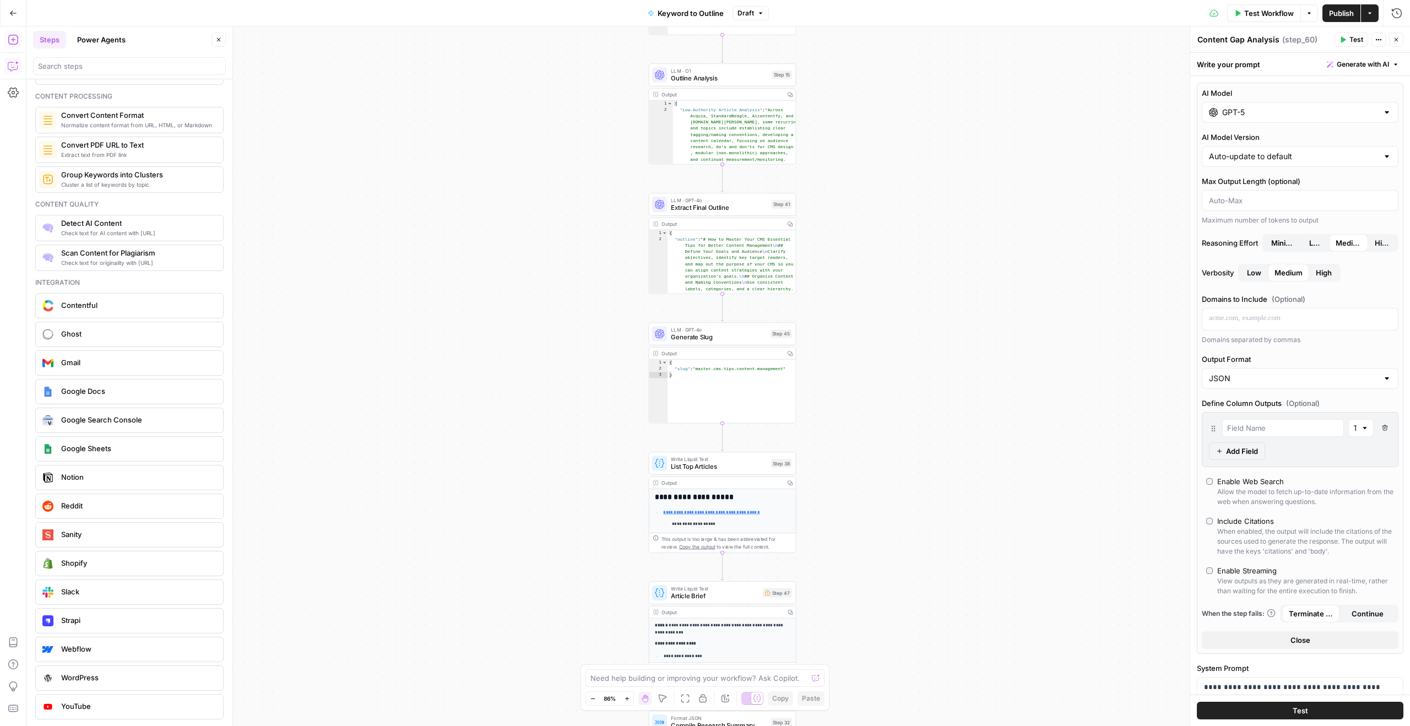
drag, startPoint x: 861, startPoint y: 317, endPoint x: 861, endPoint y: 142, distance: 174.7
click at [861, 142] on div "true false Workflow Set Inputs Inputs LLM · GPT-4o Search Query Step 40 Output …" at bounding box center [718, 376] width 1384 height 700
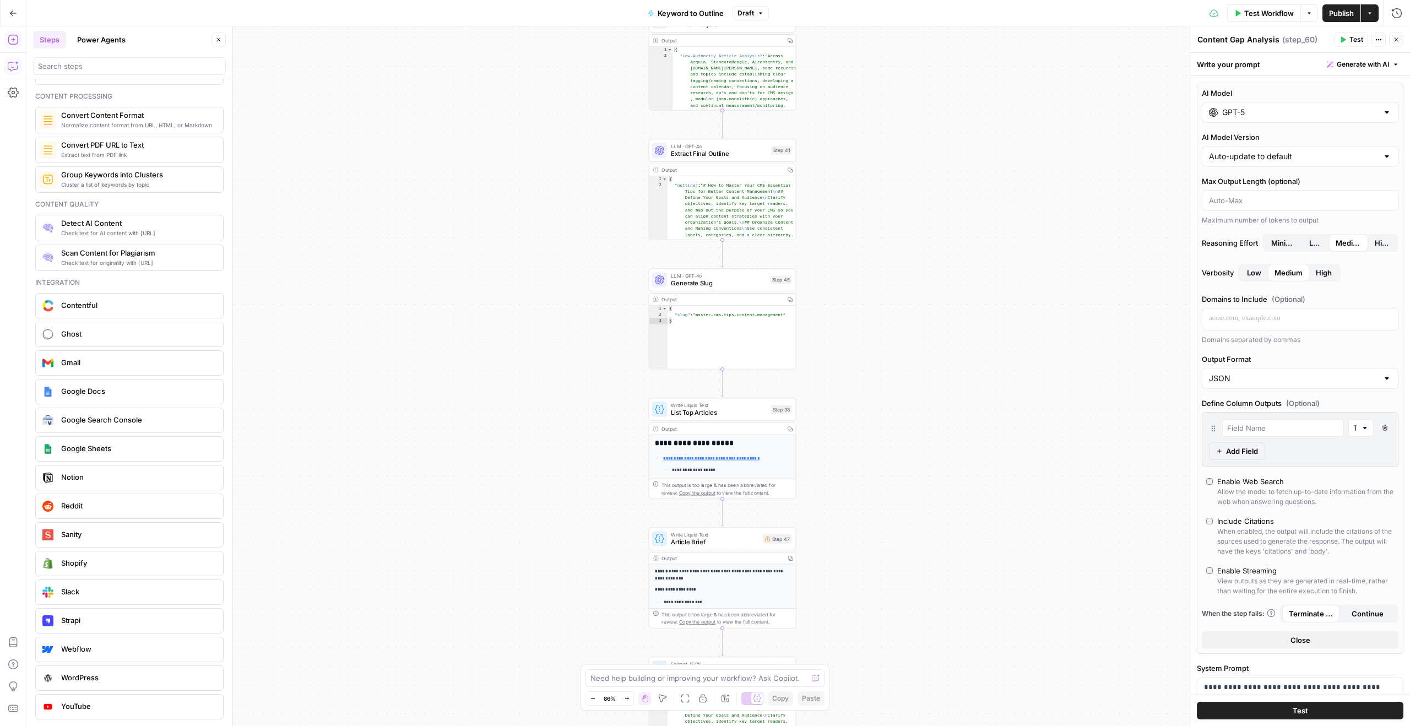
drag, startPoint x: 858, startPoint y: 277, endPoint x: 858, endPoint y: 223, distance: 54.0
click at [858, 223] on div "true false Workflow Set Inputs Inputs LLM · GPT-4o Search Query Step 40 Output …" at bounding box center [718, 376] width 1384 height 700
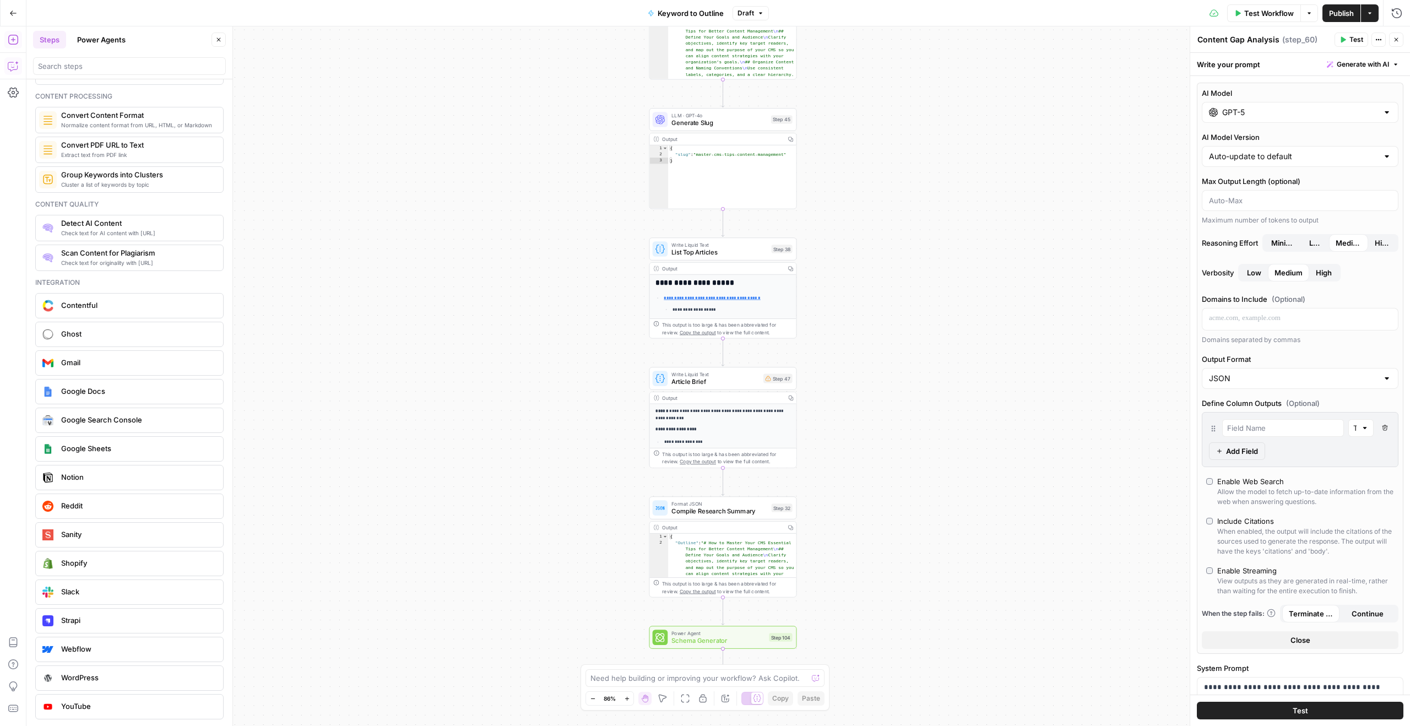
drag, startPoint x: 862, startPoint y: 253, endPoint x: 863, endPoint y: 93, distance: 160.3
click at [863, 93] on div "true false Workflow Set Inputs Inputs LLM · GPT-4o Search Query Step 40 Output …" at bounding box center [718, 376] width 1384 height 700
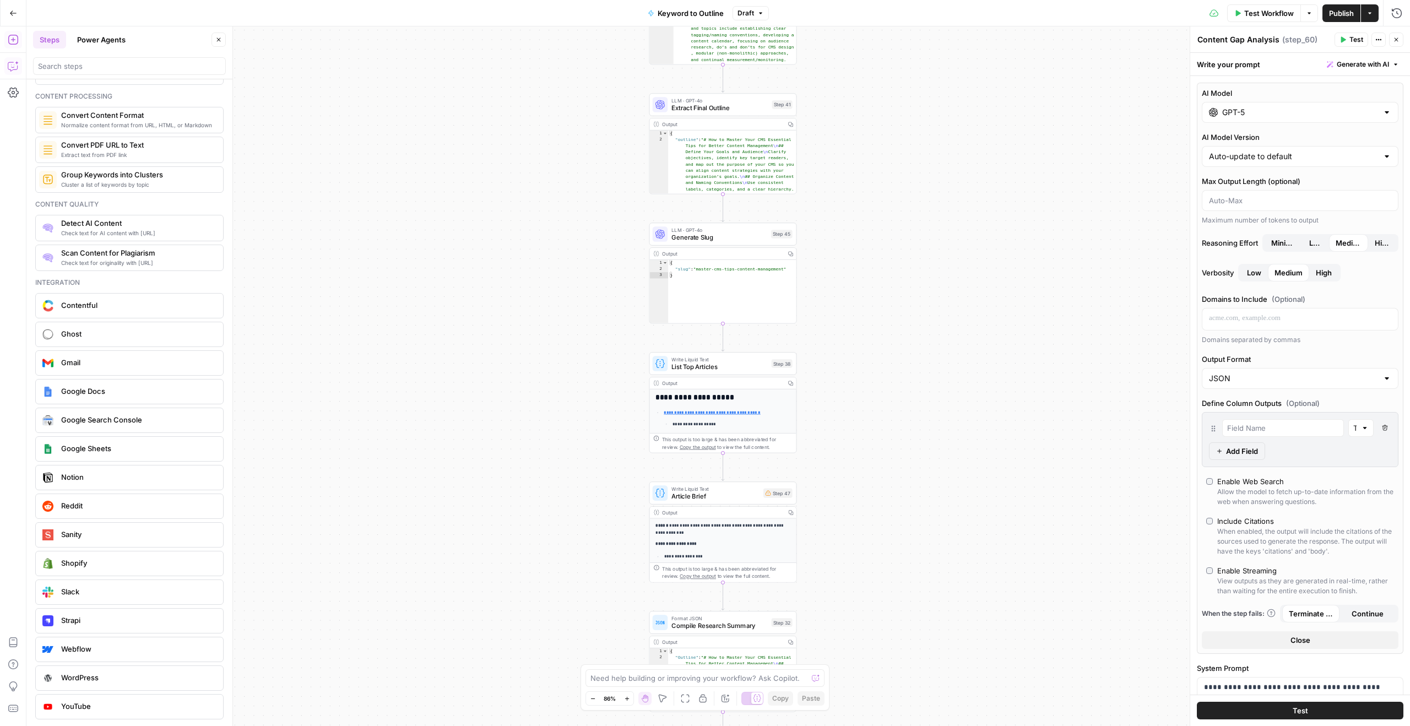
drag, startPoint x: 864, startPoint y: 155, endPoint x: 866, endPoint y: 290, distance: 134.5
click at [866, 290] on div "true false Workflow Set Inputs Inputs LLM · GPT-4o Search Query Step 40 Output …" at bounding box center [718, 376] width 1384 height 700
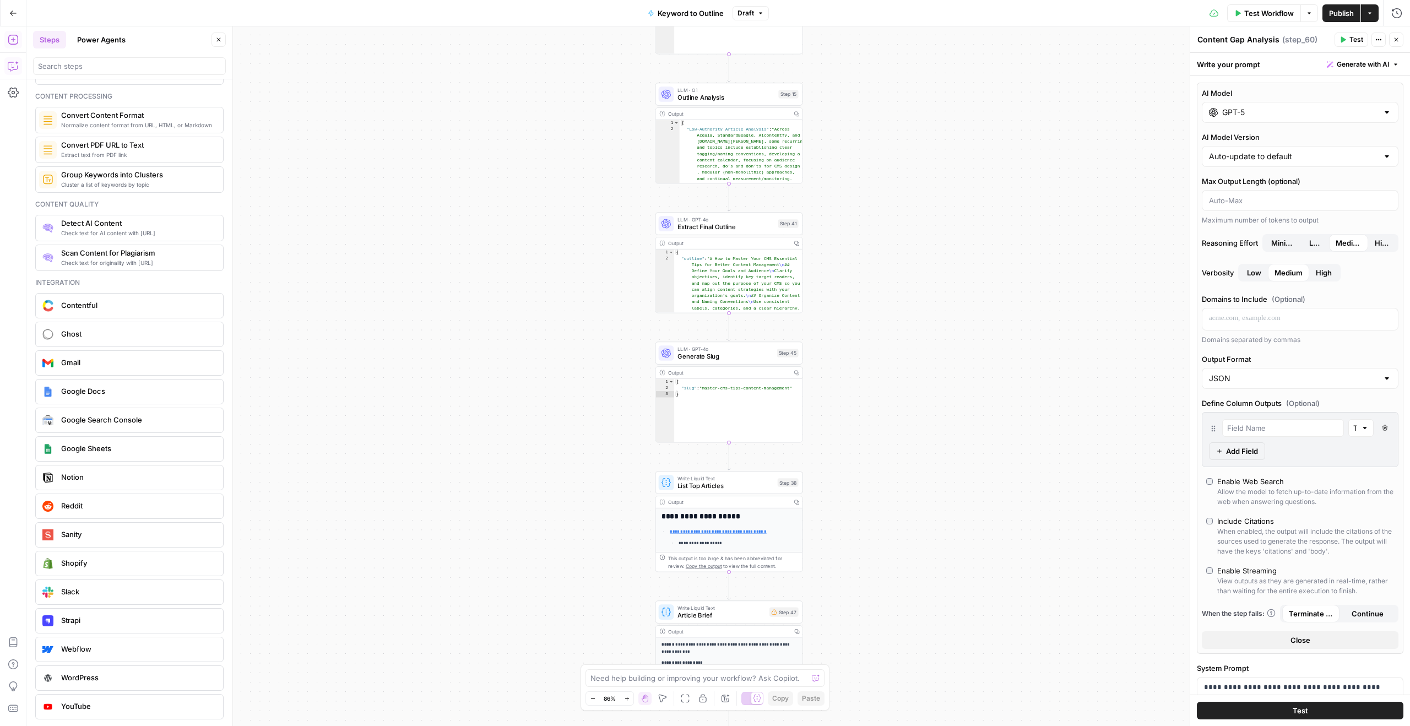
drag, startPoint x: 820, startPoint y: 148, endPoint x: 823, endPoint y: 247, distance: 99.2
click at [823, 247] on div "true false Workflow Set Inputs Inputs LLM · GPT-4o Search Query Step 40 Output …" at bounding box center [718, 376] width 1384 height 700
drag, startPoint x: 847, startPoint y: 234, endPoint x: 849, endPoint y: 360, distance: 126.2
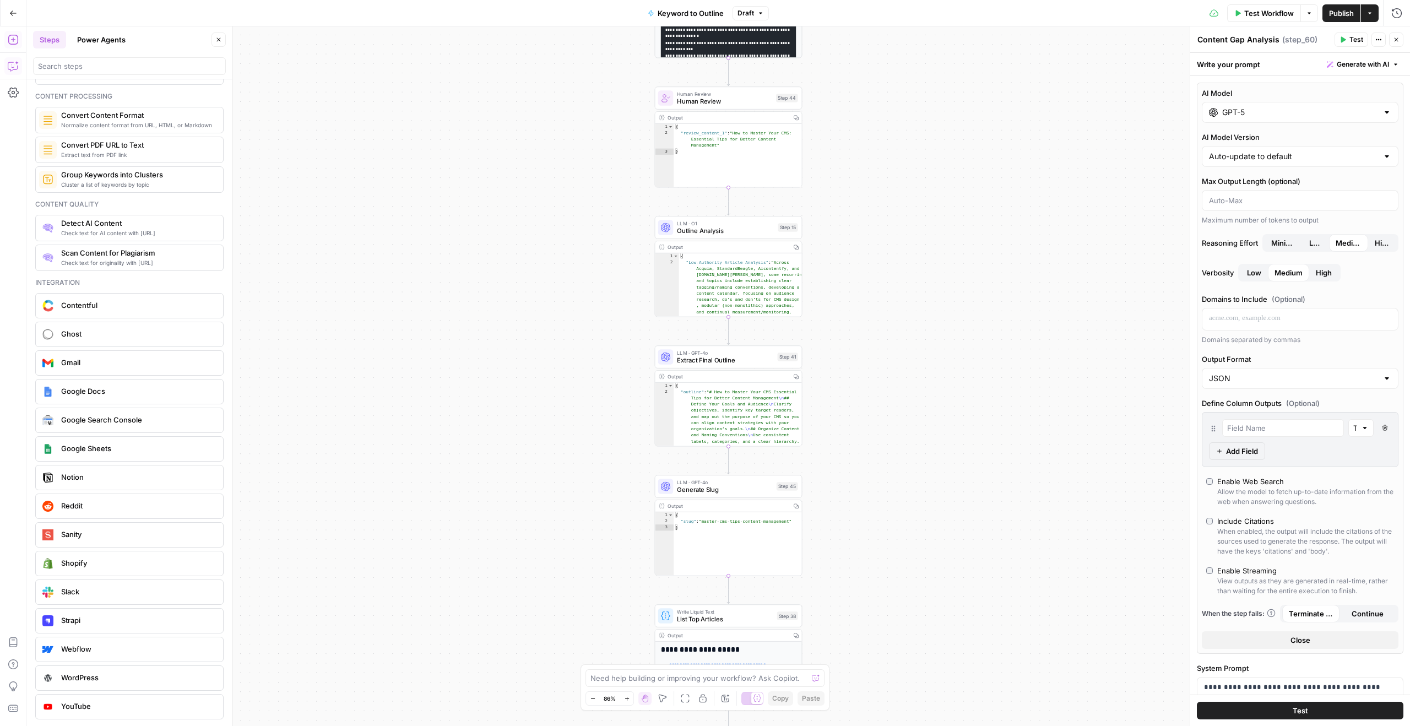
drag, startPoint x: 849, startPoint y: 360, endPoint x: 849, endPoint y: 494, distance: 133.3
click at [849, 494] on div "true false Workflow Set Inputs Inputs LLM · GPT-4o Search Query Step 40 Output …" at bounding box center [718, 376] width 1384 height 700
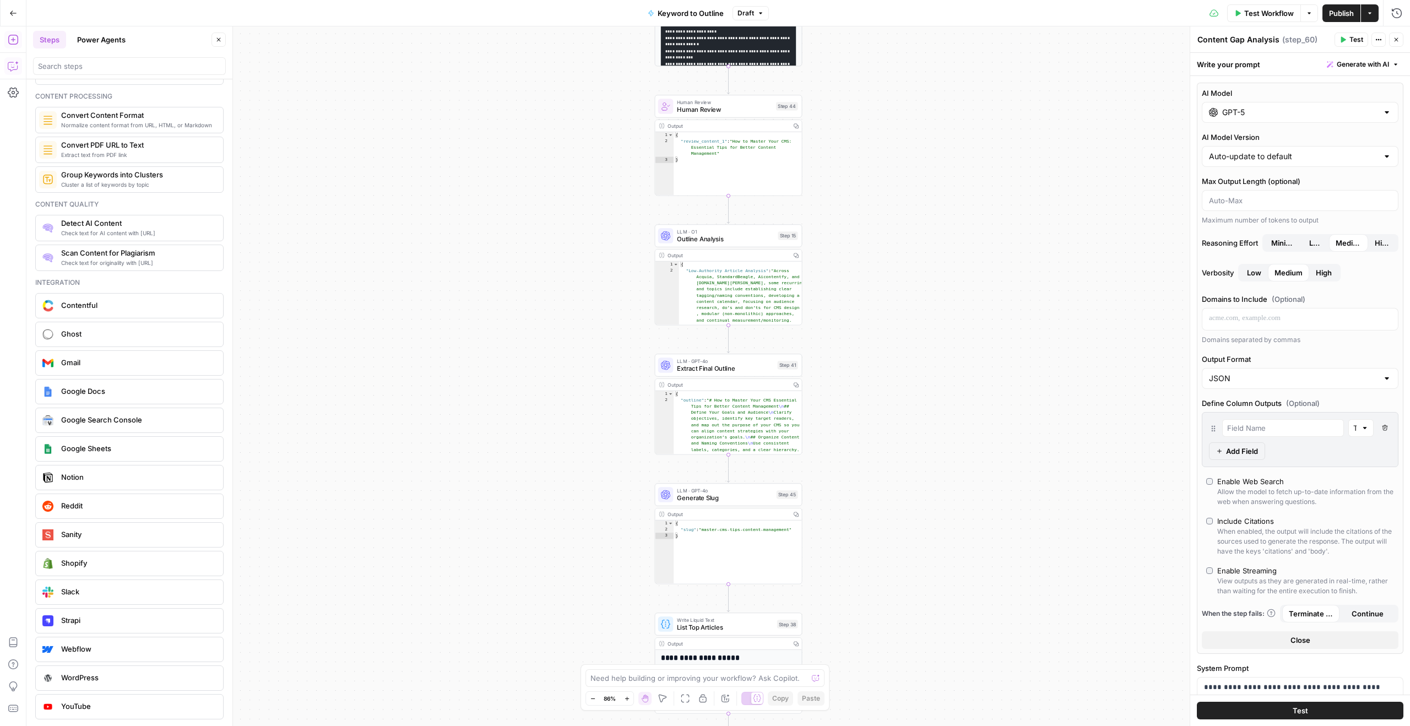
drag, startPoint x: 848, startPoint y: 404, endPoint x: 848, endPoint y: 457, distance: 53.4
click at [848, 457] on div "true false Workflow Set Inputs Inputs LLM · GPT-4o Search Query Step 40 Output …" at bounding box center [718, 376] width 1384 height 700
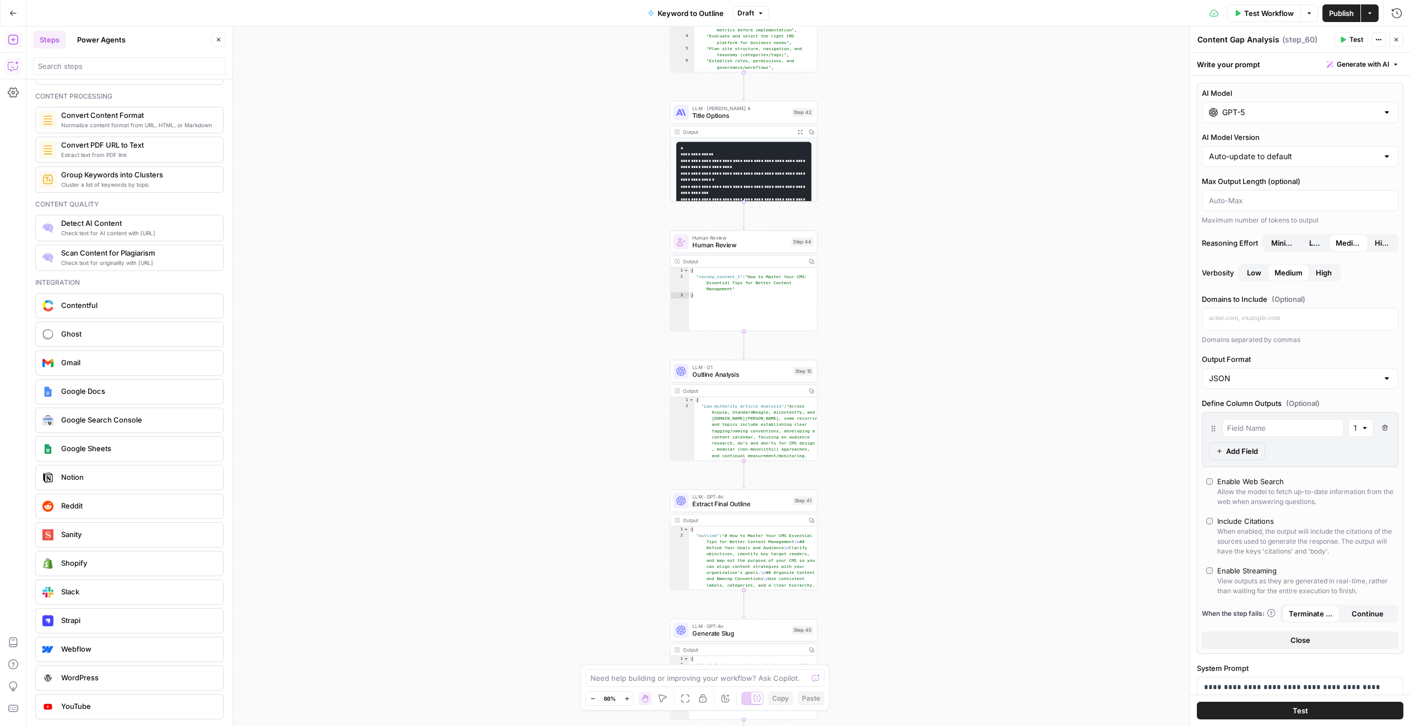
drag, startPoint x: 817, startPoint y: 223, endPoint x: 838, endPoint y: 359, distance: 137.1
click at [838, 359] on div "true false Workflow Set Inputs Inputs LLM · GPT-4o Search Query Step 40 Output …" at bounding box center [718, 376] width 1384 height 700
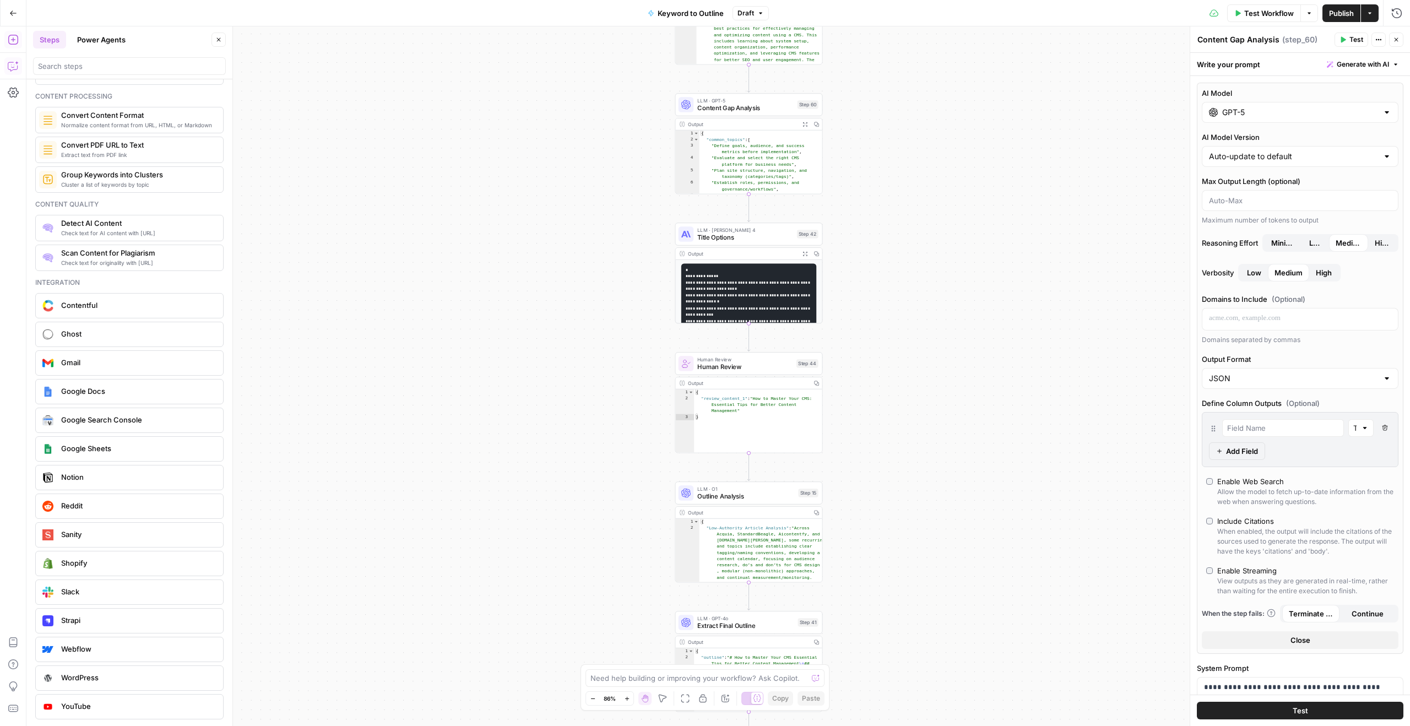
drag, startPoint x: 855, startPoint y: 209, endPoint x: 853, endPoint y: 286, distance: 77.2
click at [853, 286] on div "true false Workflow Set Inputs Inputs LLM · GPT-4o Search Query Step 40 Output …" at bounding box center [718, 376] width 1384 height 700
click at [1268, 116] on input "GPT-5" at bounding box center [1301, 112] width 156 height 11
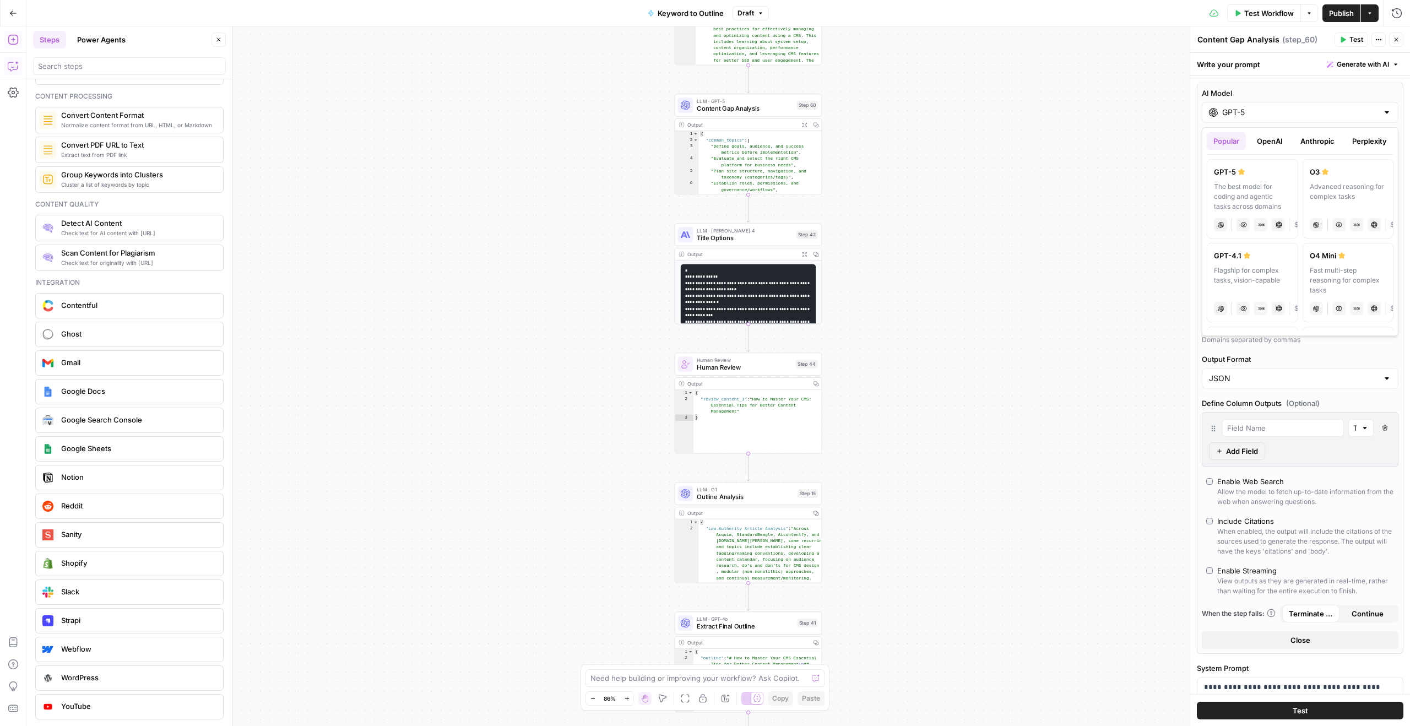
click at [1294, 138] on ul "Popular OpenAI Anthropic Perplexity Google Other" at bounding box center [1300, 141] width 187 height 18
click at [1277, 138] on button "OpenAI" at bounding box center [1270, 141] width 39 height 18
click at [1321, 136] on button "Anthropic" at bounding box center [1317, 141] width 47 height 18
click at [1364, 138] on button "Perplexity" at bounding box center [1370, 141] width 48 height 18
click at [1328, 142] on button "Anthropic" at bounding box center [1317, 141] width 47 height 18
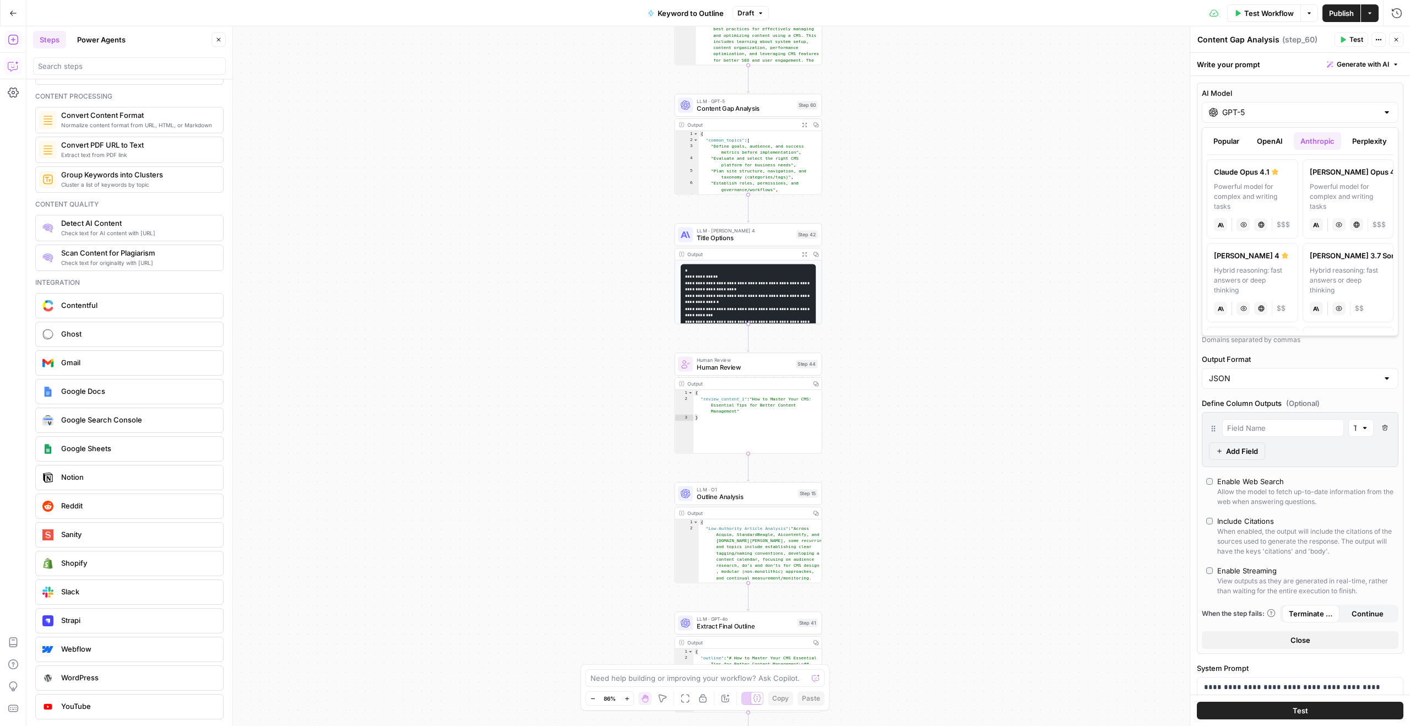
click at [1280, 142] on button "OpenAI" at bounding box center [1270, 141] width 39 height 18
click at [1319, 143] on button "Anthropic" at bounding box center [1317, 141] width 47 height 18
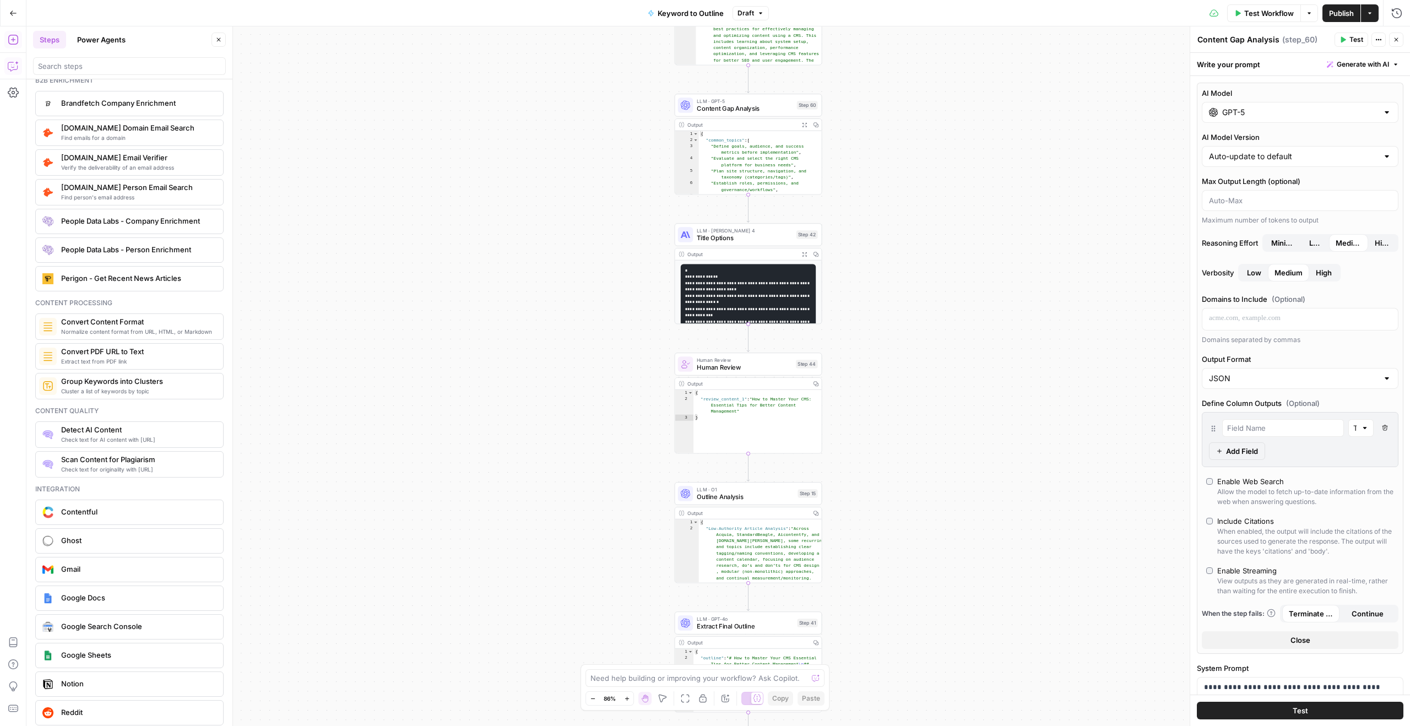
scroll to position [1005, 0]
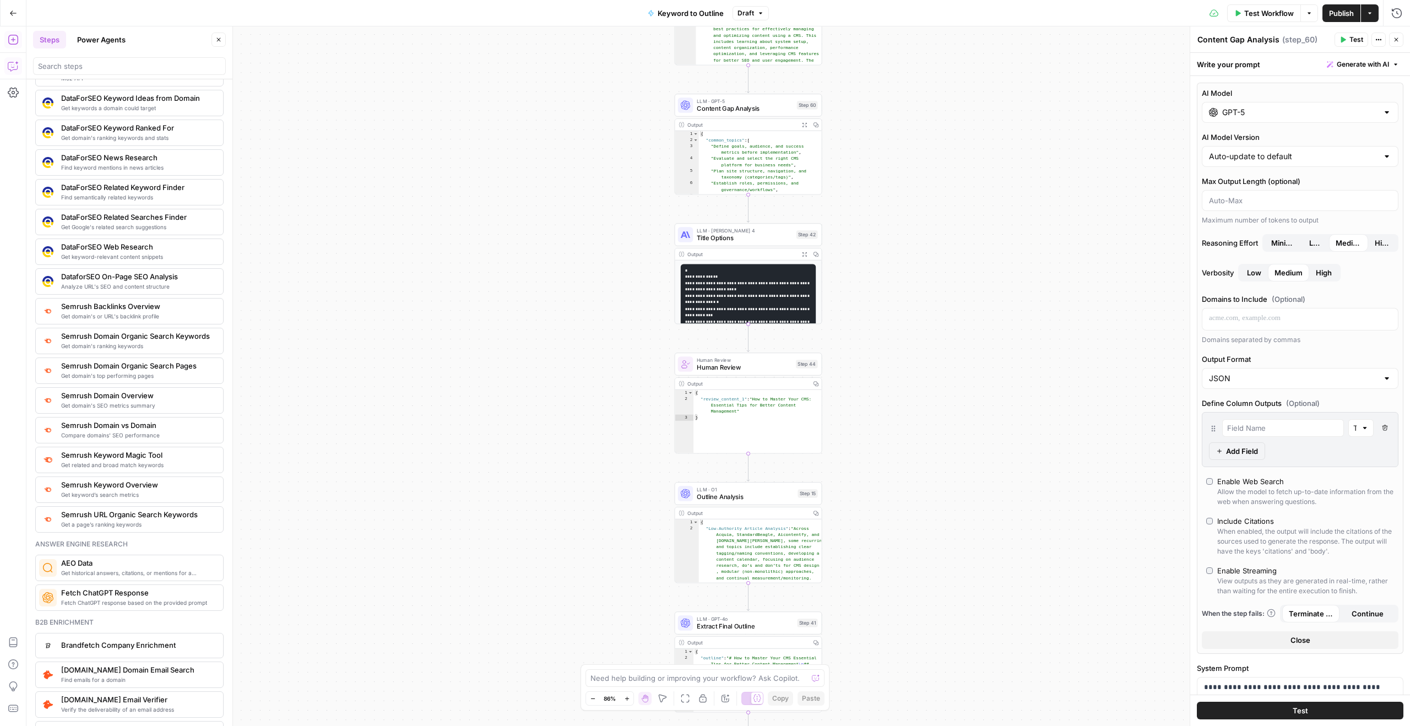
drag, startPoint x: 72, startPoint y: 370, endPoint x: 10, endPoint y: 327, distance: 75.2
